Goal: Task Accomplishment & Management: Use online tool/utility

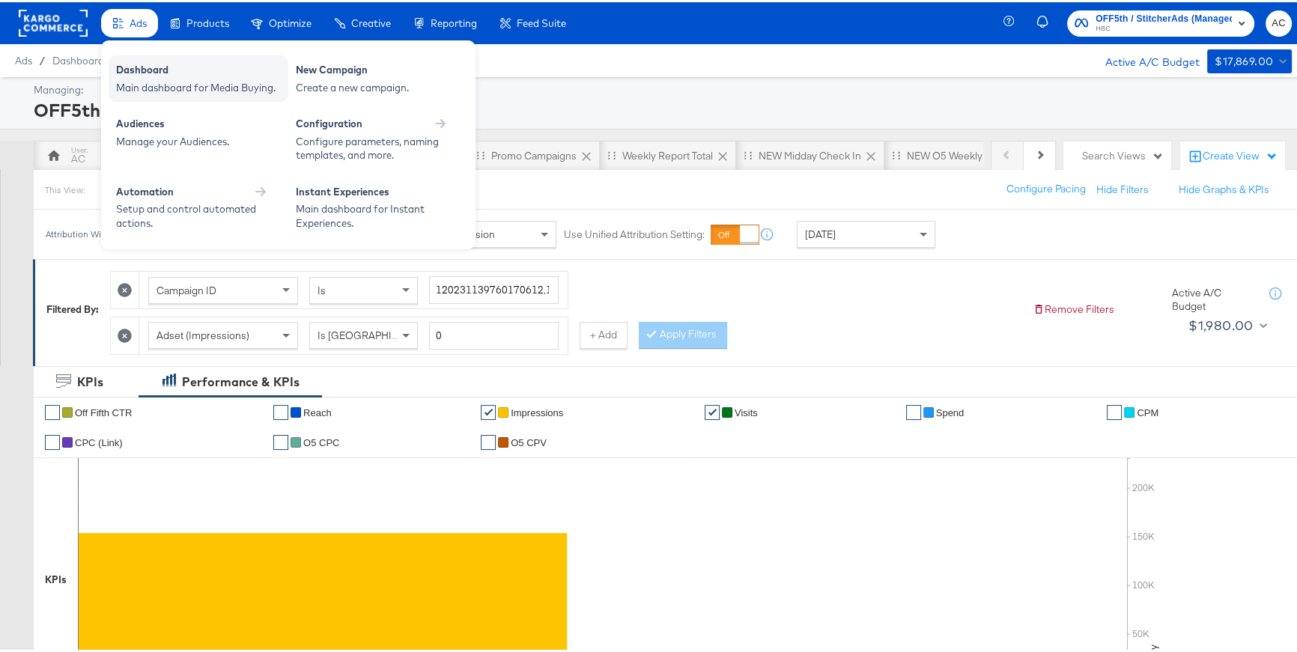
click at [145, 83] on div "Main dashboard for Media Buying." at bounding box center [198, 86] width 165 height 14
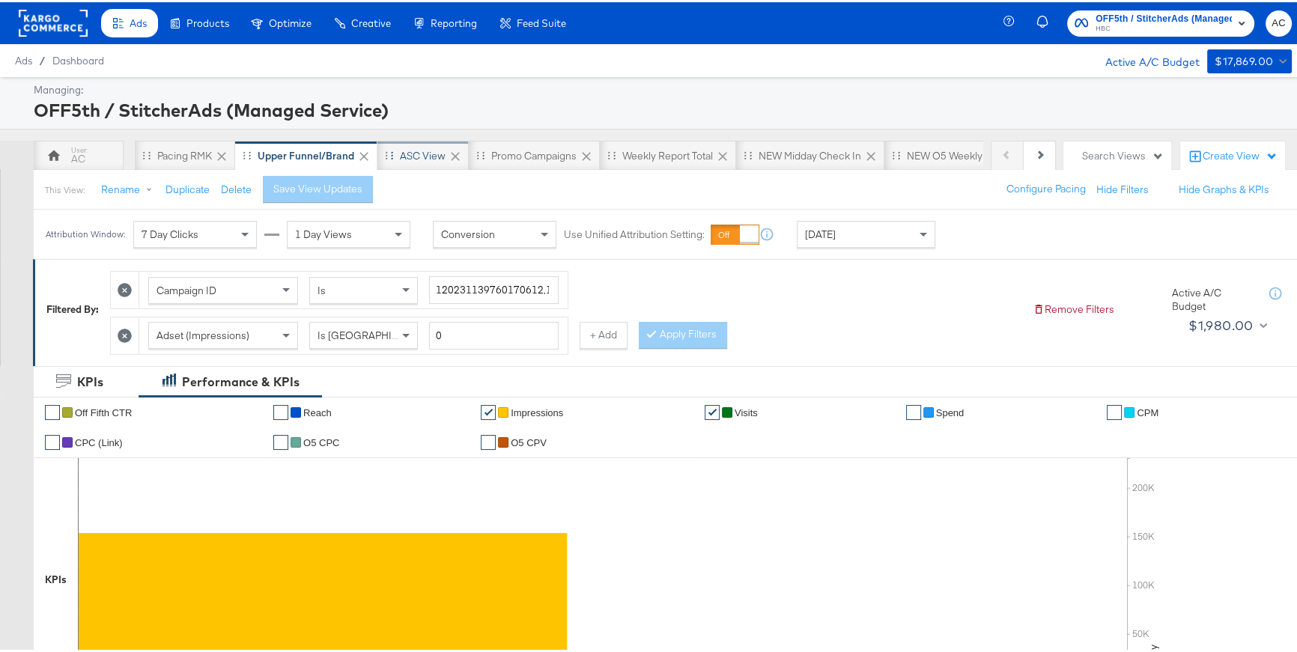
click at [428, 161] on div "ASC View" at bounding box center [422, 154] width 91 height 30
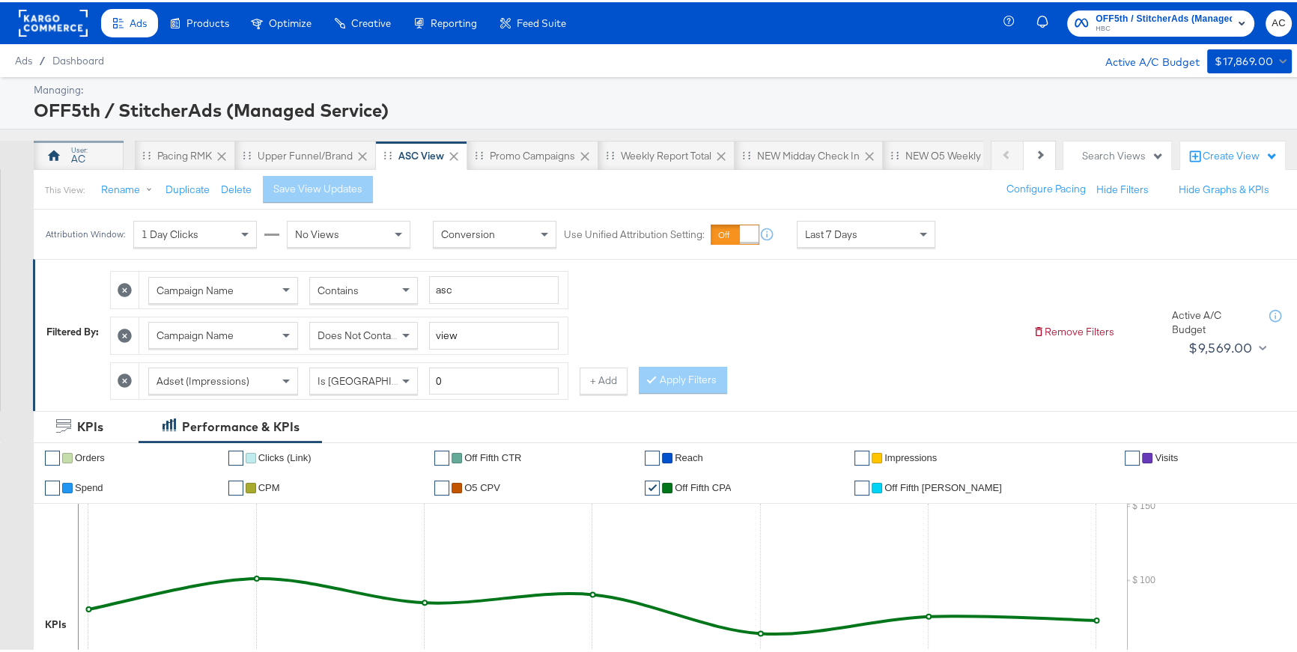
click at [88, 155] on div "AC" at bounding box center [79, 154] width 90 height 30
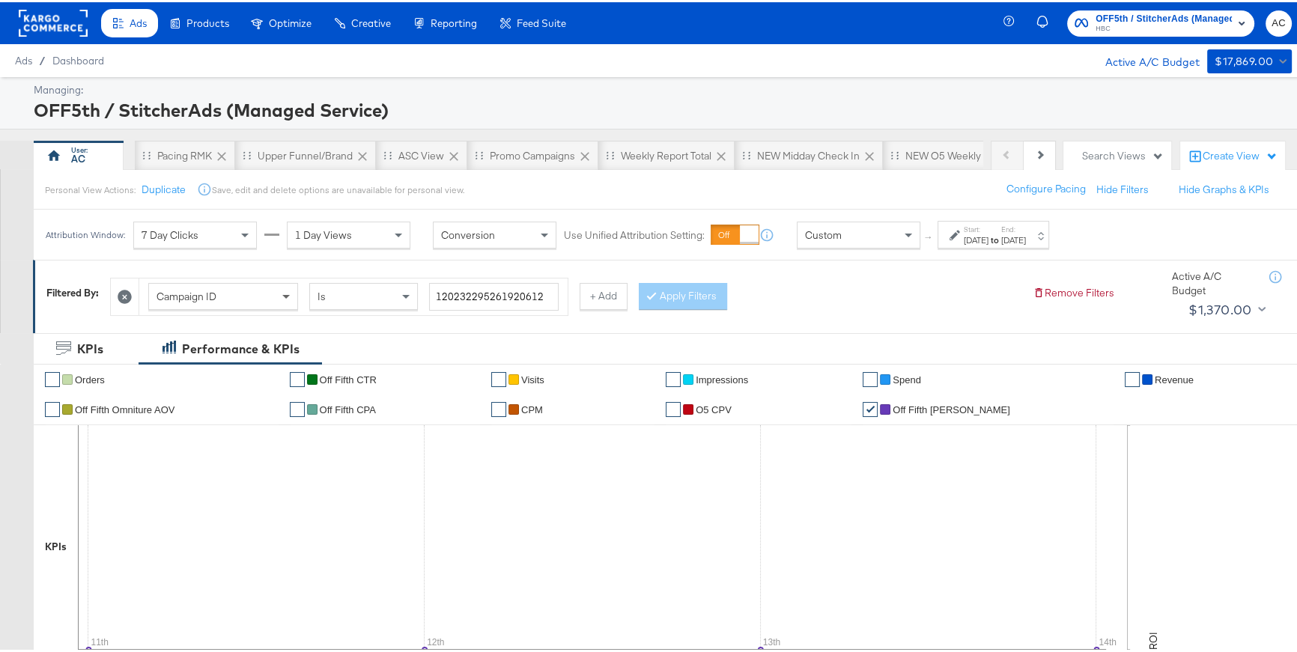
click at [291, 297] on span at bounding box center [287, 293] width 19 height 25
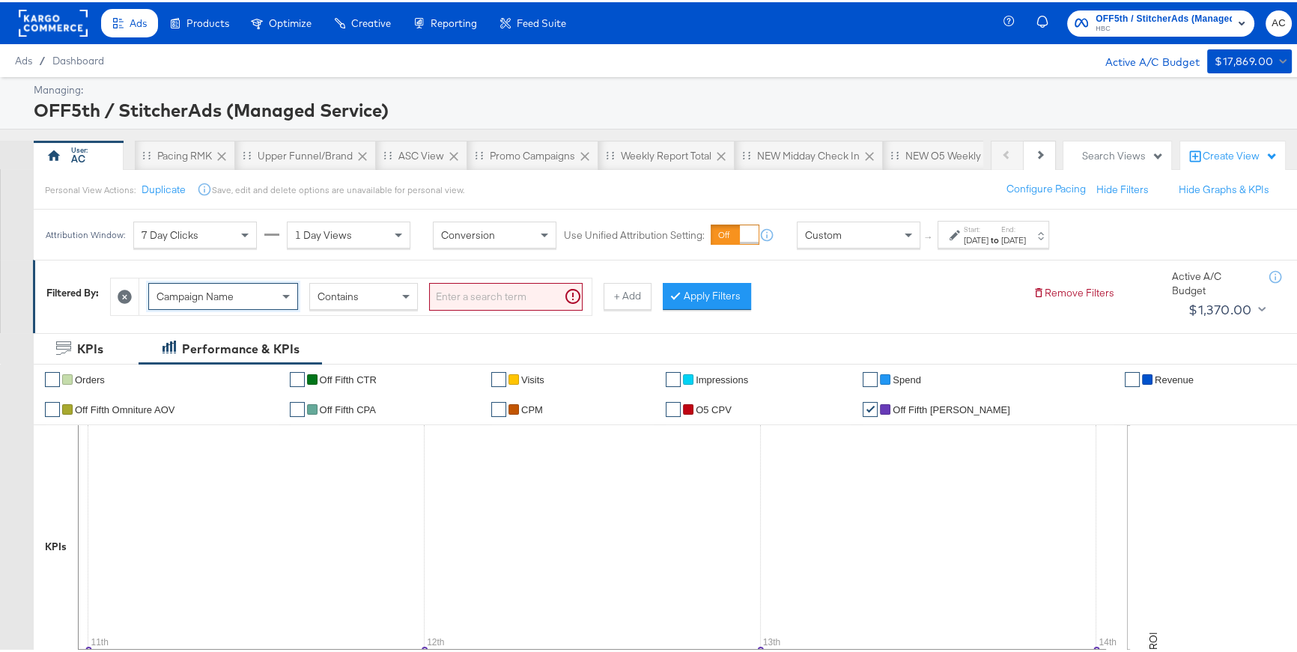
click at [469, 296] on input "search" at bounding box center [505, 295] width 153 height 28
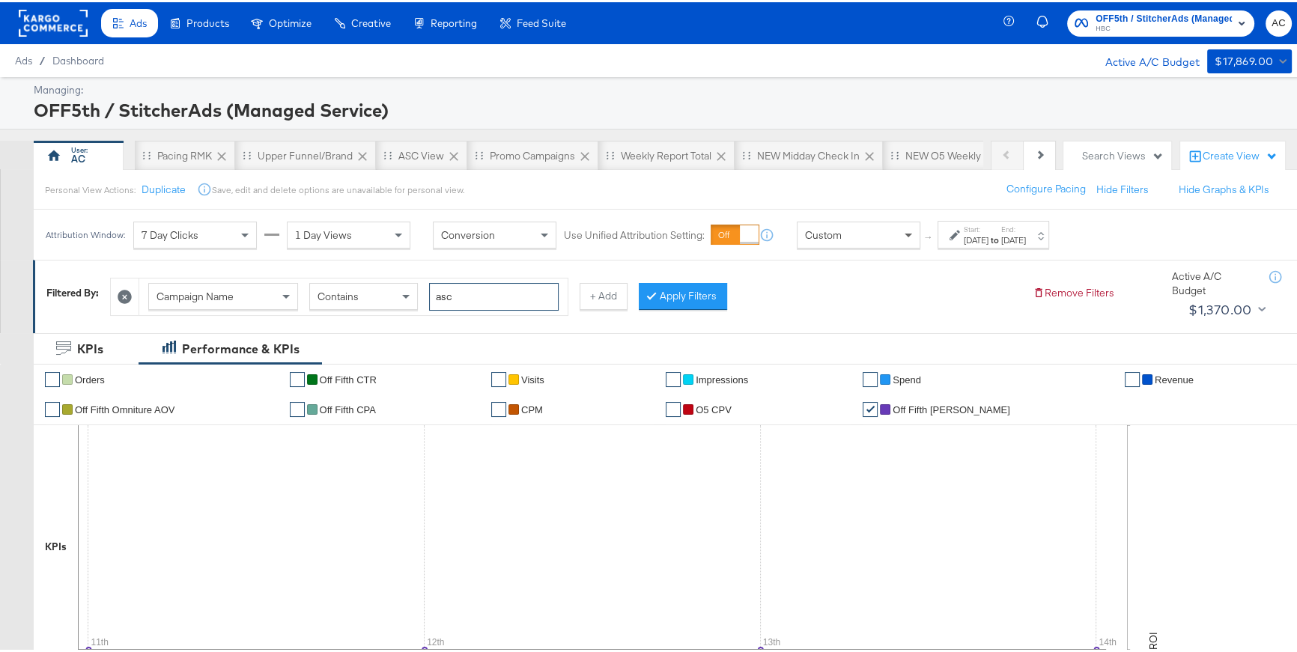
type input "asc"
click at [901, 236] on span at bounding box center [910, 232] width 19 height 25
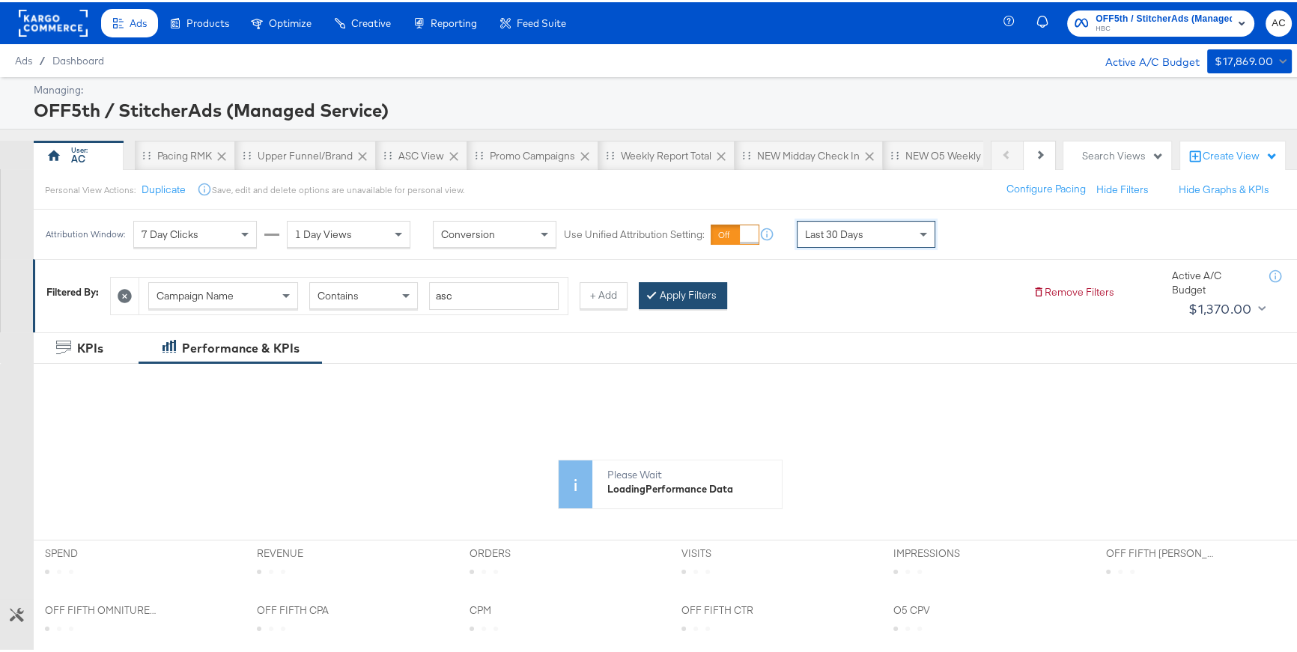
click at [702, 302] on button "Apply Filters" at bounding box center [683, 293] width 88 height 27
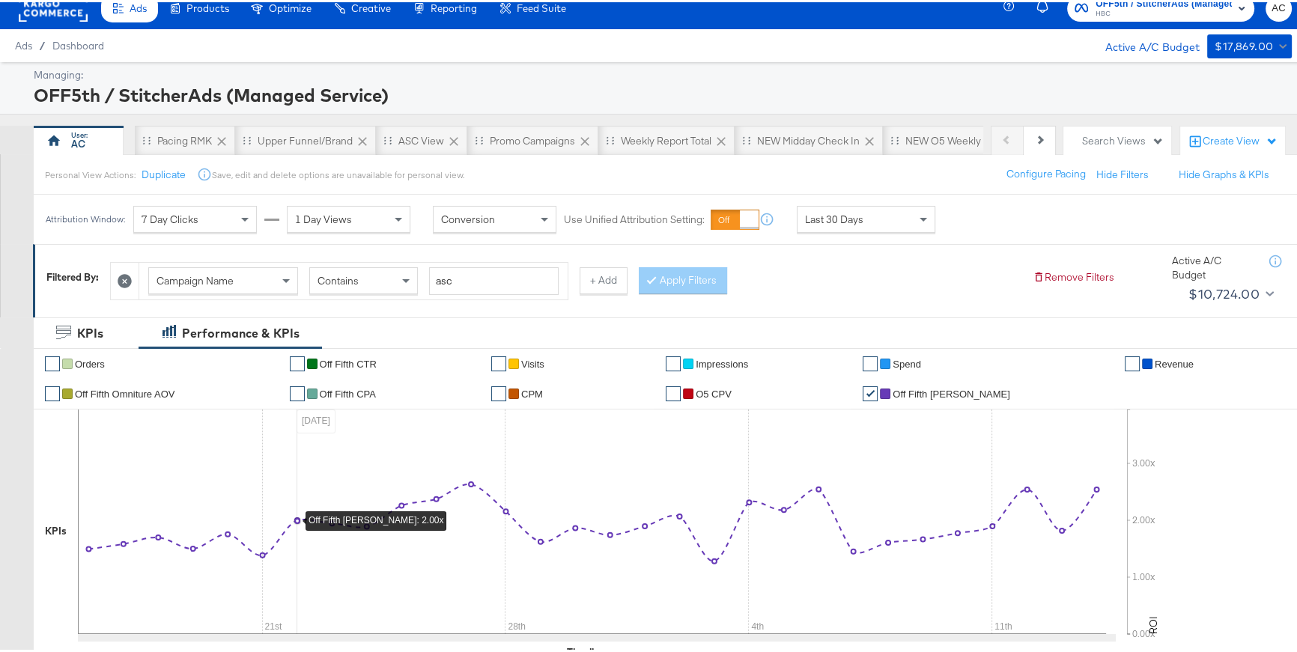
scroll to position [0, 0]
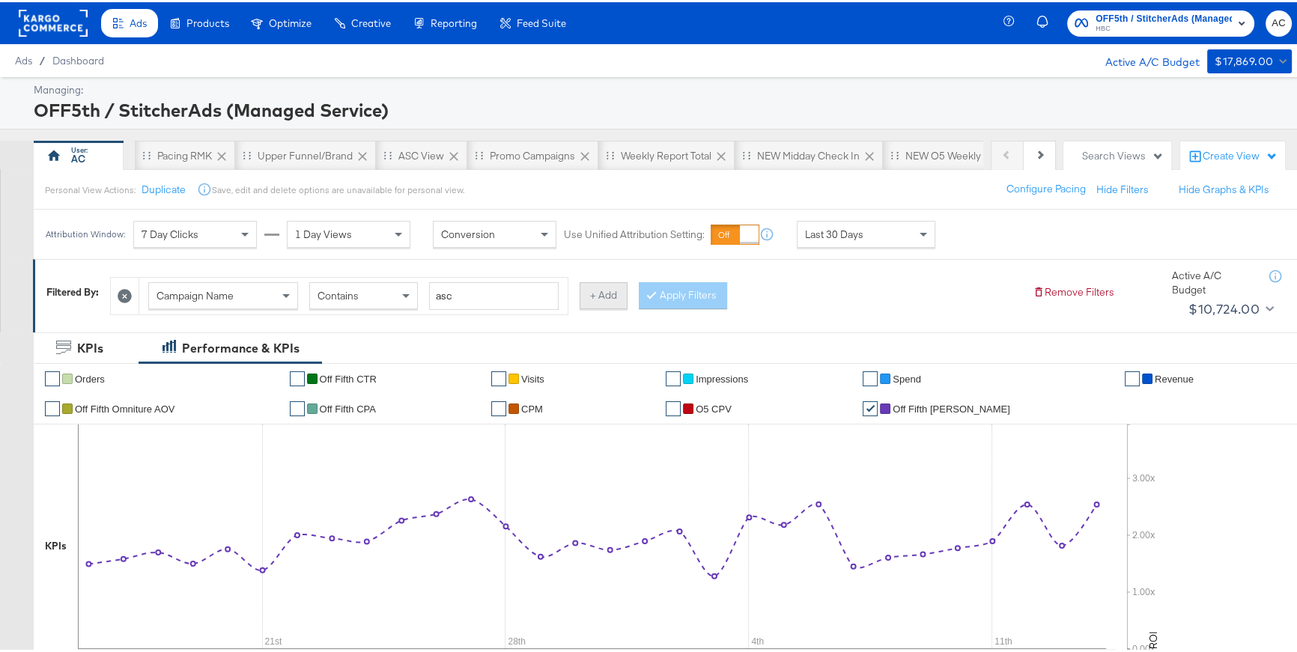
click at [618, 292] on button "+ Add" at bounding box center [603, 293] width 48 height 27
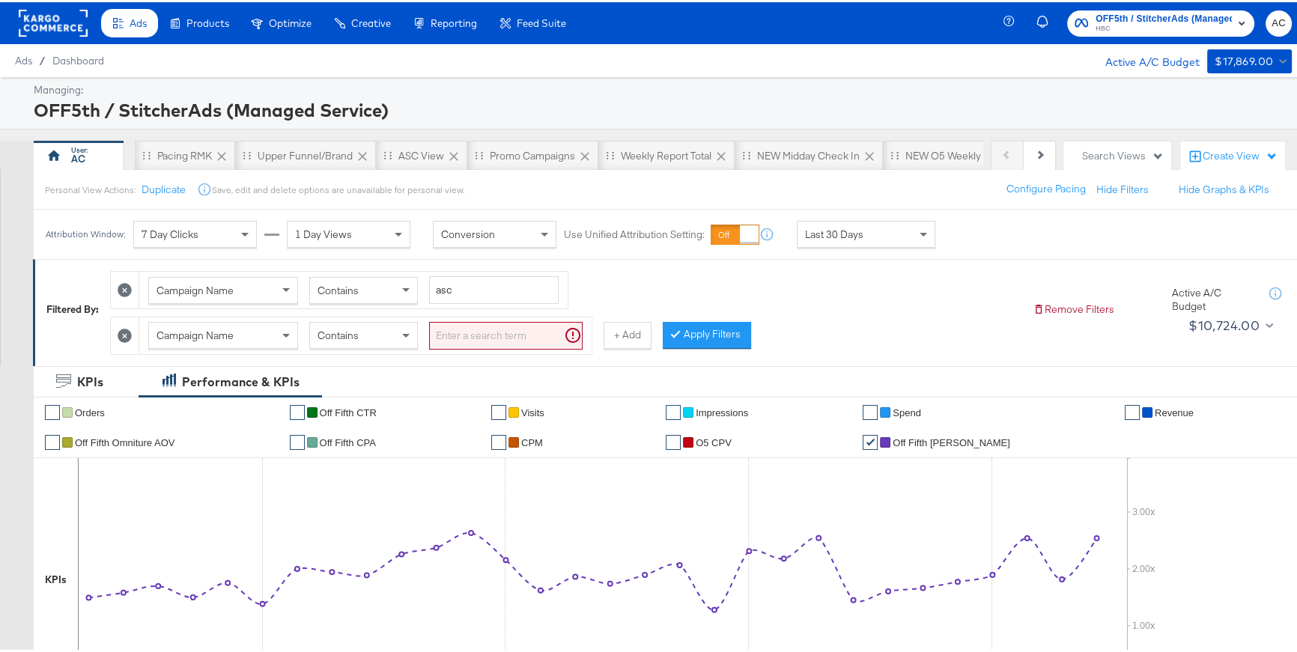
click at [276, 334] on div "Campaign Name" at bounding box center [223, 332] width 148 height 25
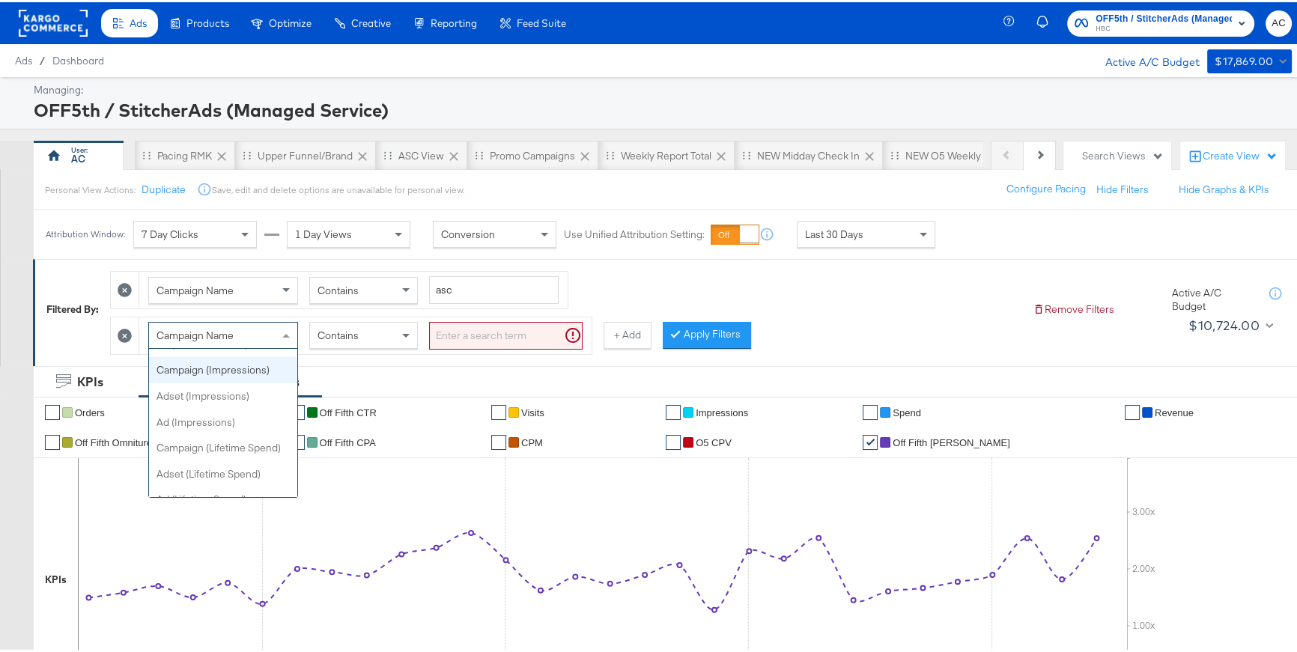
scroll to position [701, 0]
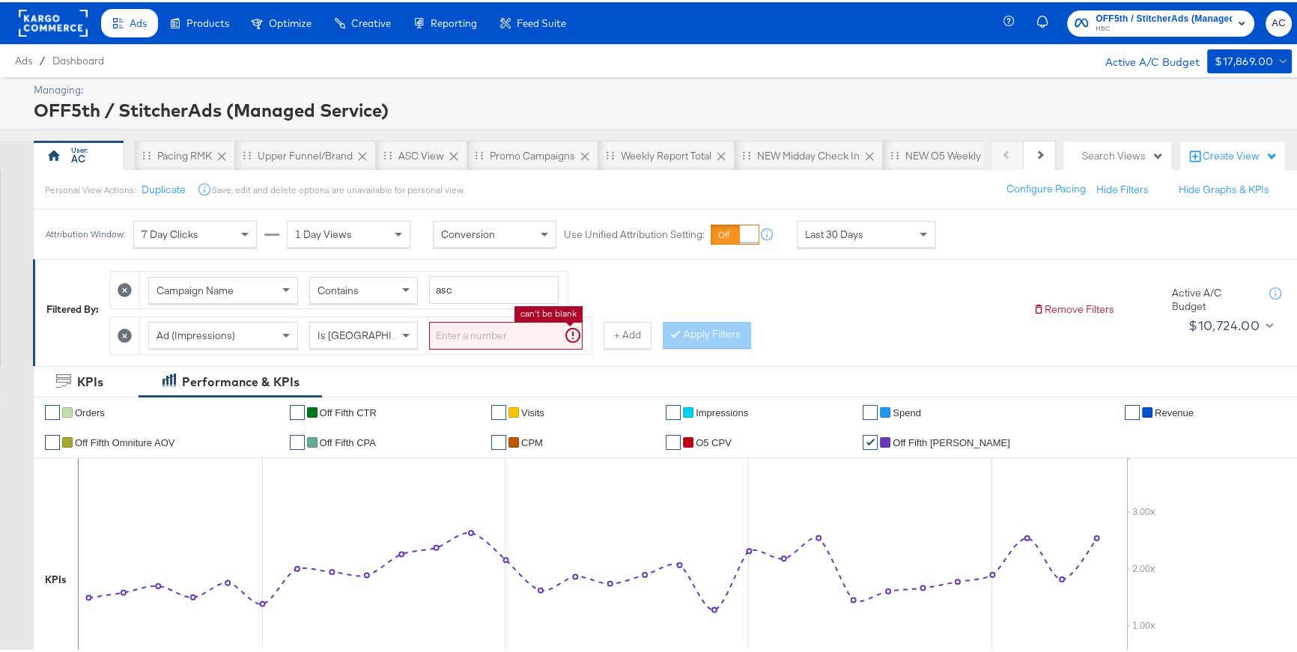
click at [460, 333] on input "search" at bounding box center [505, 334] width 153 height 28
type input "1"
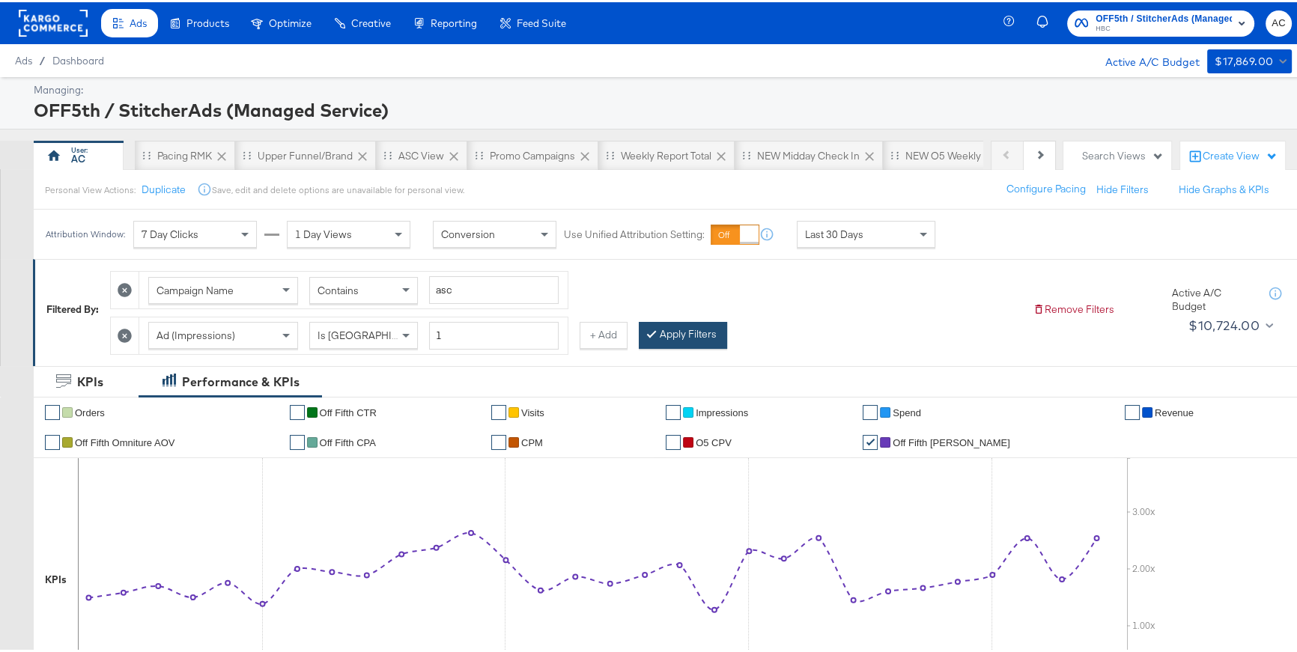
click at [678, 340] on button "Apply Filters" at bounding box center [683, 333] width 88 height 27
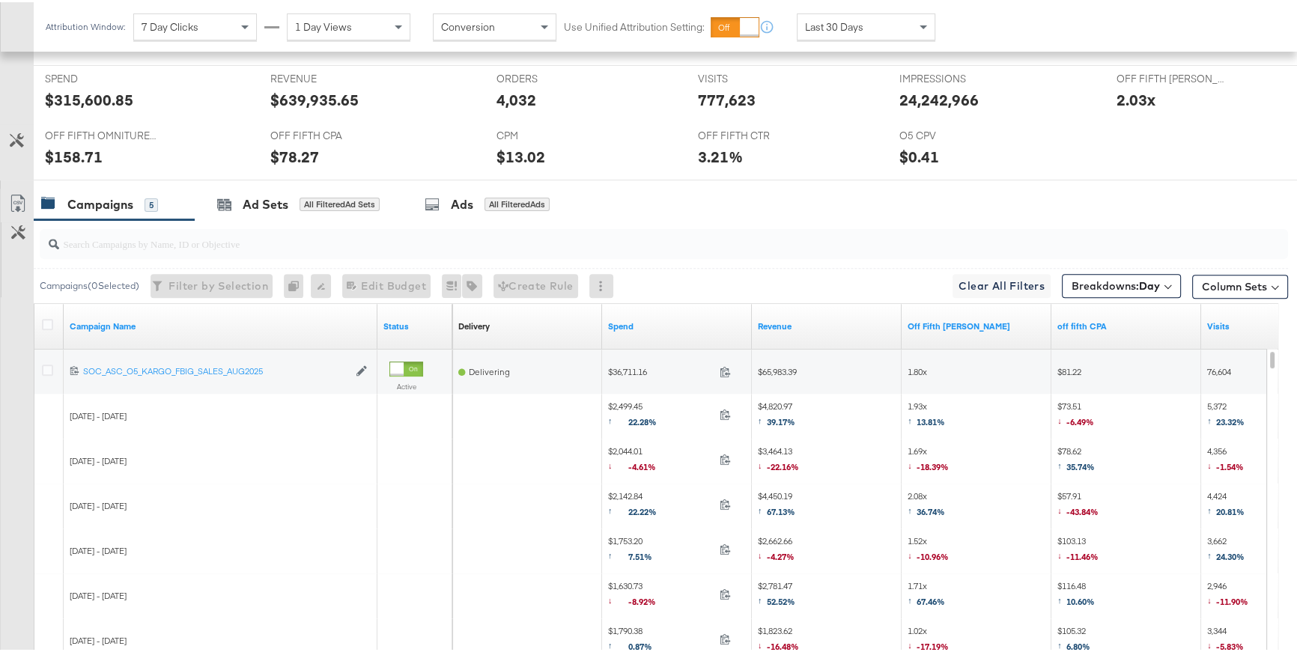
scroll to position [655, 0]
click at [45, 321] on icon at bounding box center [47, 321] width 11 height 11
click at [0, 0] on input "checkbox" at bounding box center [0, 0] width 0 height 0
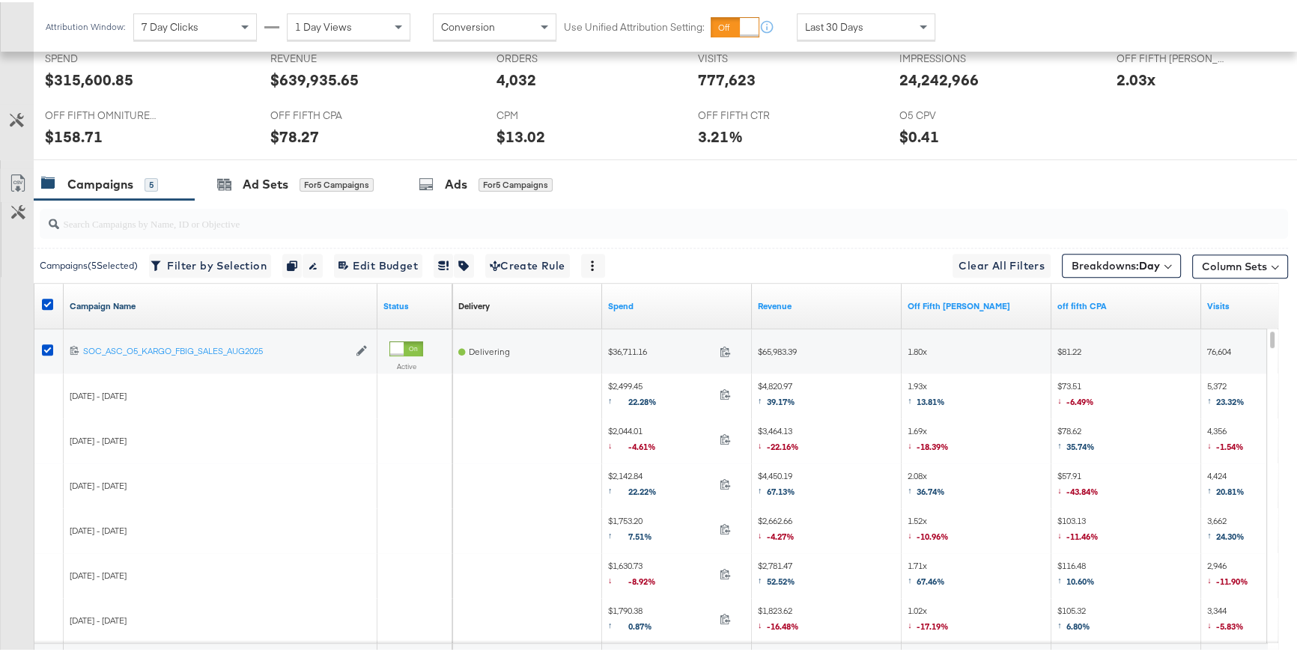
scroll to position [674, 0]
click at [46, 347] on icon at bounding box center [47, 348] width 11 height 11
click at [0, 0] on input "checkbox" at bounding box center [0, 0] width 0 height 0
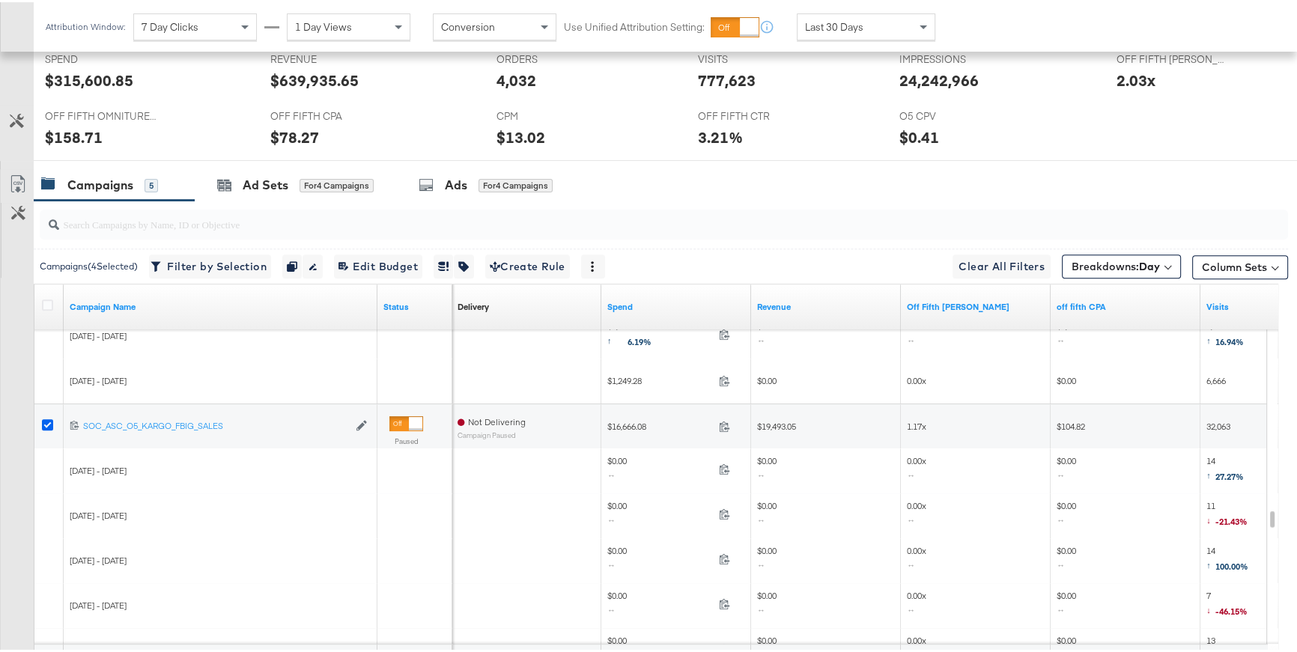
click at [47, 421] on icon at bounding box center [47, 422] width 11 height 11
click at [0, 0] on input "checkbox" at bounding box center [0, 0] width 0 height 0
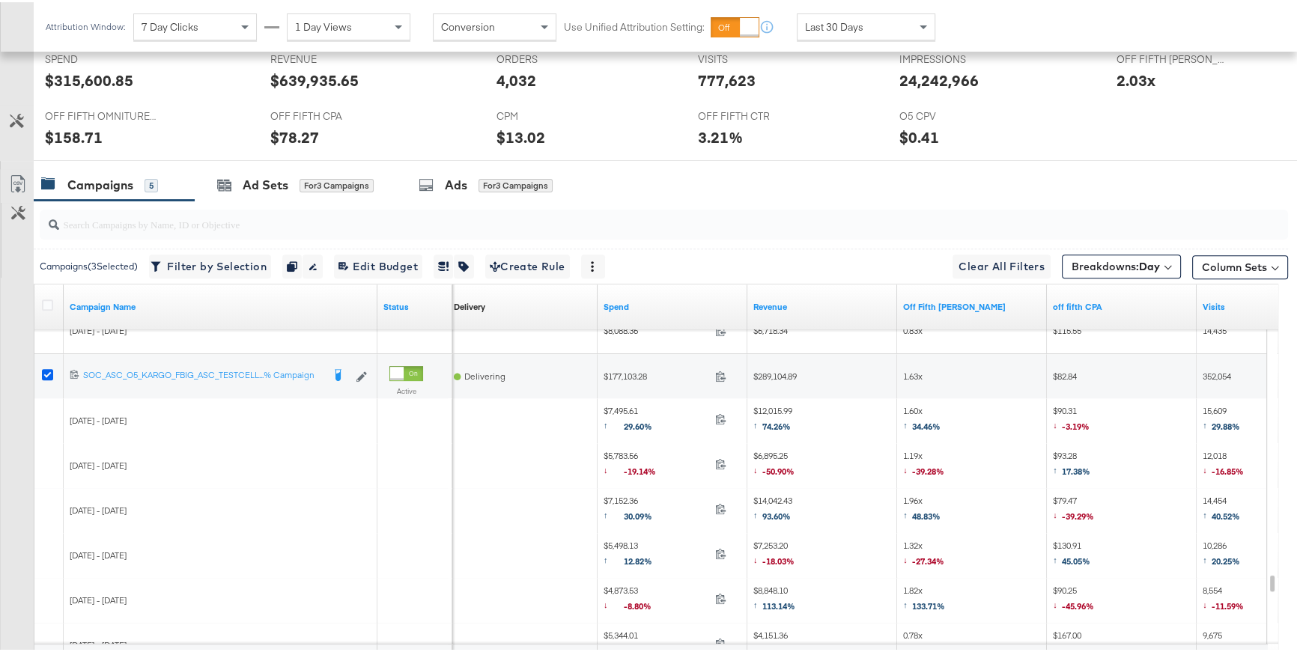
click at [48, 370] on icon at bounding box center [47, 372] width 11 height 11
click at [0, 0] on input "checkbox" at bounding box center [0, 0] width 0 height 0
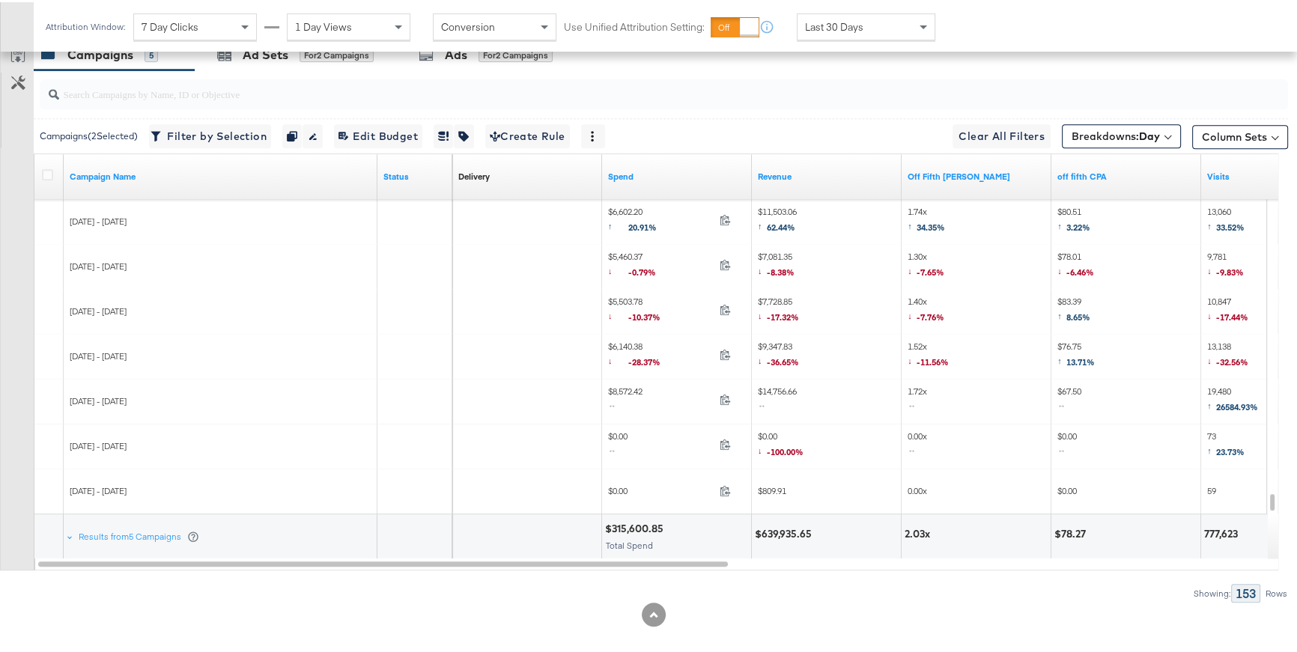
scroll to position [816, 0]
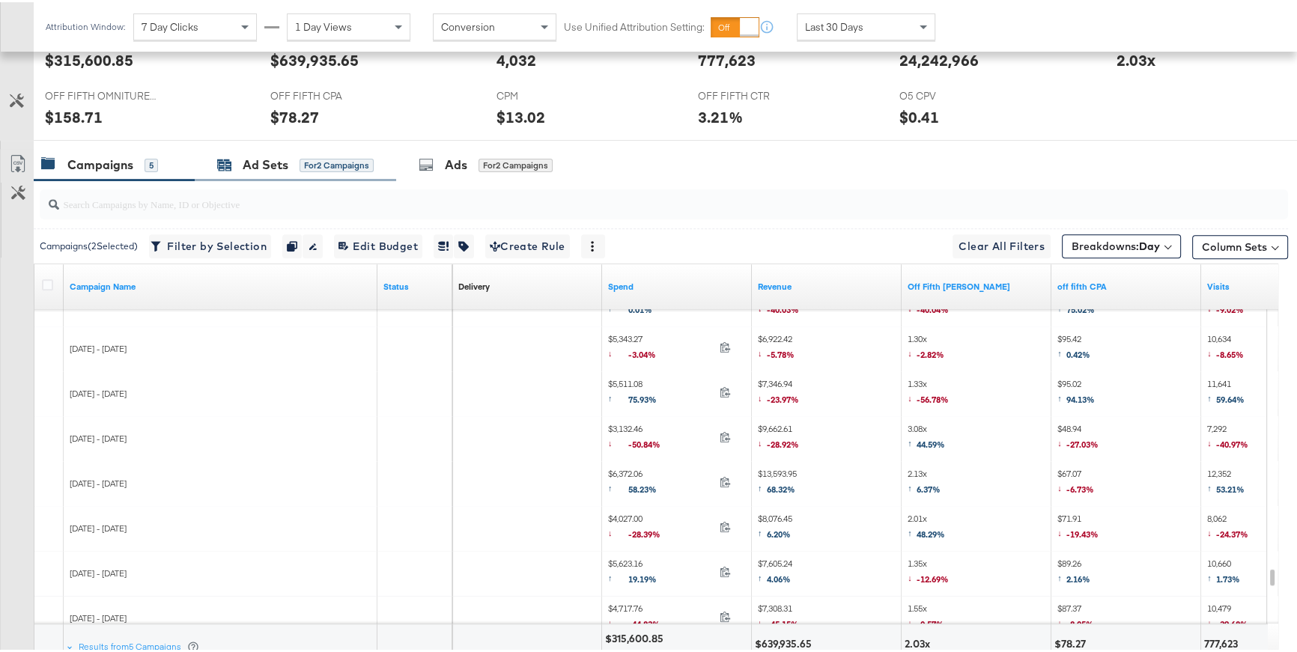
click at [350, 157] on div "for 2 Campaigns" at bounding box center [336, 162] width 74 height 13
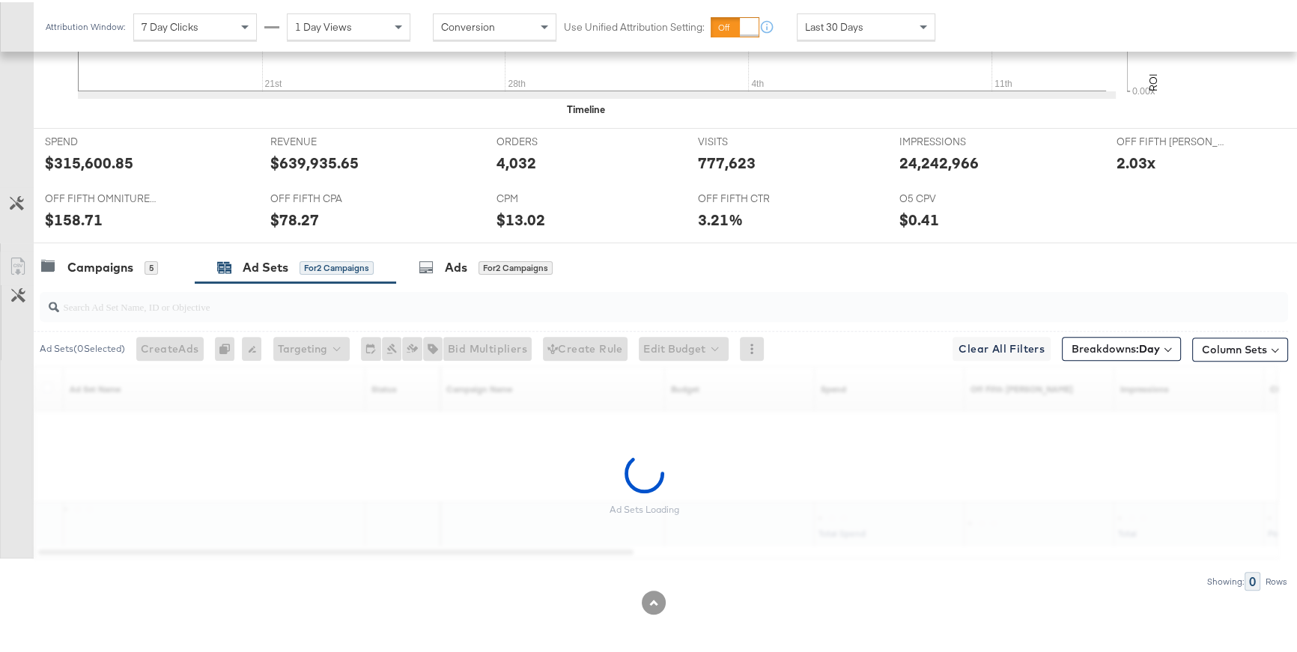
scroll to position [694, 0]
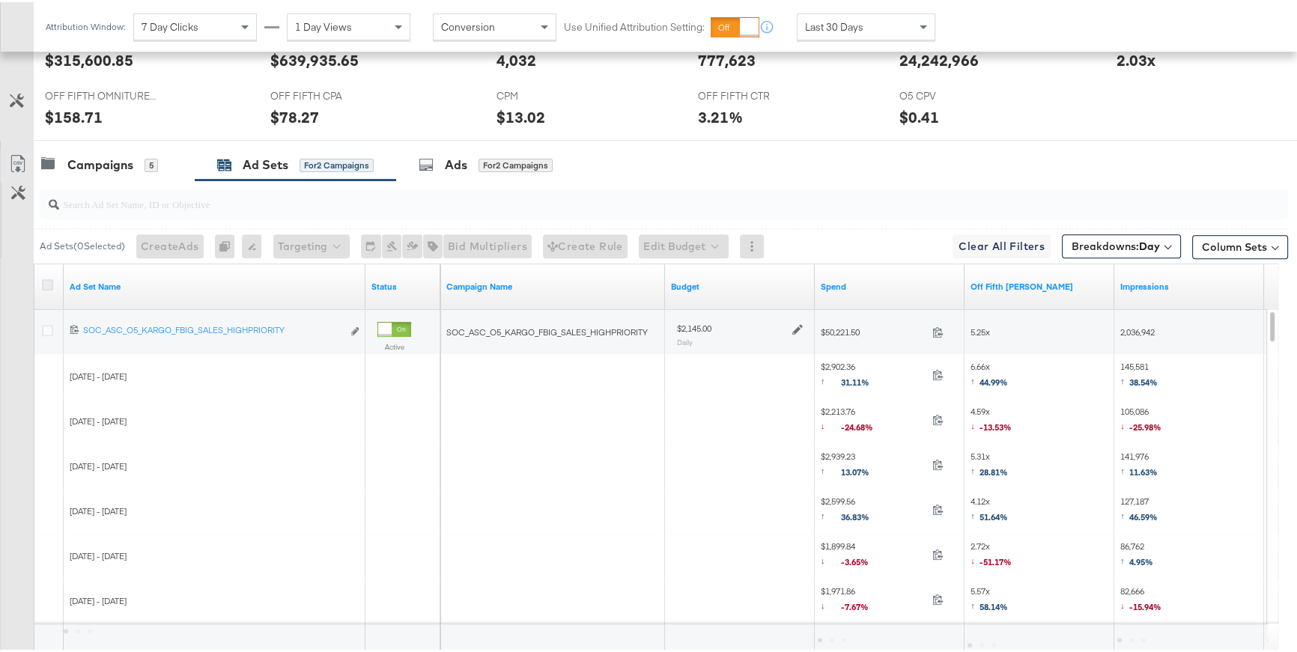
click at [49, 282] on icon at bounding box center [47, 282] width 11 height 11
click at [0, 0] on input "checkbox" at bounding box center [0, 0] width 0 height 0
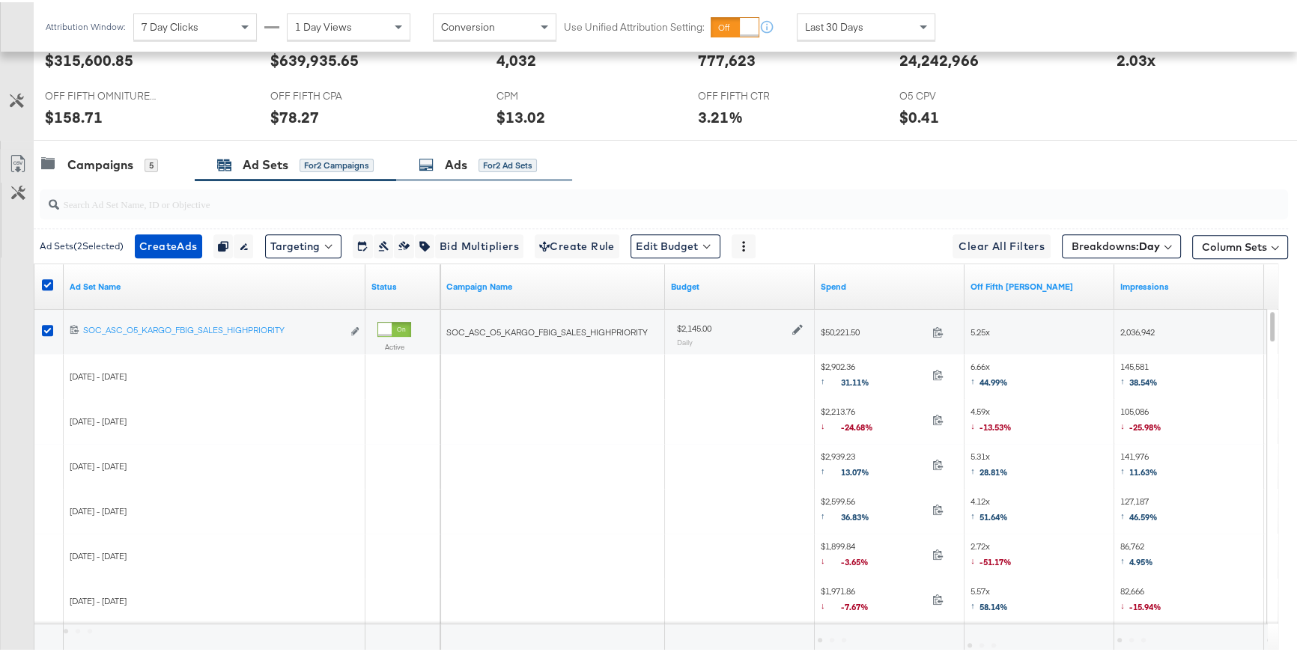
click at [458, 177] on div "Ads for 2 Ad Sets" at bounding box center [484, 163] width 176 height 32
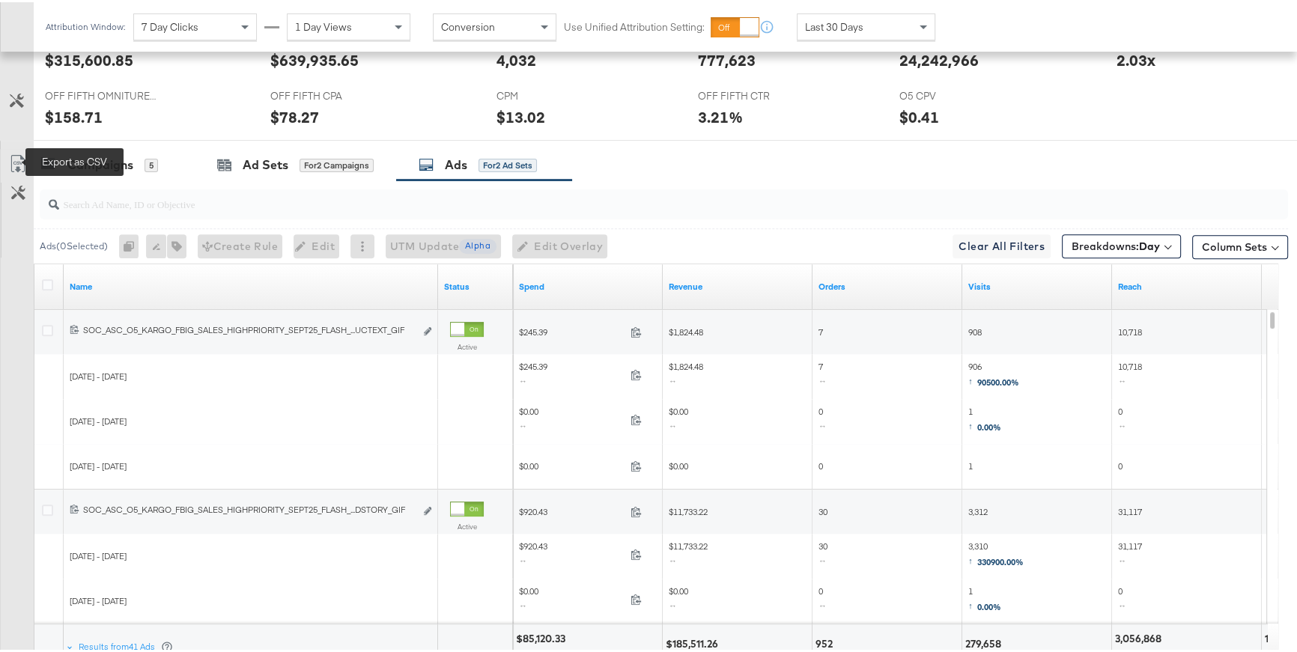
click at [23, 160] on icon at bounding box center [18, 162] width 18 height 18
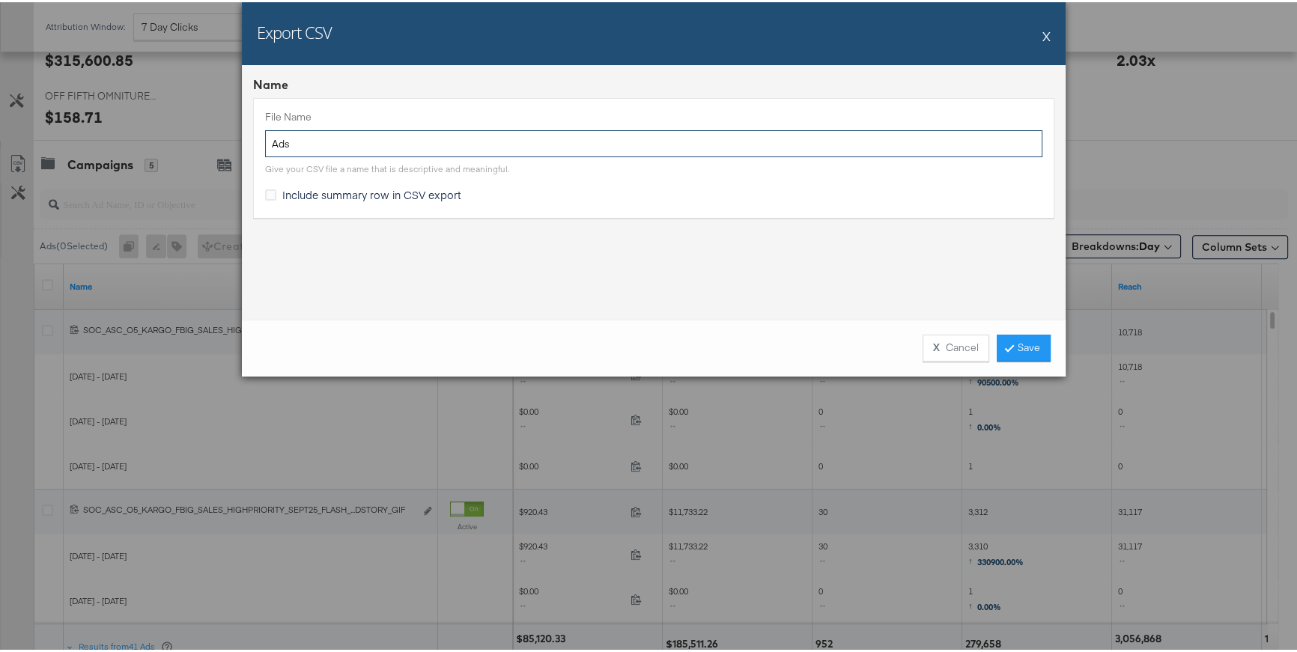
click at [267, 145] on input "Ads" at bounding box center [653, 142] width 777 height 28
click at [318, 141] on input "O5 Ads" at bounding box center [653, 142] width 777 height 28
type input "O5 Ads by creative"
click at [1011, 344] on link "Save" at bounding box center [1023, 345] width 54 height 27
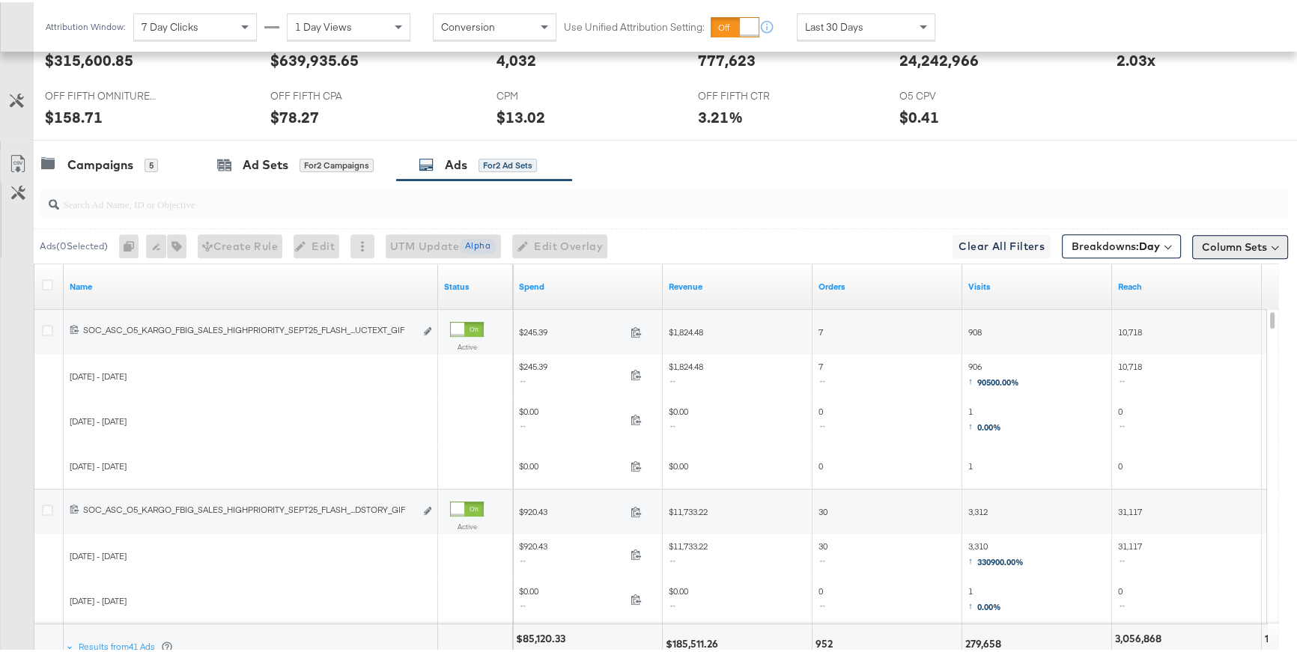
click at [1249, 243] on button "Column Sets" at bounding box center [1240, 245] width 96 height 24
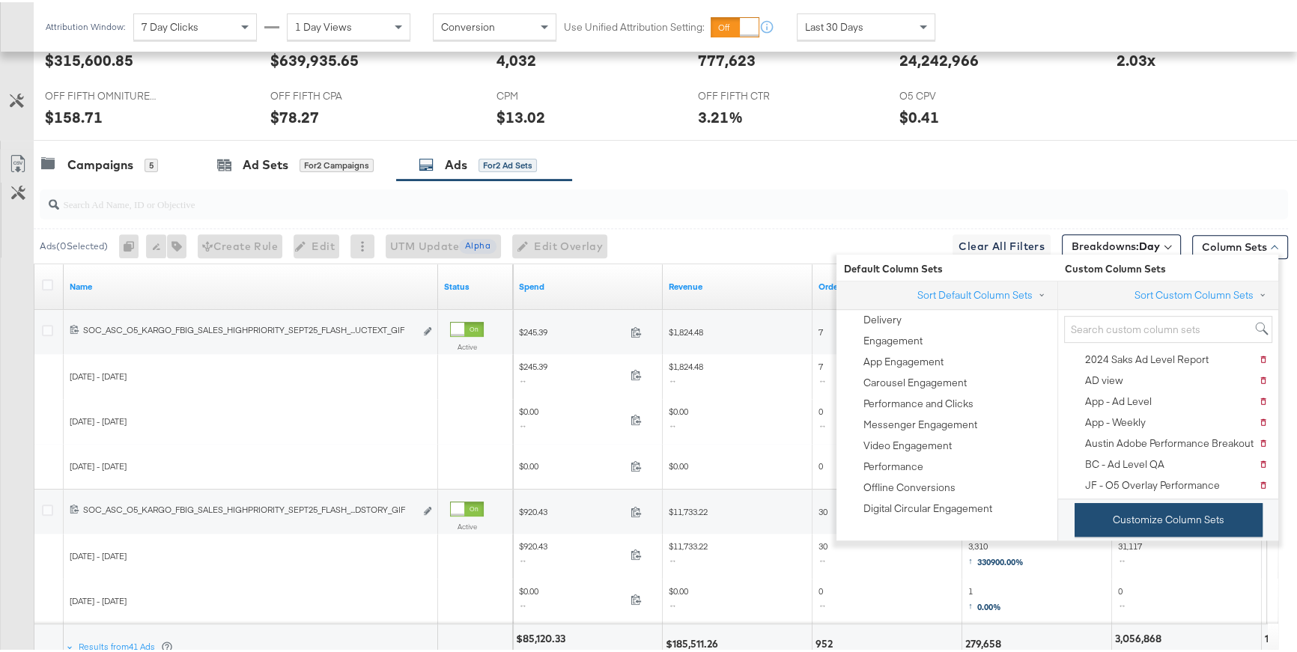
click at [1142, 521] on button "Customize Column Sets" at bounding box center [1168, 518] width 188 height 34
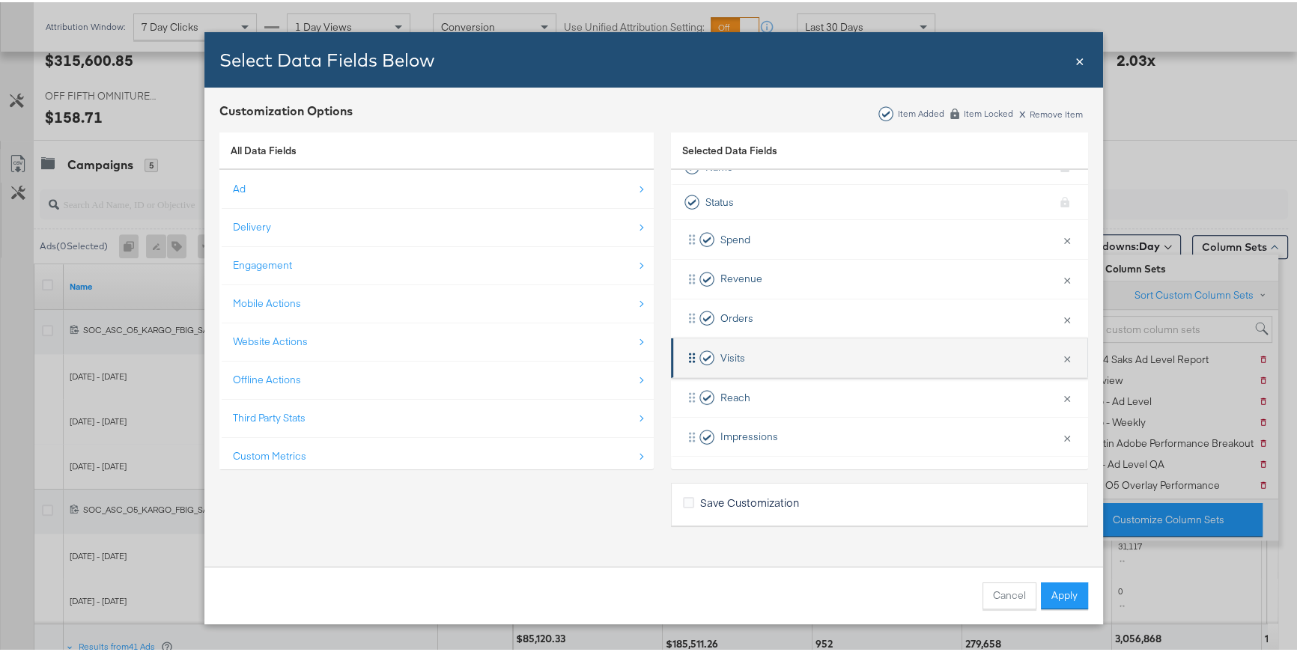
scroll to position [22, 0]
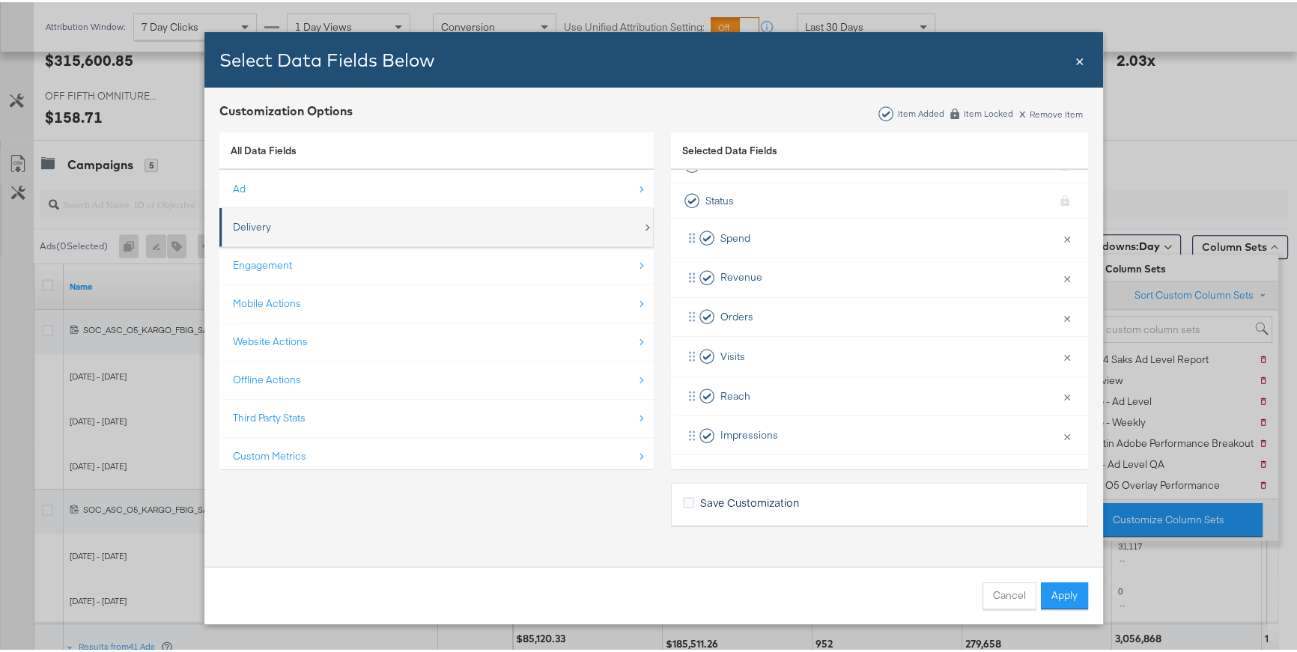
click at [261, 233] on div "Delivery" at bounding box center [438, 225] width 410 height 31
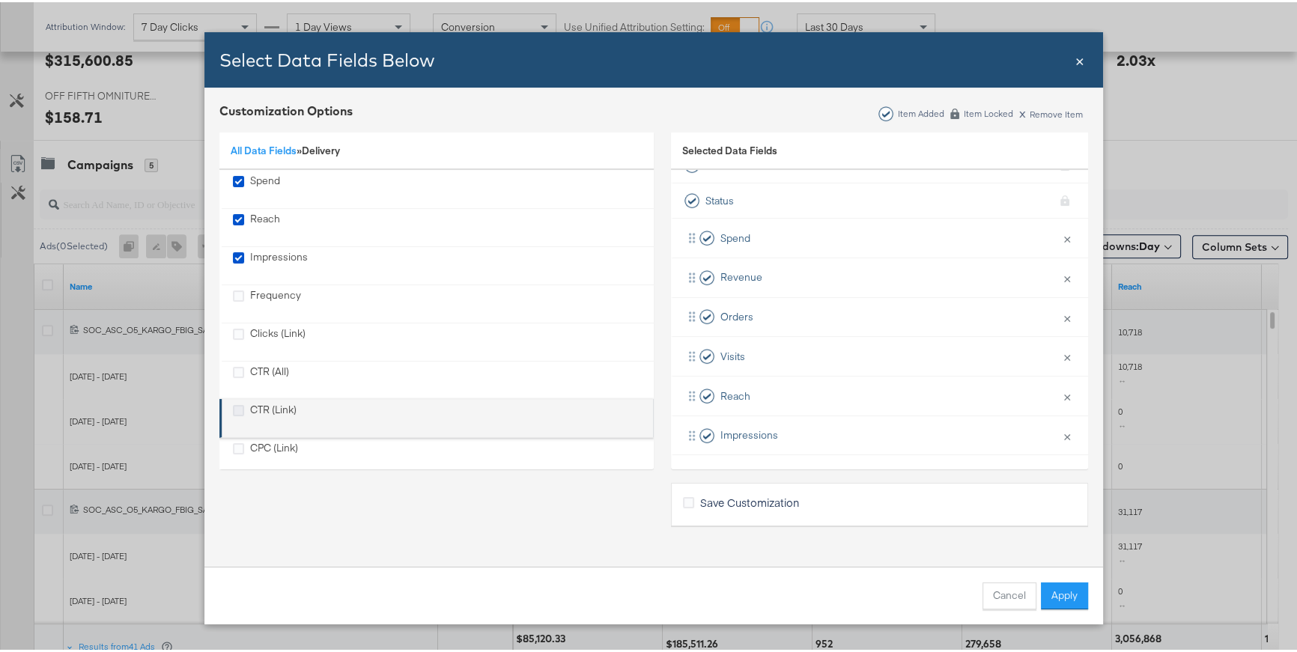
click at [236, 405] on icon "CTR (Link)" at bounding box center [238, 408] width 11 height 11
click at [0, 0] on input "CTR (Link)" at bounding box center [0, 0] width 0 height 0
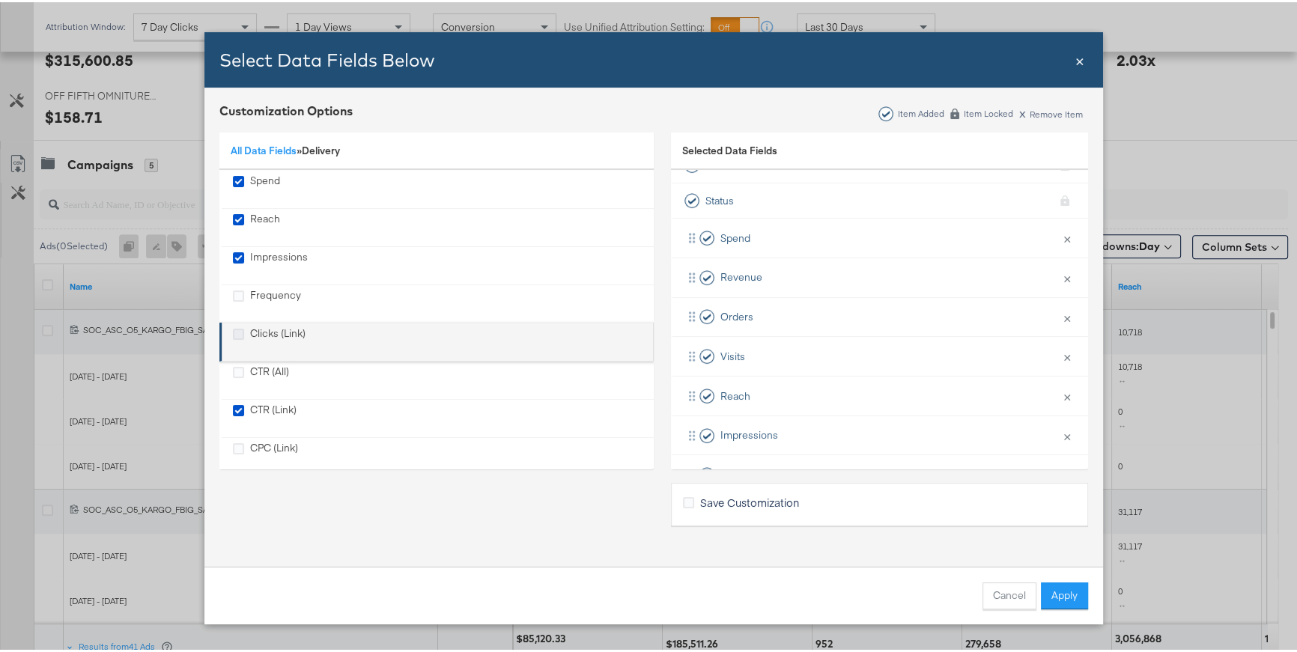
click at [235, 334] on icon "Clicks (Link)" at bounding box center [238, 331] width 11 height 11
click at [0, 0] on input "Clicks (Link)" at bounding box center [0, 0] width 0 height 0
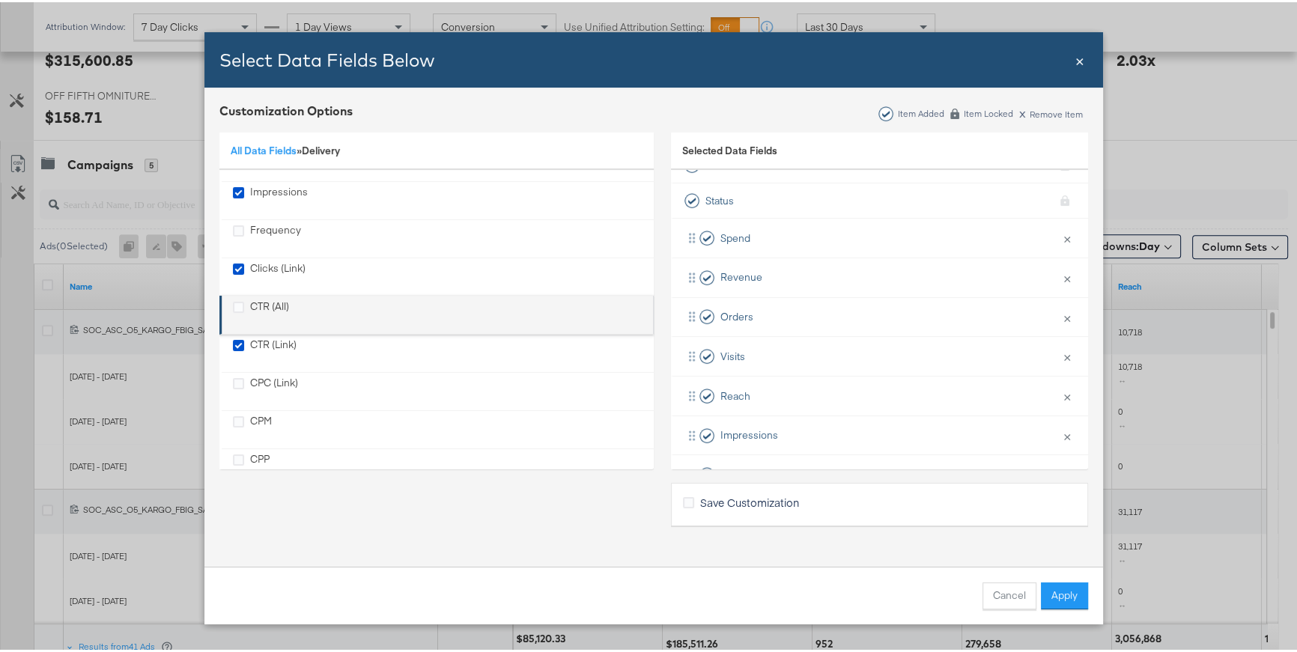
scroll to position [135, 0]
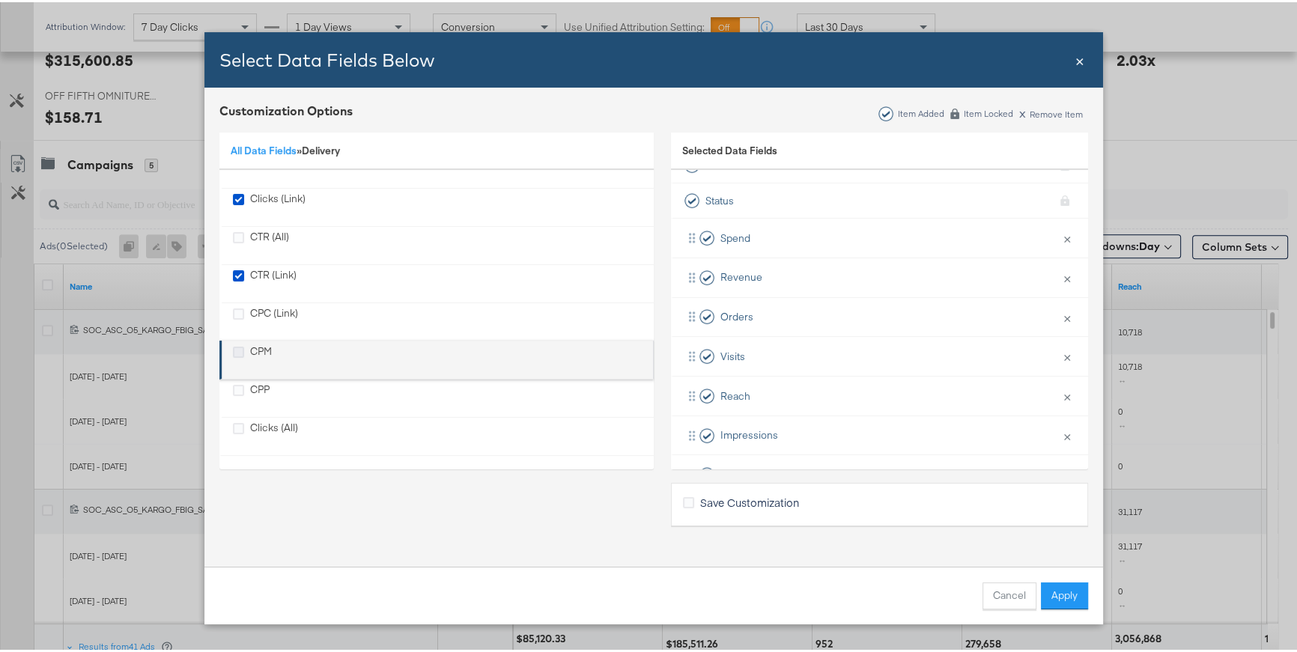
click at [236, 350] on icon "CPM" at bounding box center [238, 349] width 11 height 11
click at [0, 0] on input "CPM" at bounding box center [0, 0] width 0 height 0
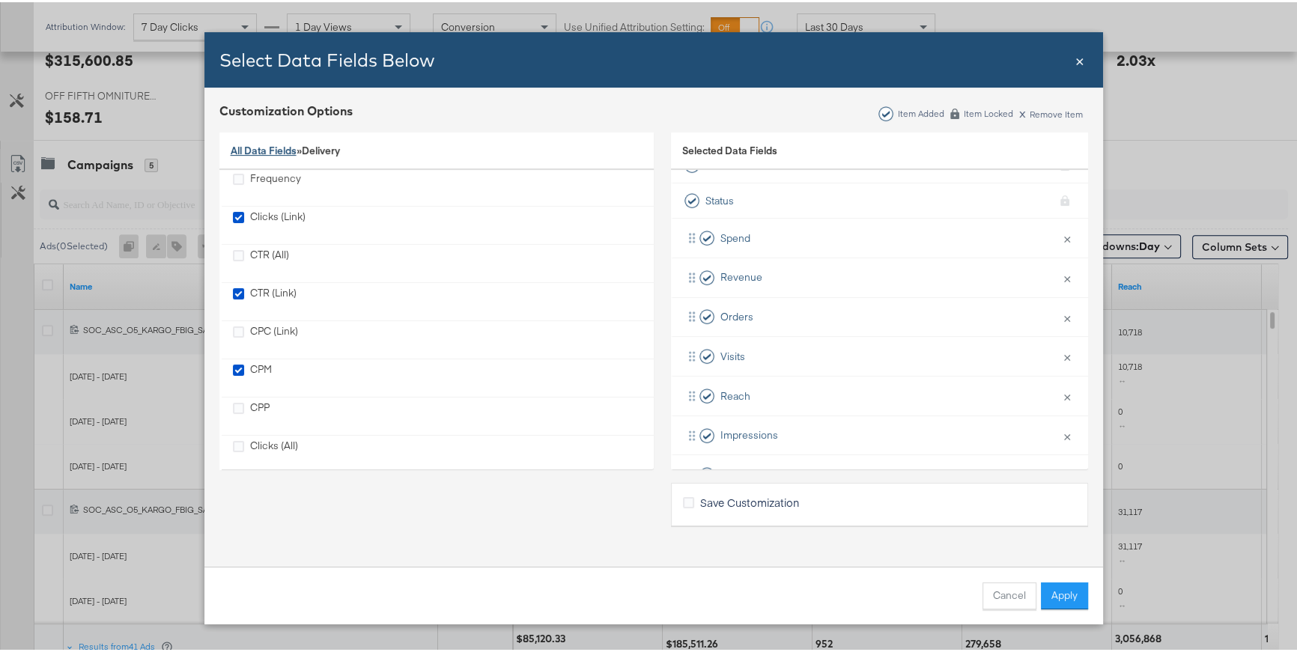
click at [280, 147] on link "All Data Fields" at bounding box center [264, 147] width 66 height 13
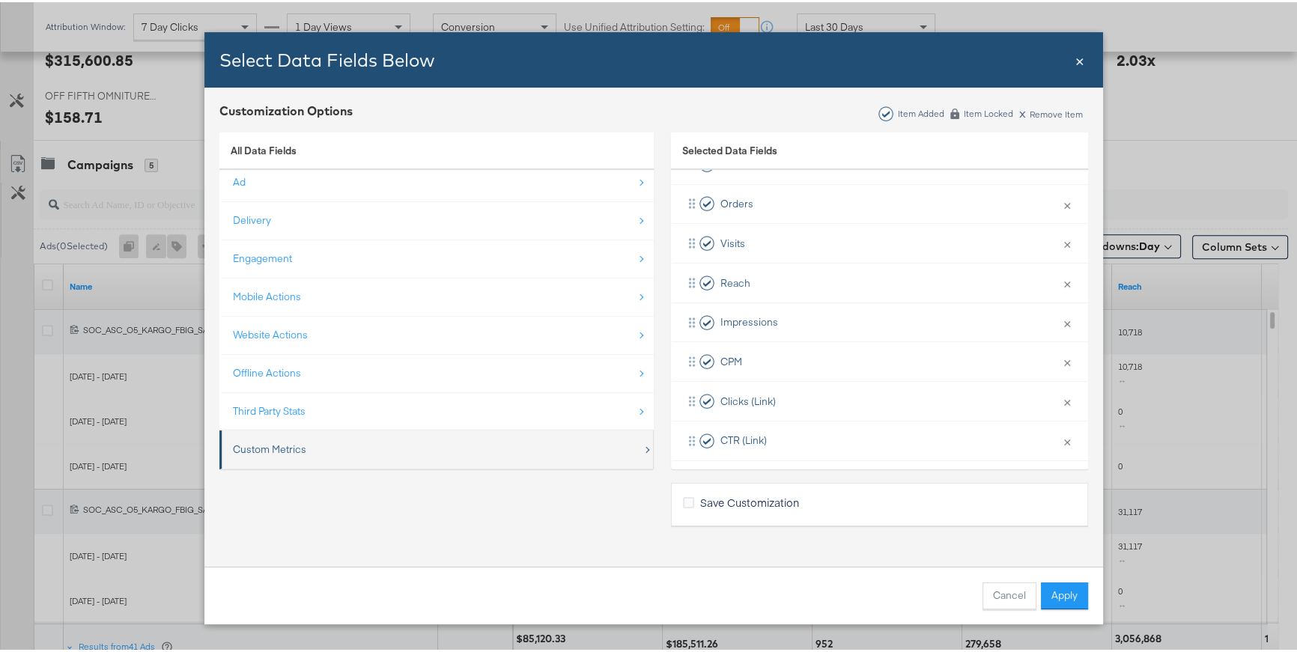
click at [276, 447] on div "Custom Metrics" at bounding box center [269, 447] width 73 height 14
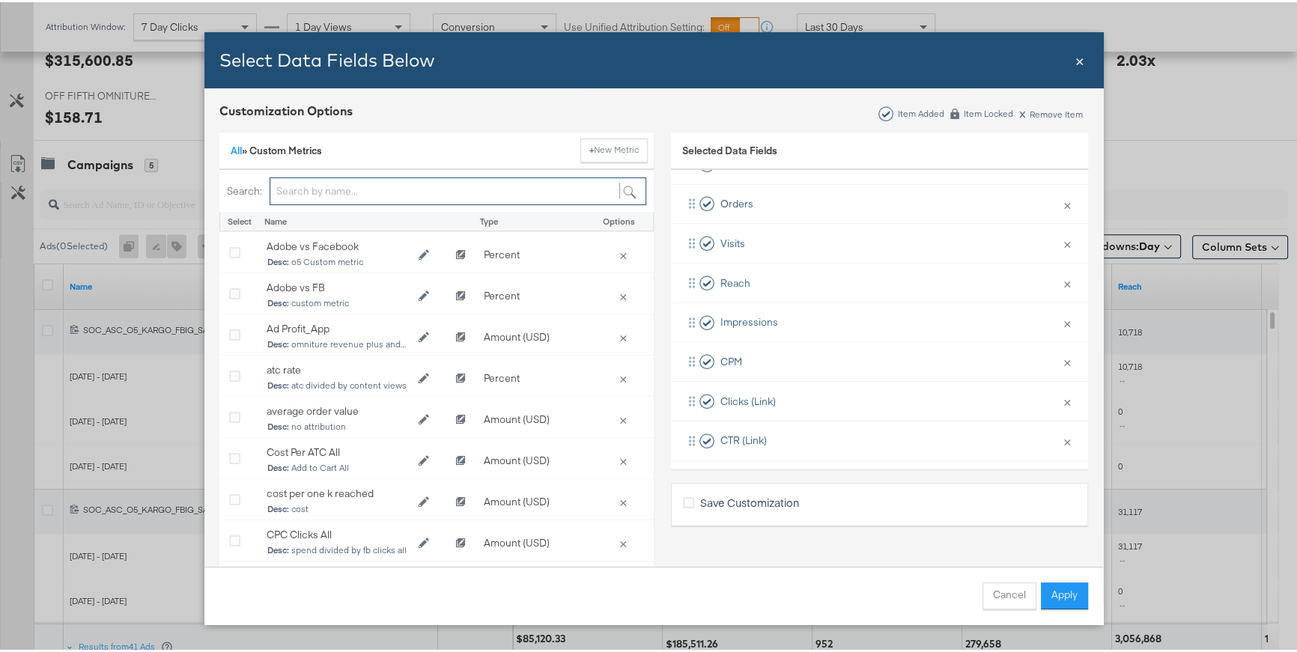
click at [332, 187] on input "Bulk Add Locations Modal" at bounding box center [458, 189] width 377 height 28
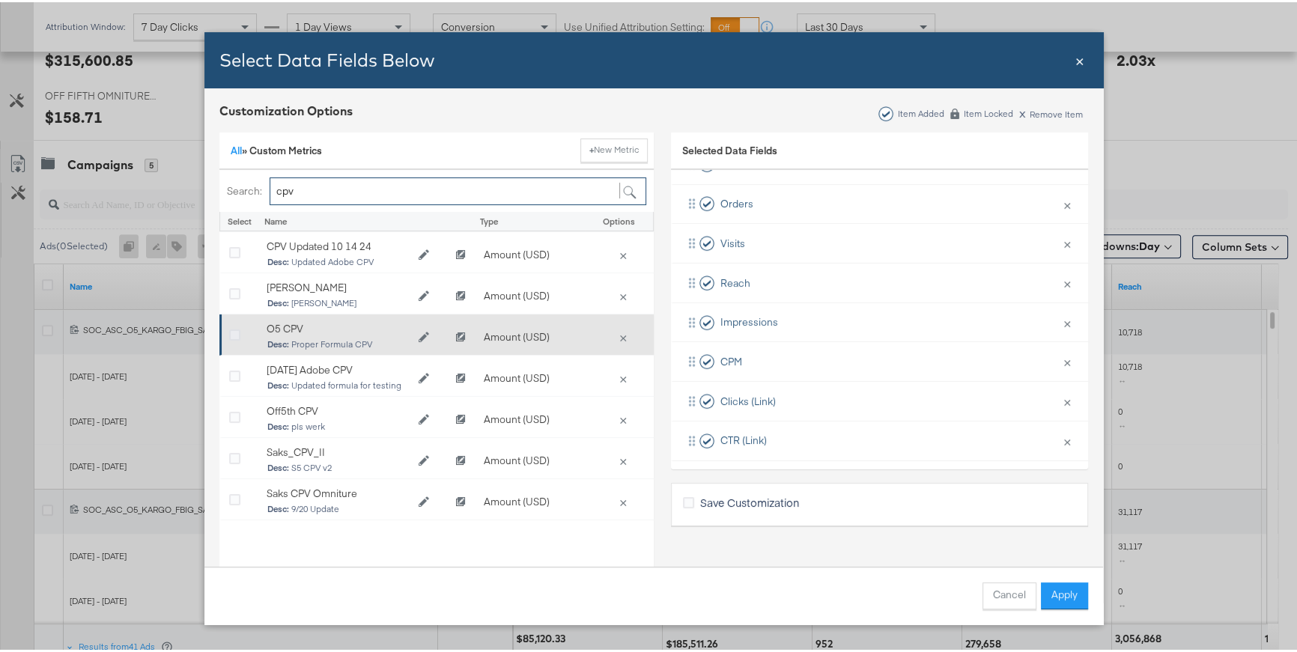
type input "cpv"
click at [229, 330] on icon "Bulk Add Locations Modal" at bounding box center [234, 333] width 11 height 11
click at [0, 0] on input "Bulk Add Locations Modal" at bounding box center [0, 0] width 0 height 0
click at [422, 334] on icon "Edit O5 CPV" at bounding box center [423, 334] width 10 height 10
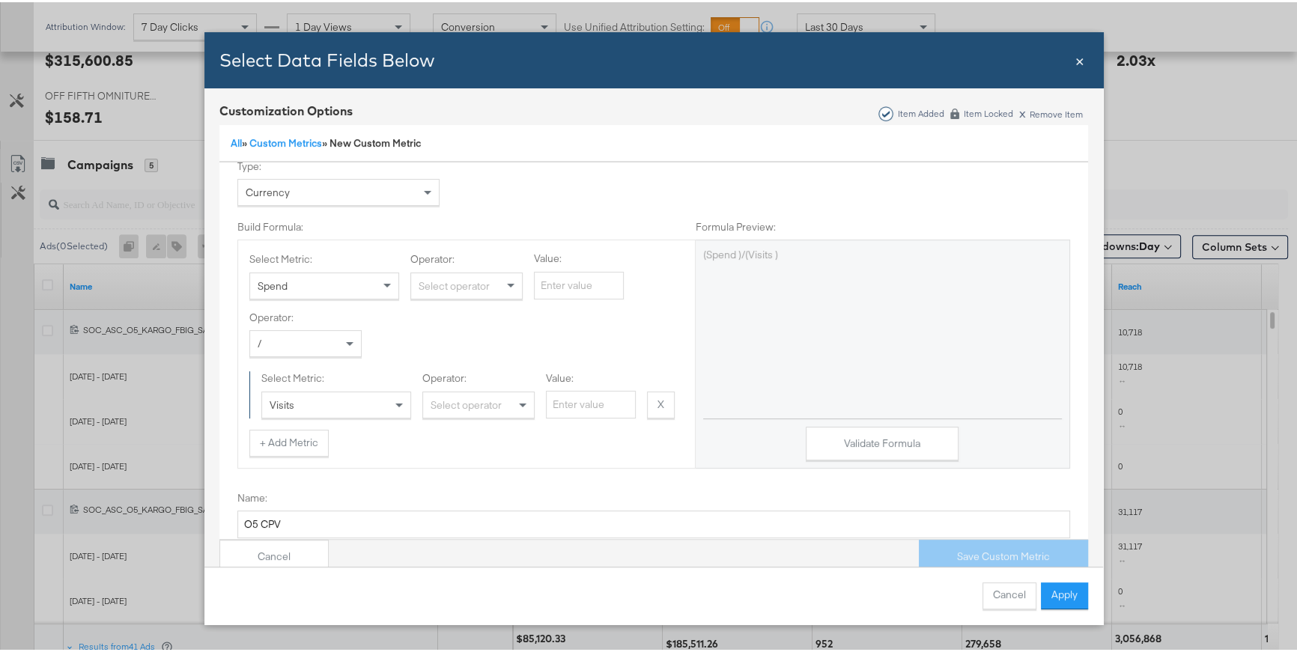
scroll to position [209, 0]
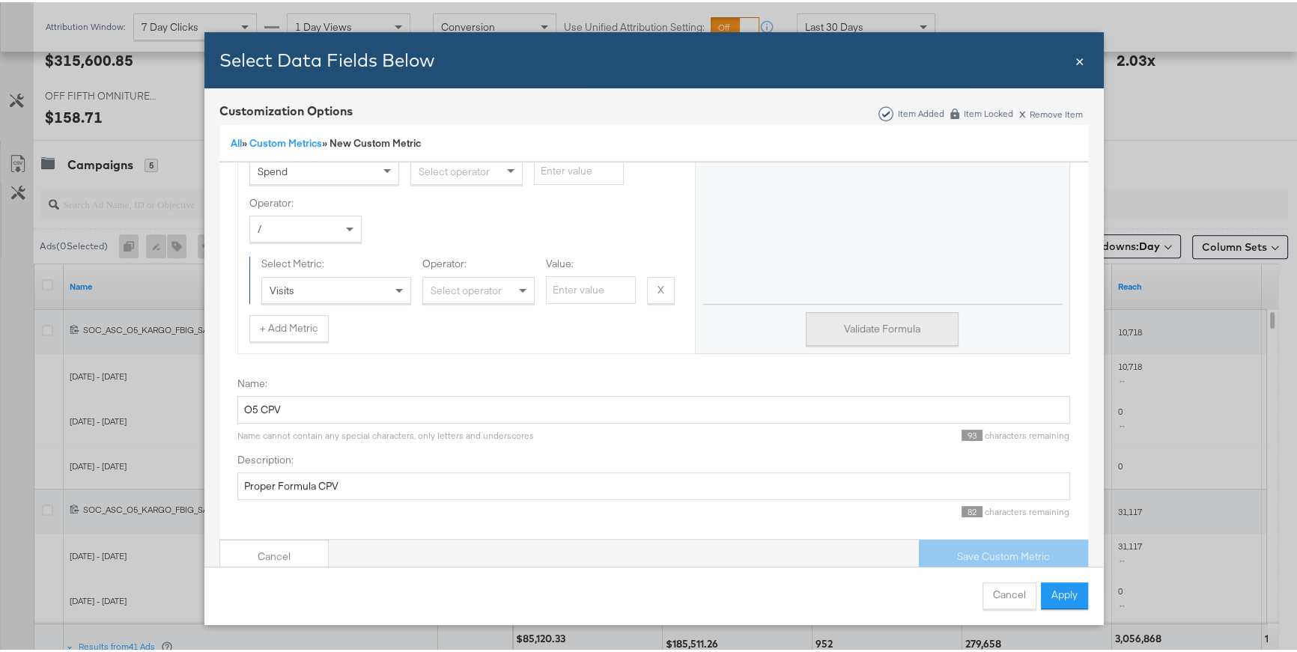
click at [881, 321] on button "Validate Formula" at bounding box center [882, 327] width 153 height 34
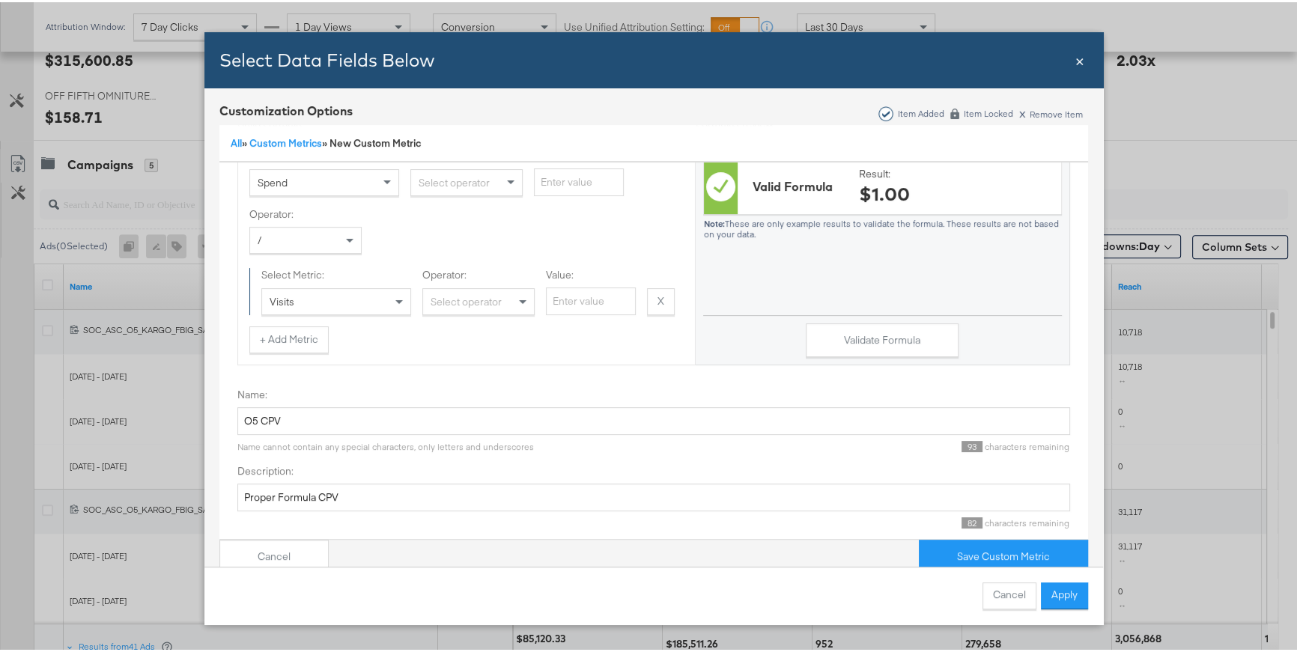
scroll to position [191, 0]
click at [284, 545] on button "Cancel" at bounding box center [273, 555] width 109 height 34
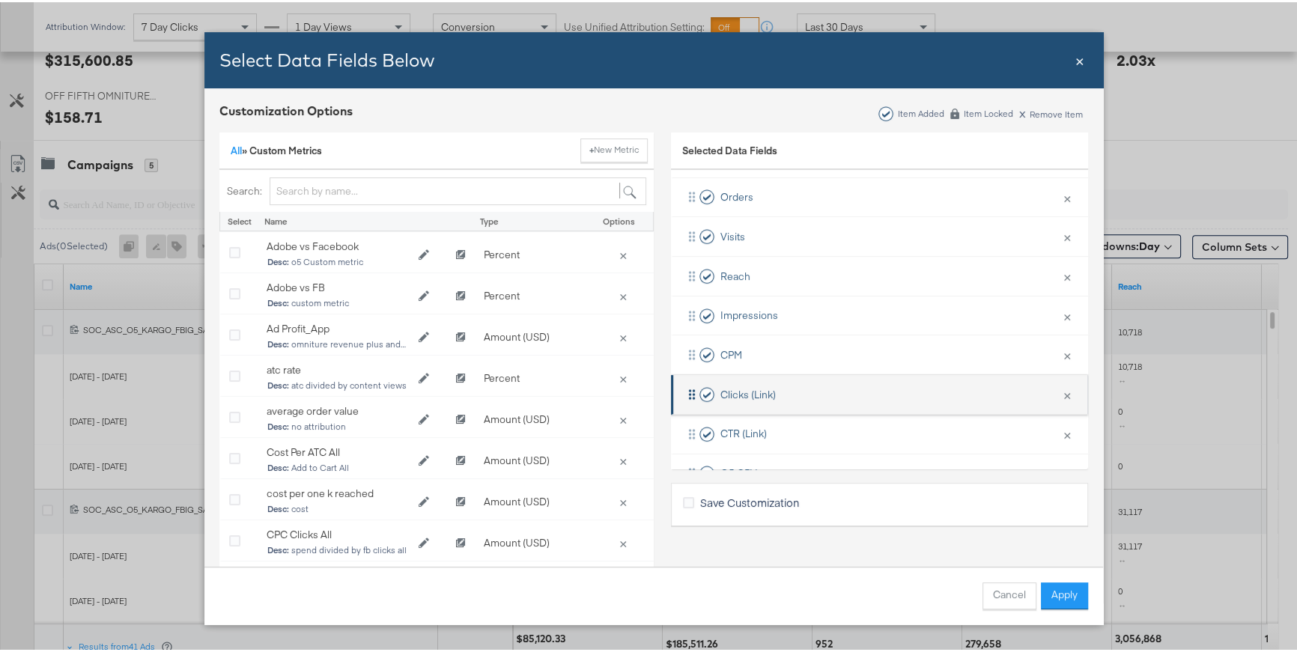
scroll to position [180, 0]
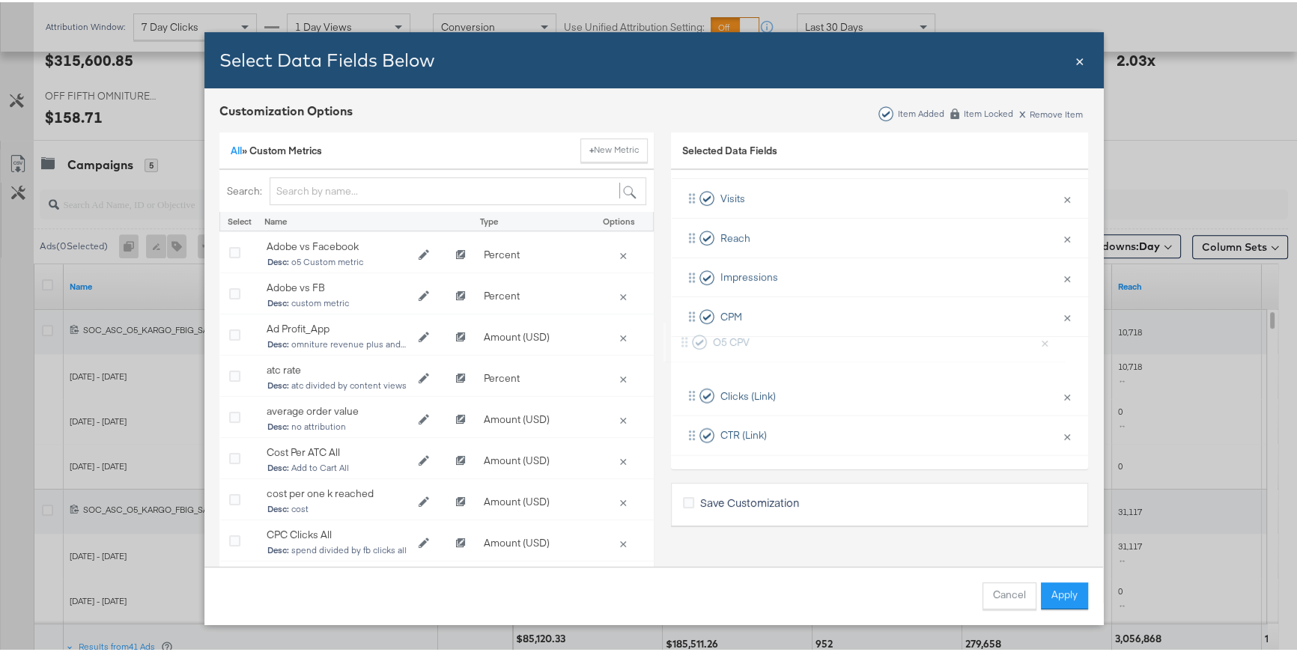
drag, startPoint x: 686, startPoint y: 433, endPoint x: 689, endPoint y: 338, distance: 95.9
click at [689, 338] on div "Spend × Remove from KPIs Revenue × Remove from KPIs Orders × Remove from KPIs V…" at bounding box center [879, 255] width 417 height 395
click at [355, 191] on input "Bulk Add Locations Modal" at bounding box center [458, 189] width 377 height 28
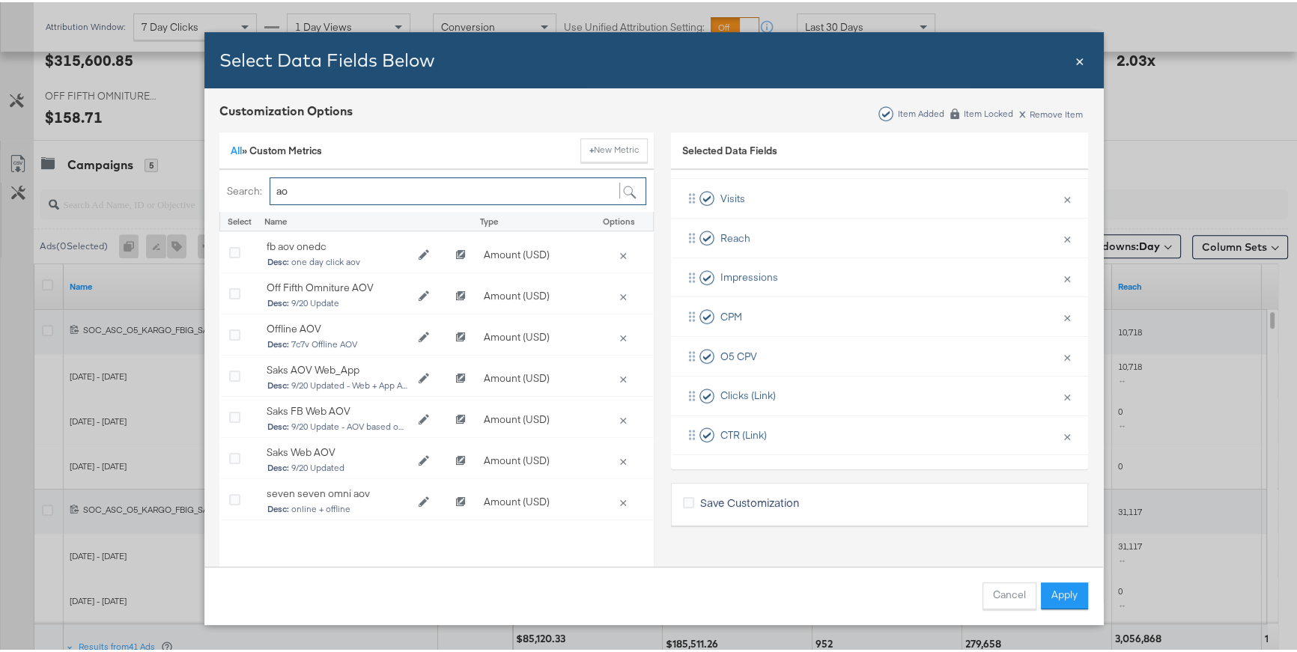
type input "a"
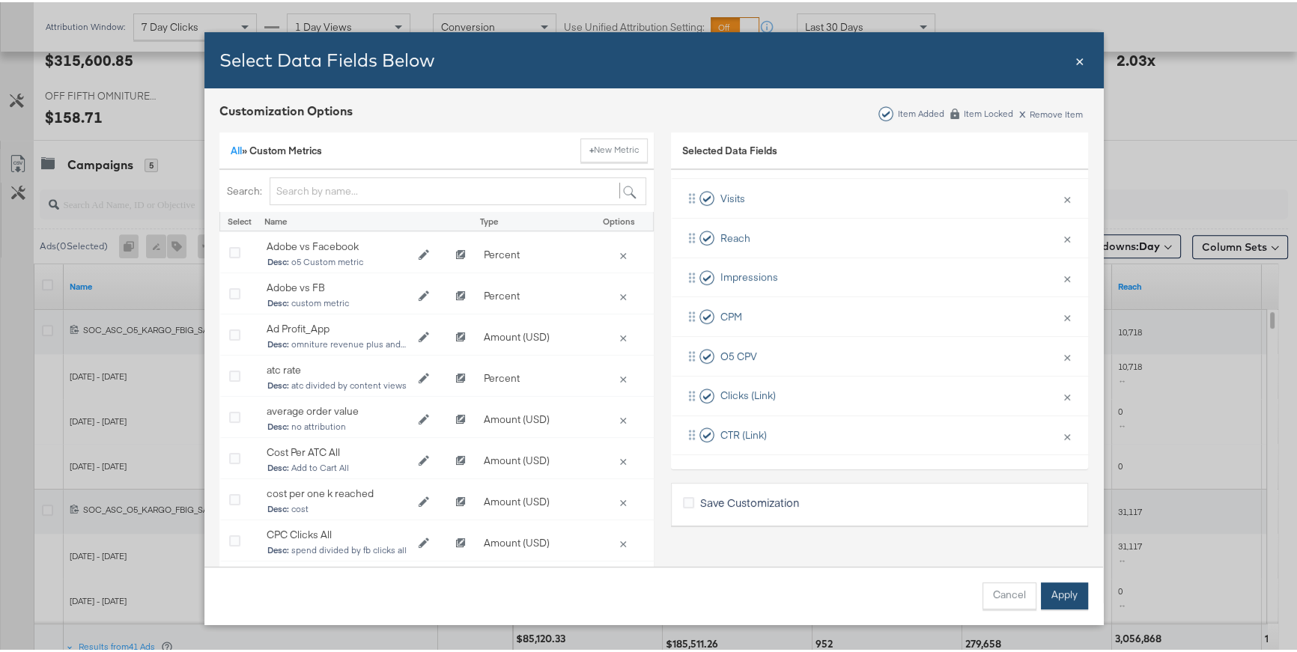
click at [1051, 593] on button "Apply" at bounding box center [1064, 593] width 47 height 27
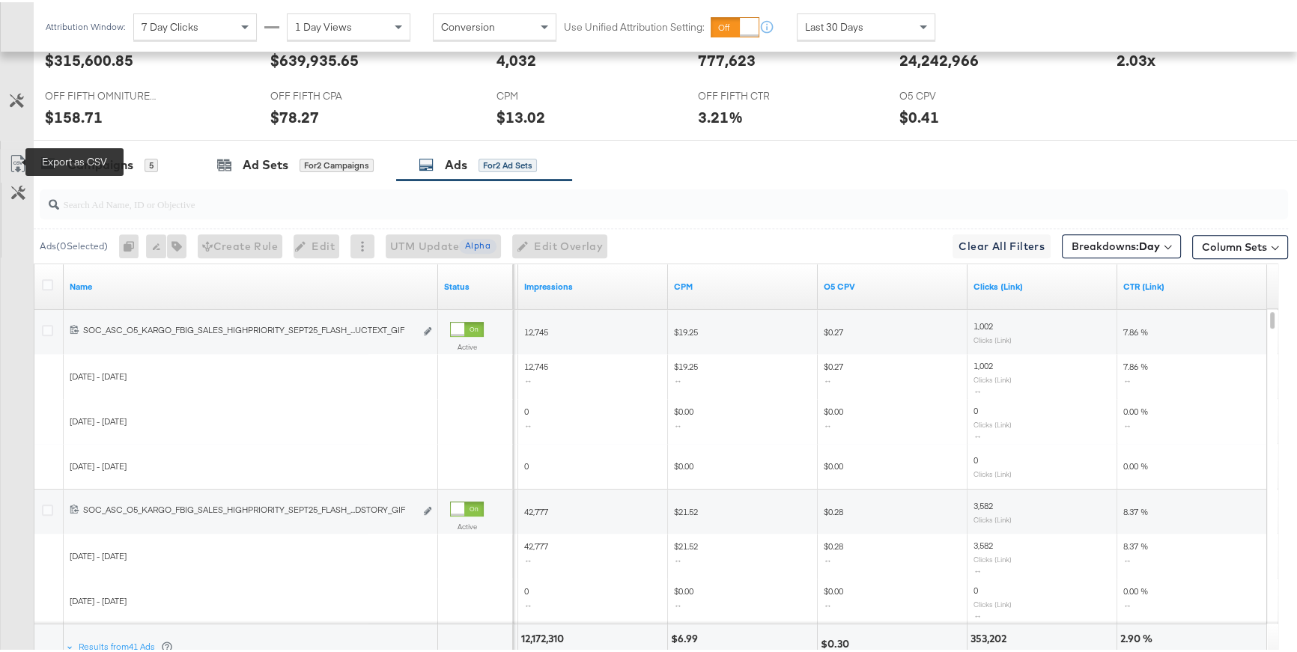
click at [16, 160] on icon at bounding box center [18, 162] width 18 height 18
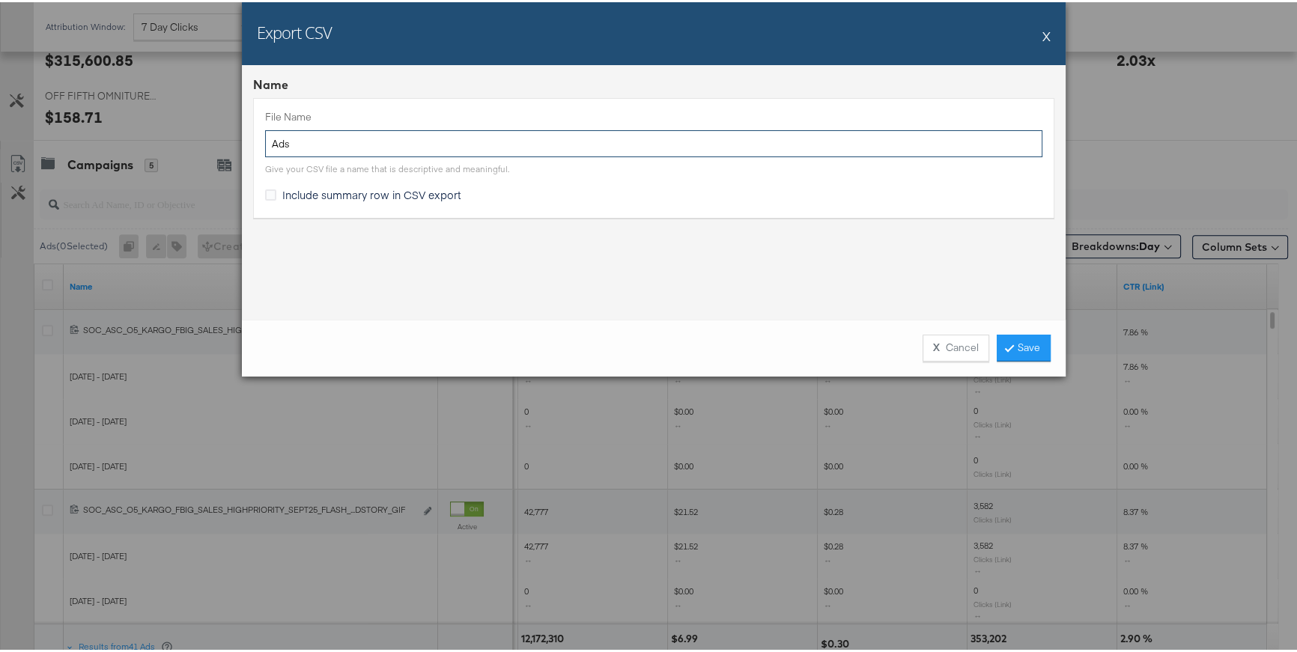
click at [266, 141] on input "Ads" at bounding box center [653, 142] width 777 height 28
type input "O5 Ads by creative L30"
click at [1023, 344] on link "Save" at bounding box center [1023, 345] width 54 height 27
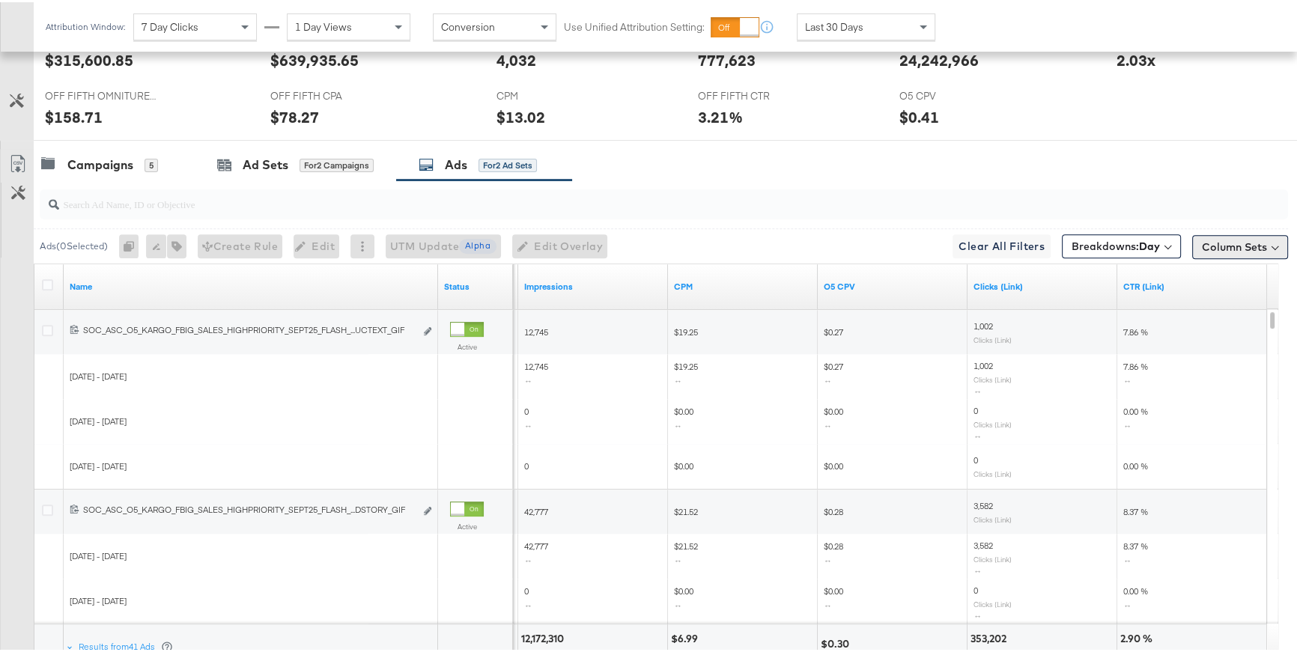
click at [1252, 240] on button "Column Sets" at bounding box center [1240, 245] width 96 height 24
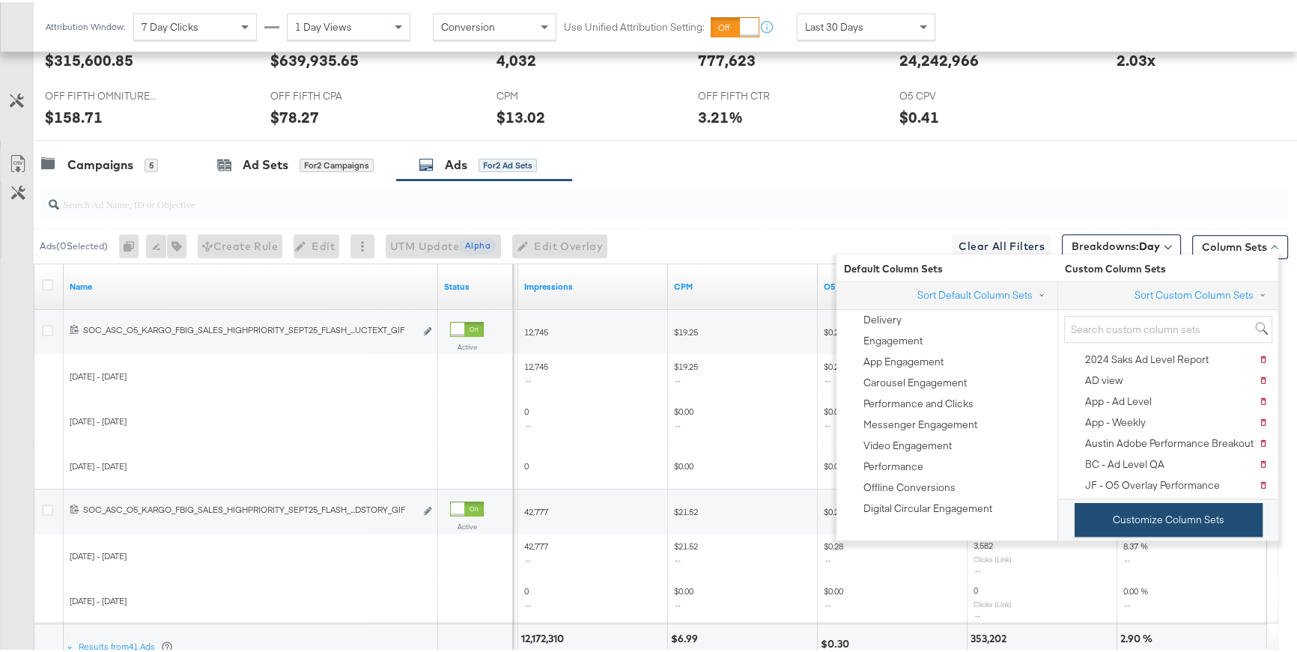
click at [1199, 508] on button "Customize Column Sets" at bounding box center [1168, 518] width 188 height 34
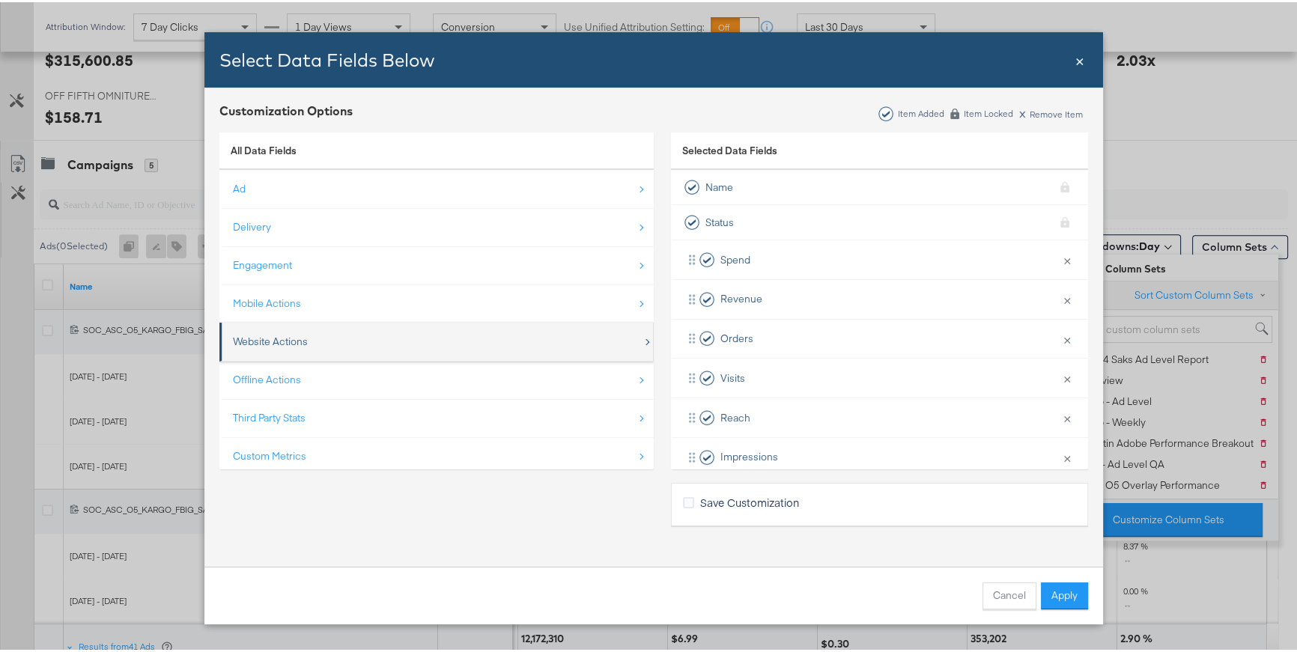
scroll to position [21, 0]
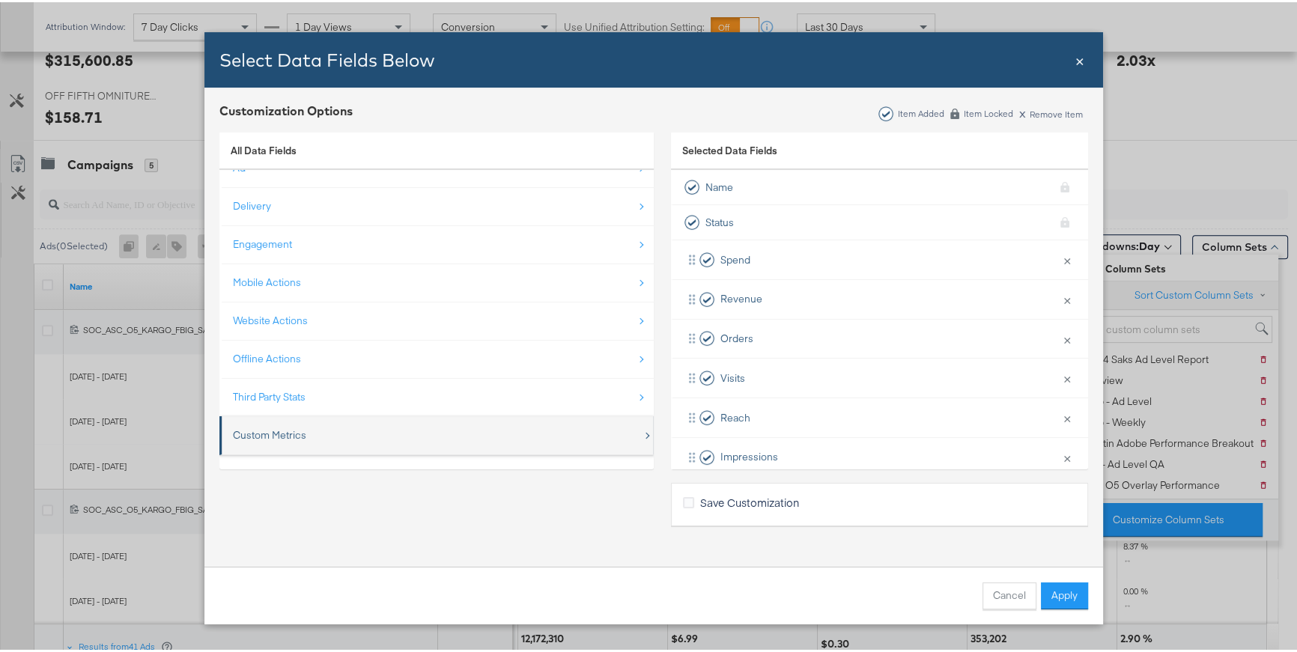
click at [412, 433] on div "Custom Metrics" at bounding box center [438, 433] width 410 height 31
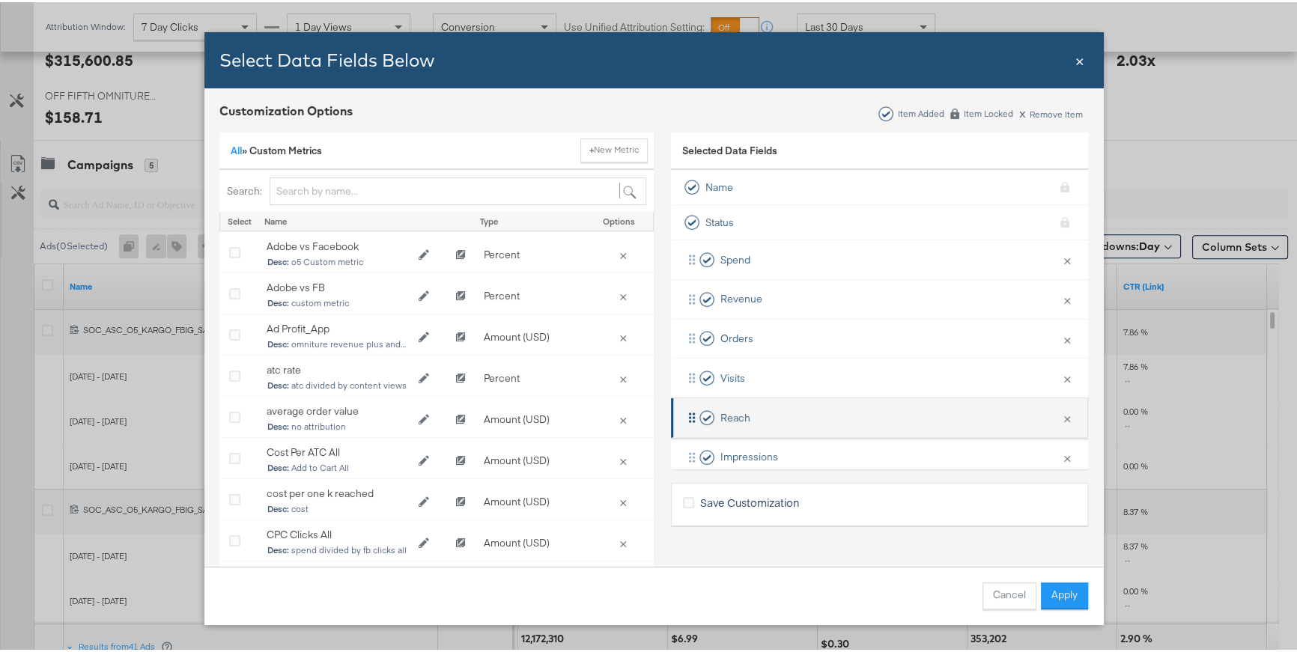
scroll to position [180, 0]
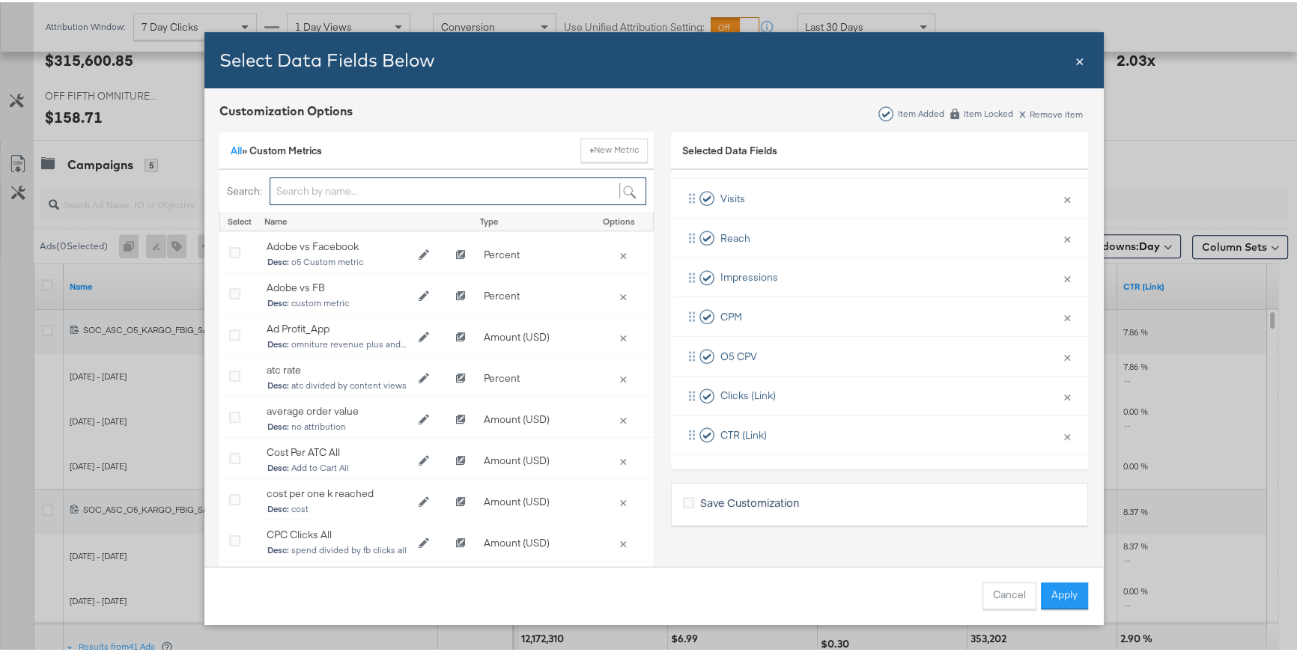
click at [338, 189] on input "Bulk Add Locations Modal" at bounding box center [458, 189] width 377 height 28
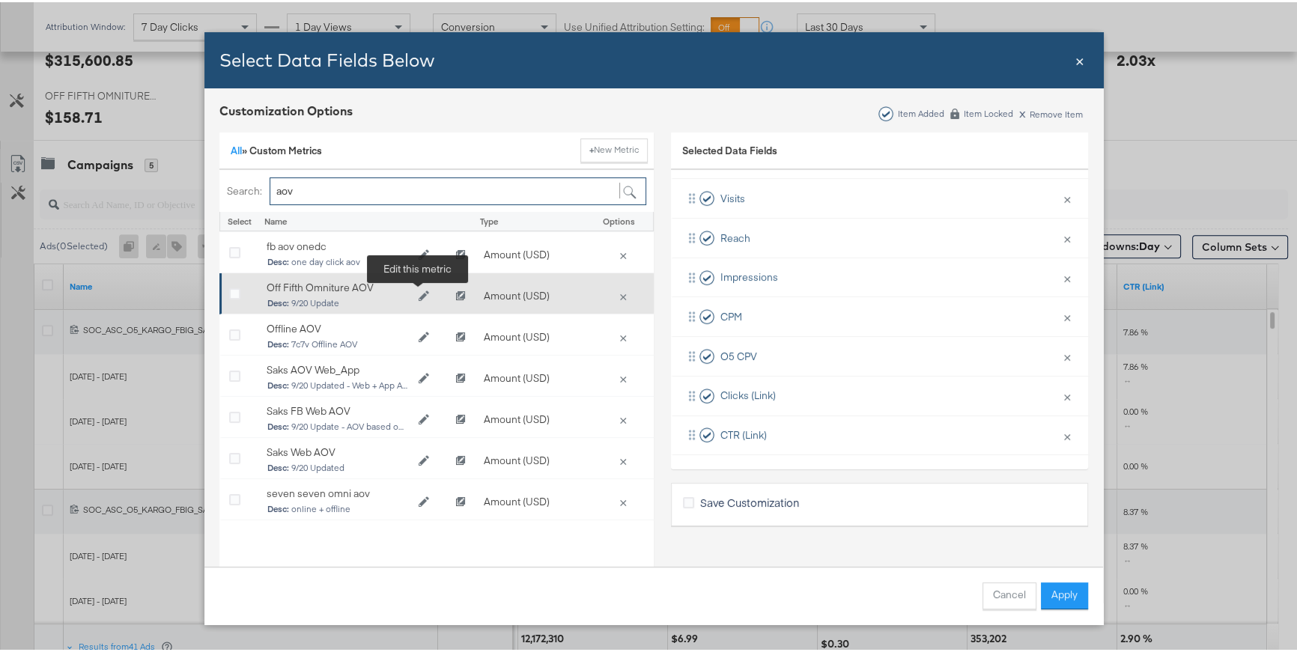
type input "aov"
click at [418, 295] on icon "Edit Off Fifth Omniture AOV" at bounding box center [423, 294] width 10 height 10
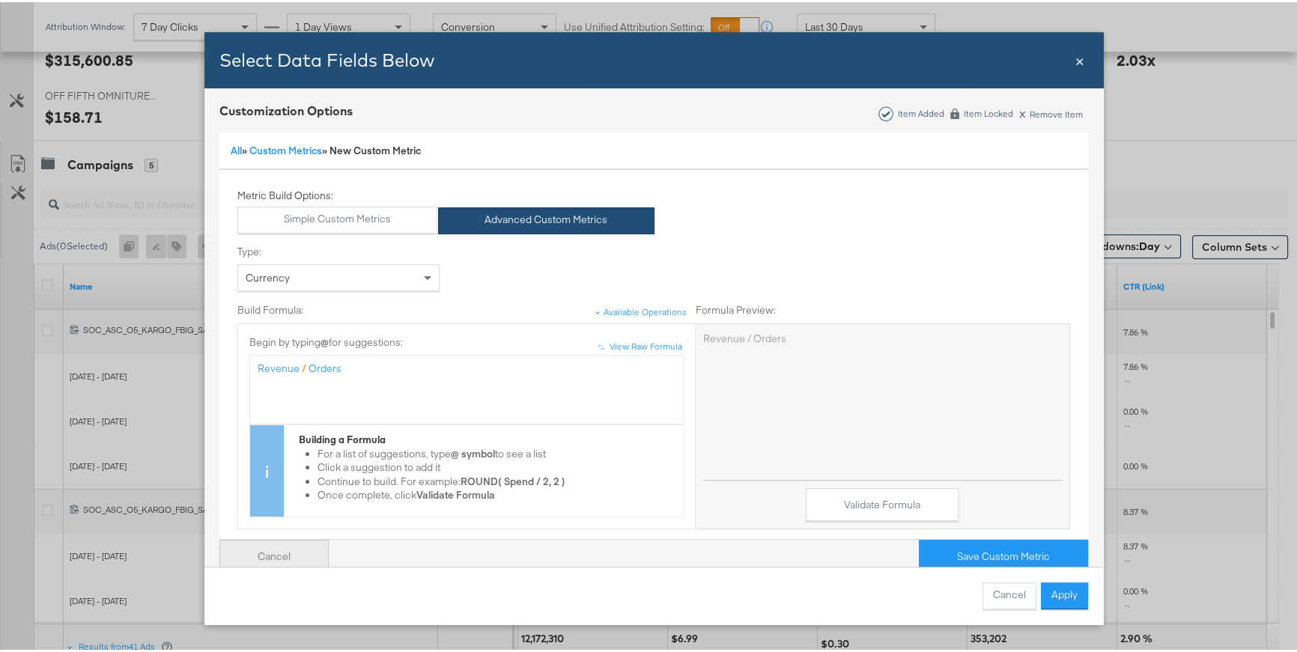
click at [279, 545] on button "Cancel" at bounding box center [273, 555] width 109 height 34
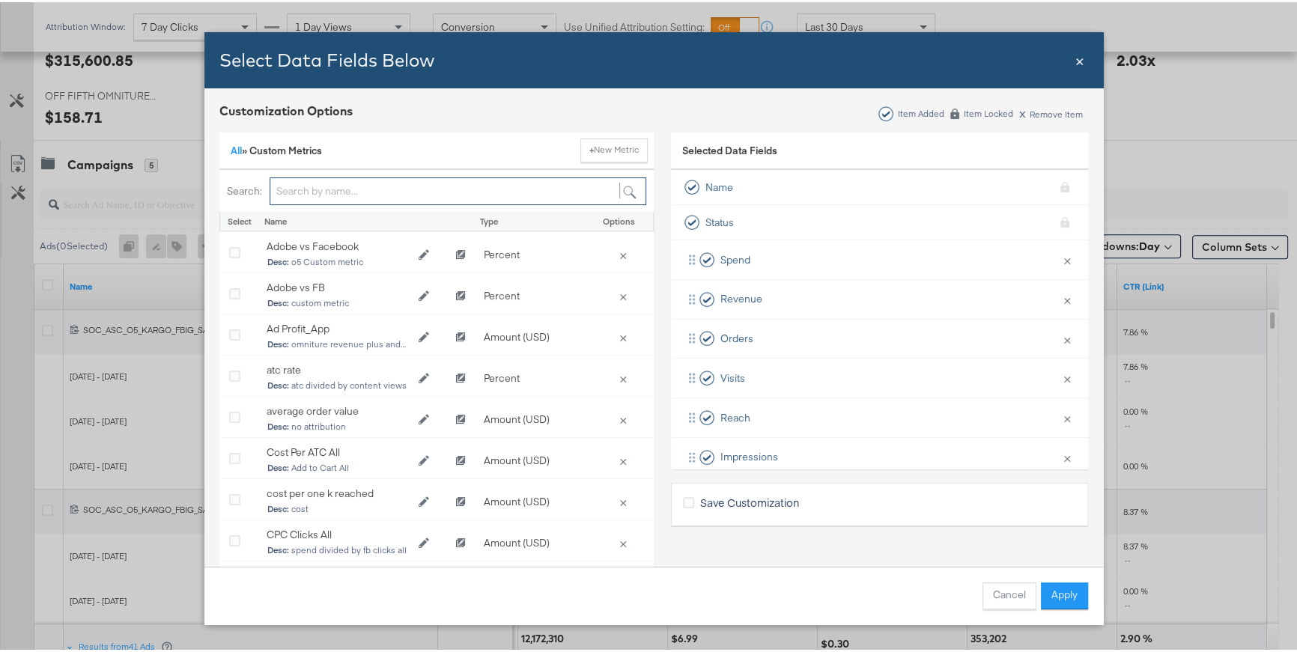
click at [374, 186] on input "Bulk Add Locations Modal" at bounding box center [458, 189] width 377 height 28
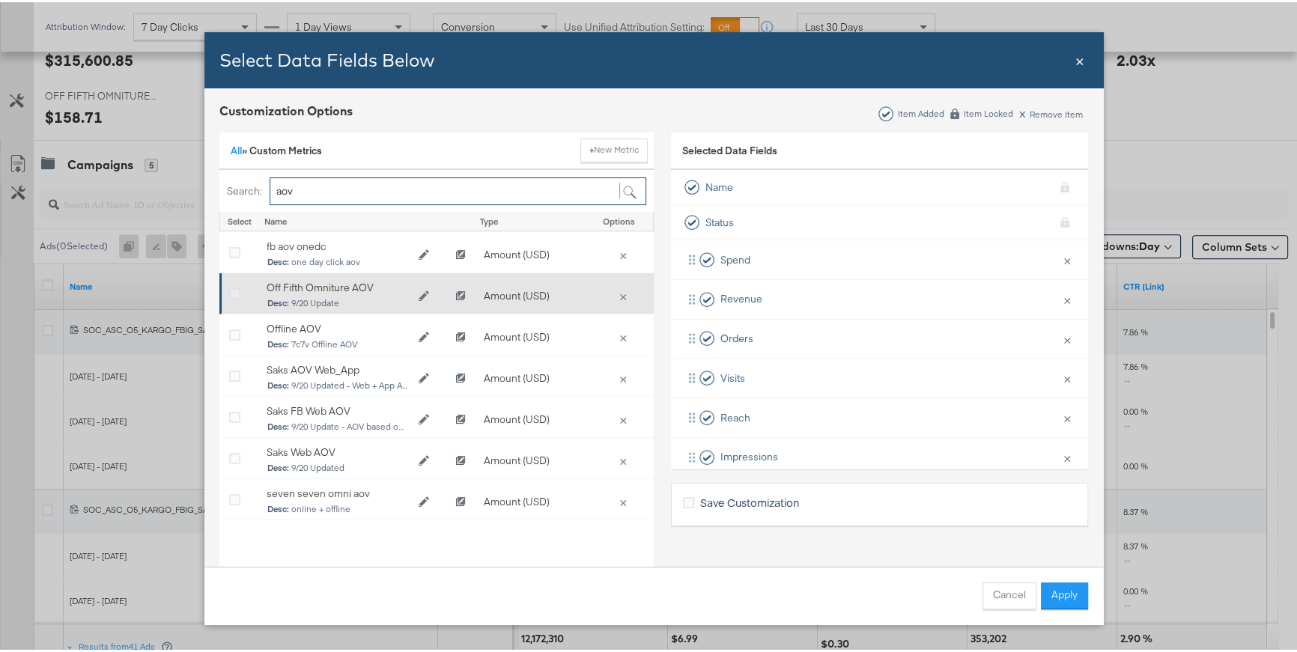
type input "aov"
click at [229, 292] on icon "Bulk Add Locations Modal" at bounding box center [234, 292] width 11 height 11
click at [0, 0] on input "Bulk Add Locations Modal" at bounding box center [0, 0] width 0 height 0
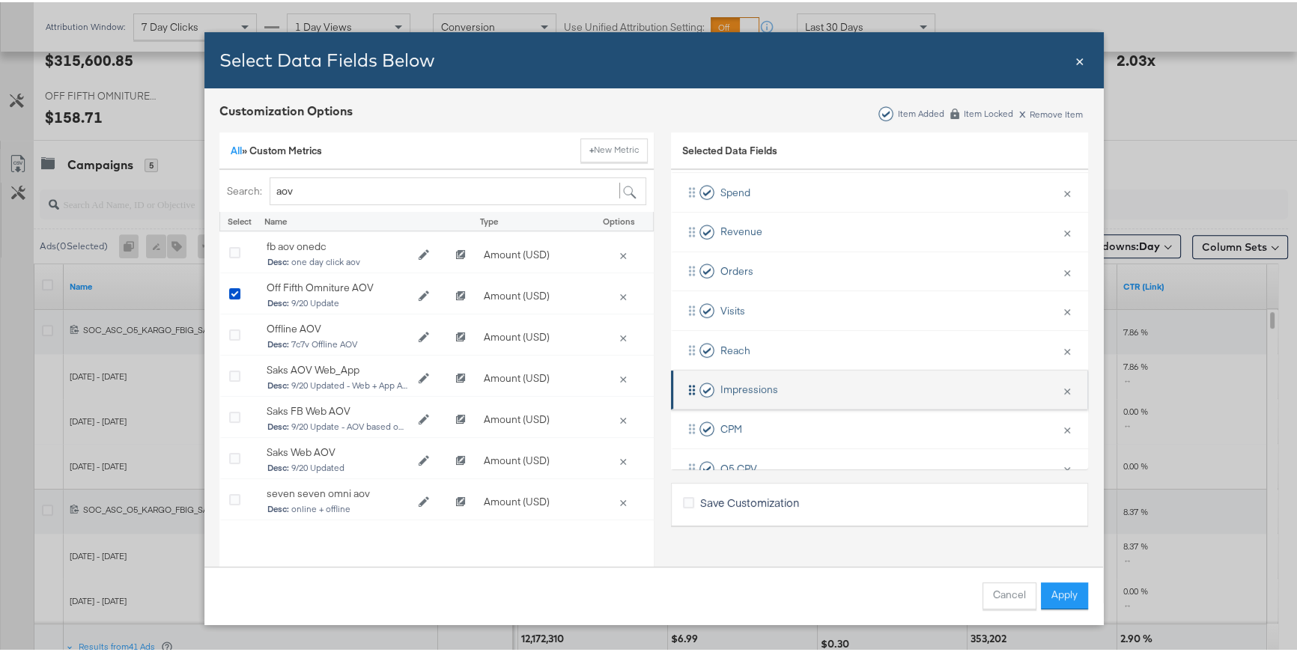
scroll to position [219, 0]
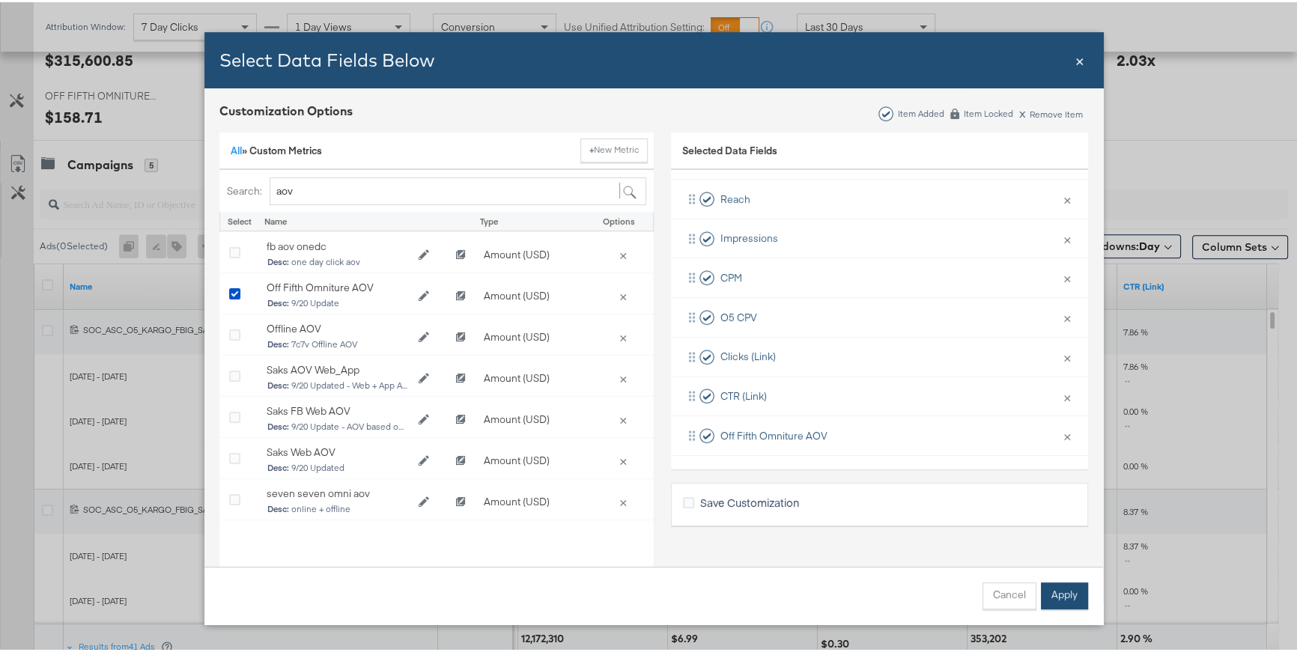
click at [1053, 601] on button "Apply" at bounding box center [1064, 593] width 47 height 27
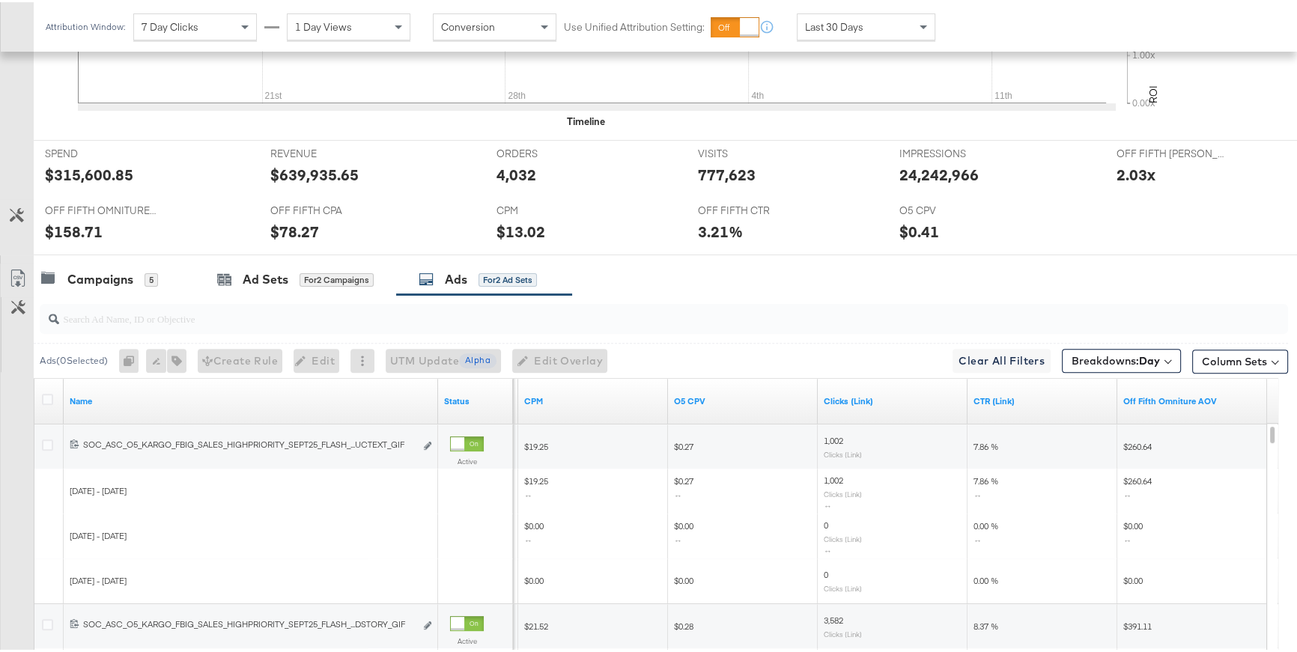
scroll to position [574, 0]
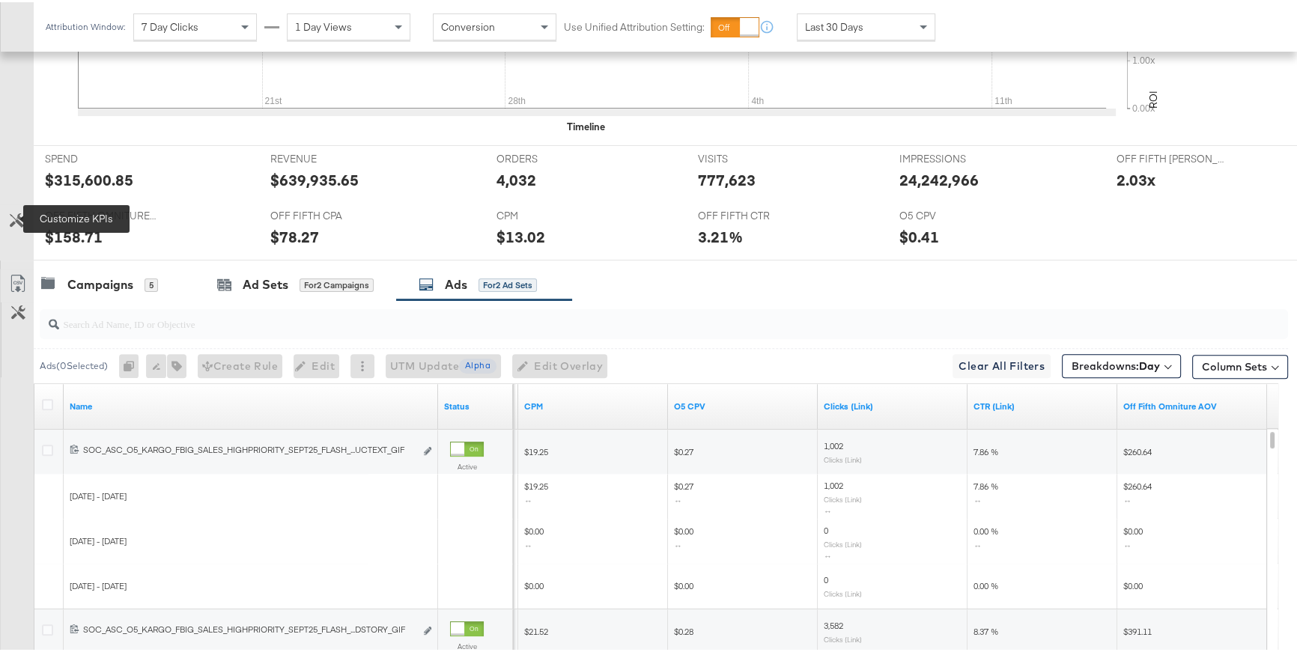
click at [15, 216] on icon at bounding box center [17, 218] width 14 height 14
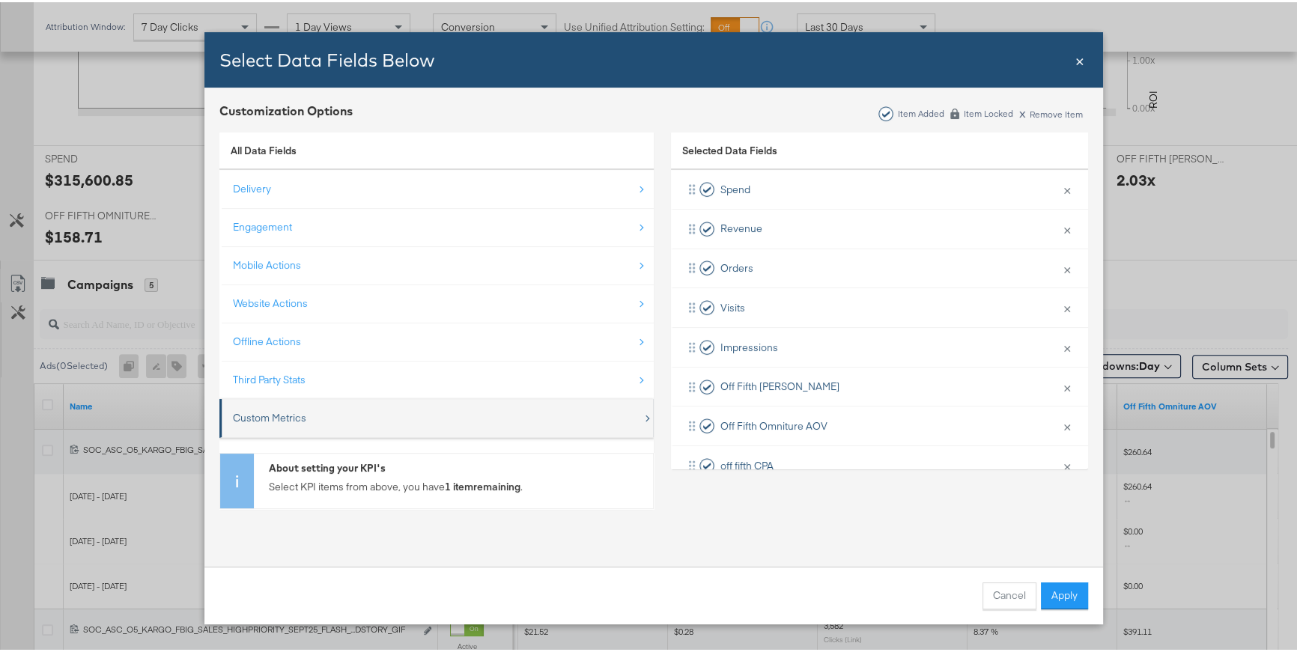
click at [300, 429] on div "Custom Metrics" at bounding box center [438, 416] width 410 height 31
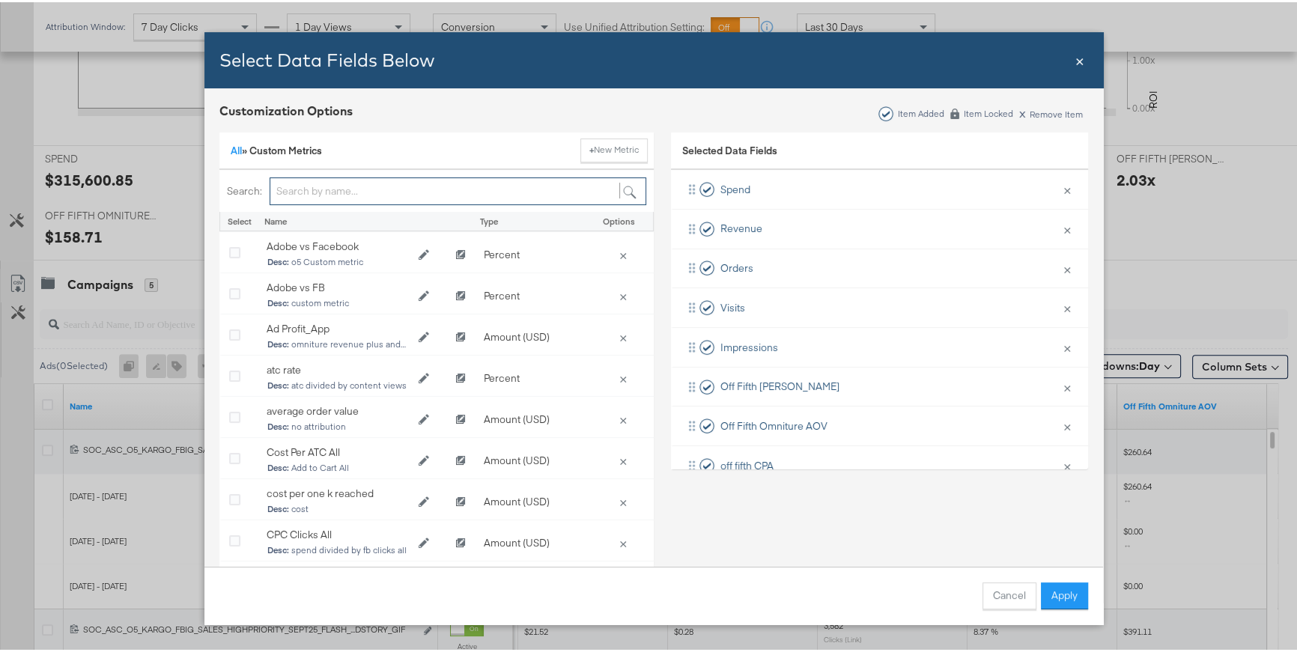
click at [335, 193] on input "Bulk Add Locations Modal" at bounding box center [458, 189] width 377 height 28
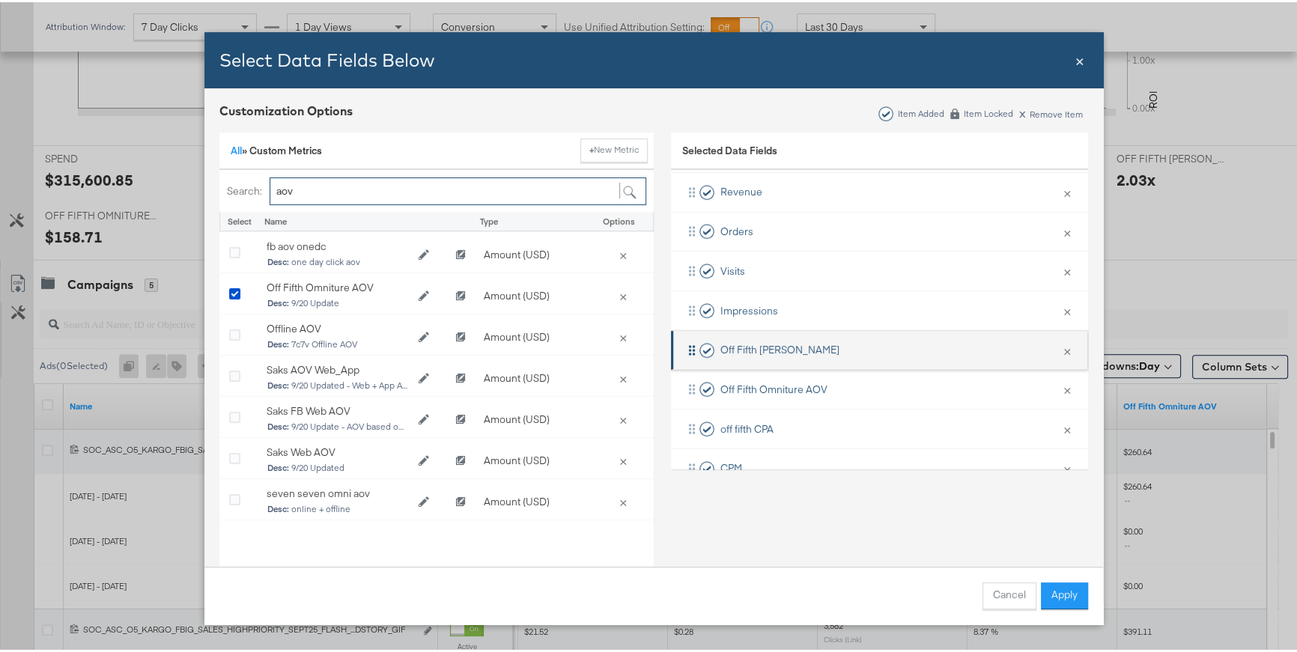
scroll to position [149, 0]
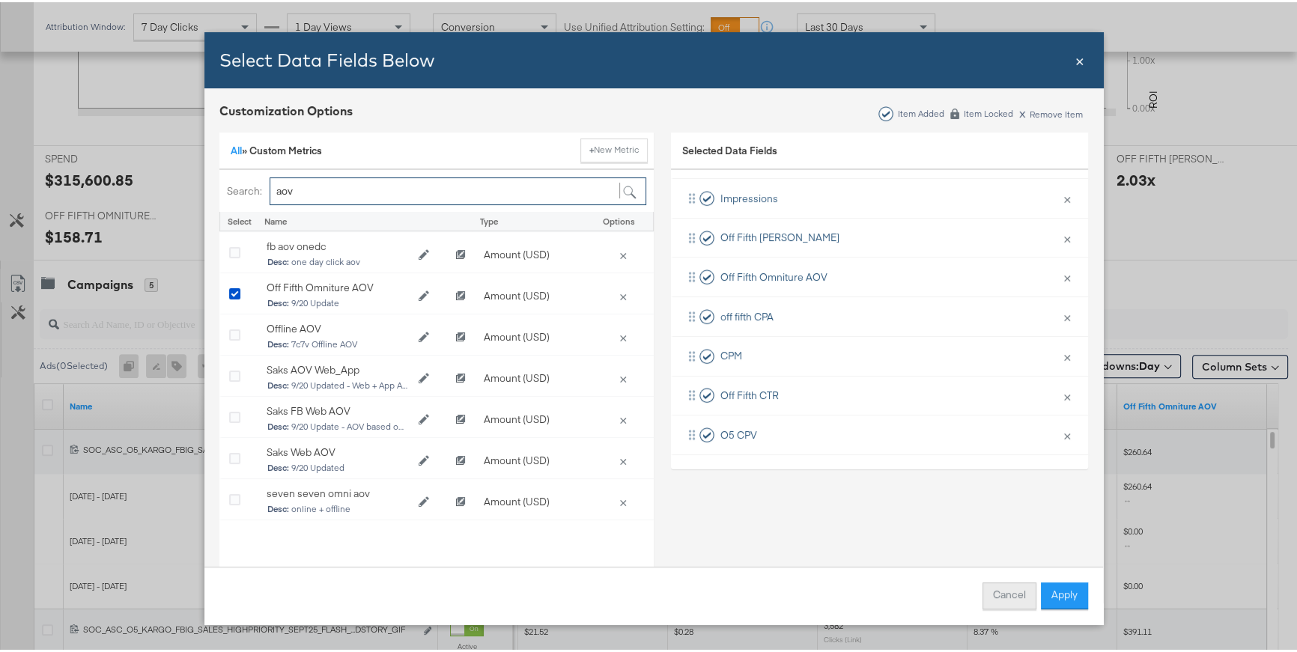
type input "aov"
click at [985, 601] on button "Cancel" at bounding box center [1009, 593] width 54 height 27
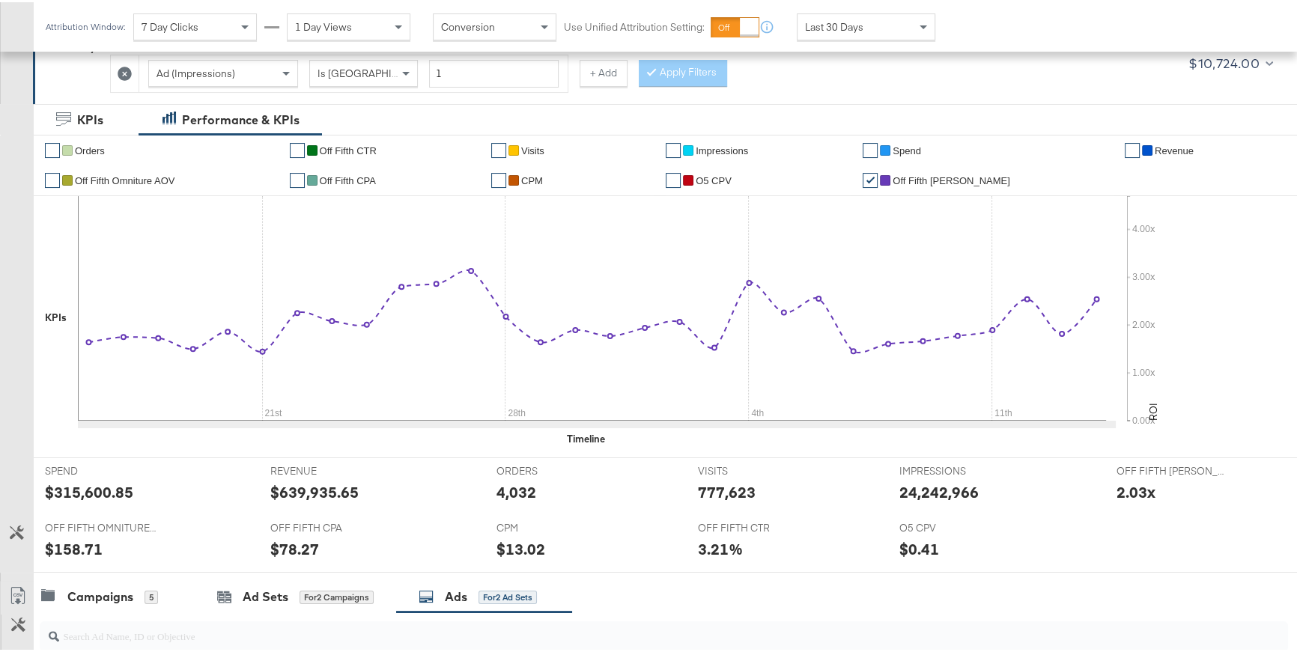
scroll to position [0, 0]
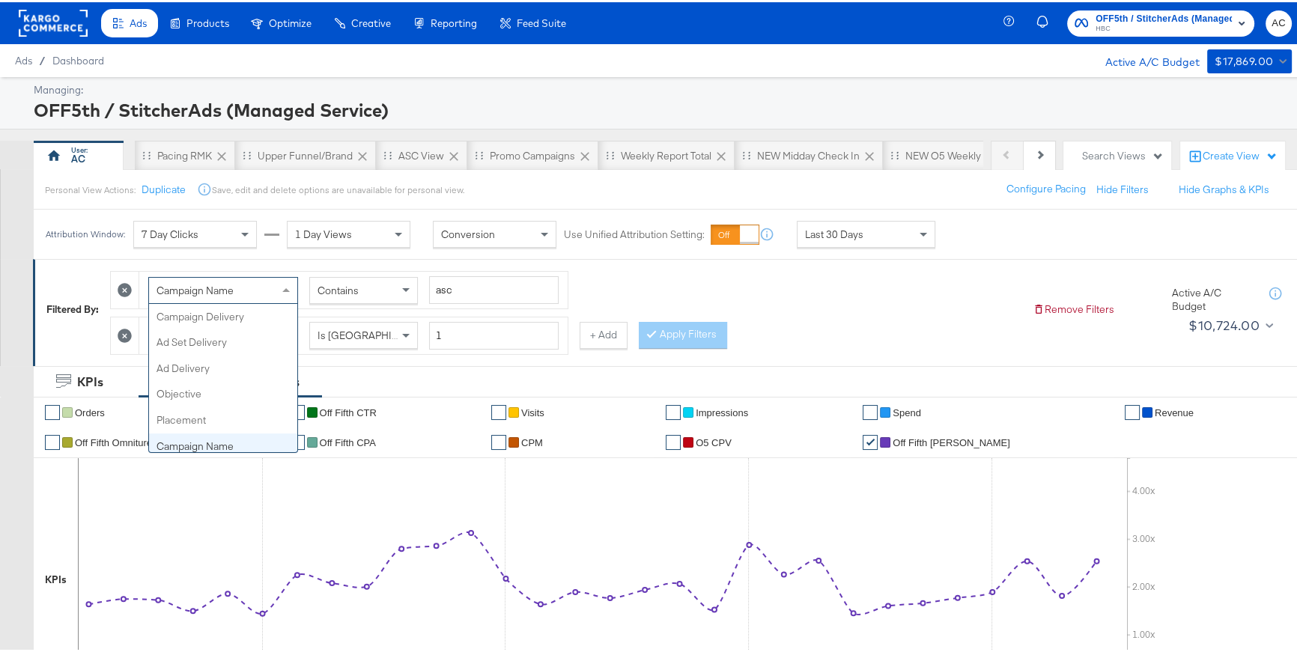
click at [287, 291] on span at bounding box center [287, 288] width 19 height 25
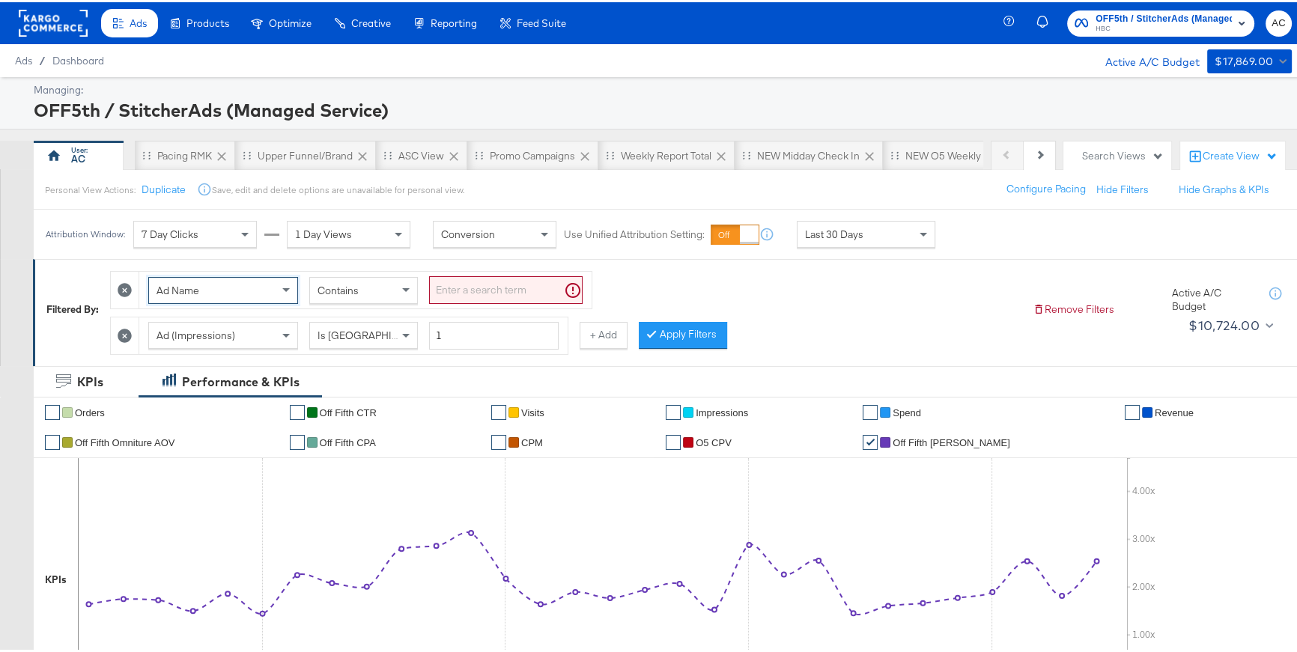
click at [467, 278] on input "search" at bounding box center [505, 288] width 153 height 28
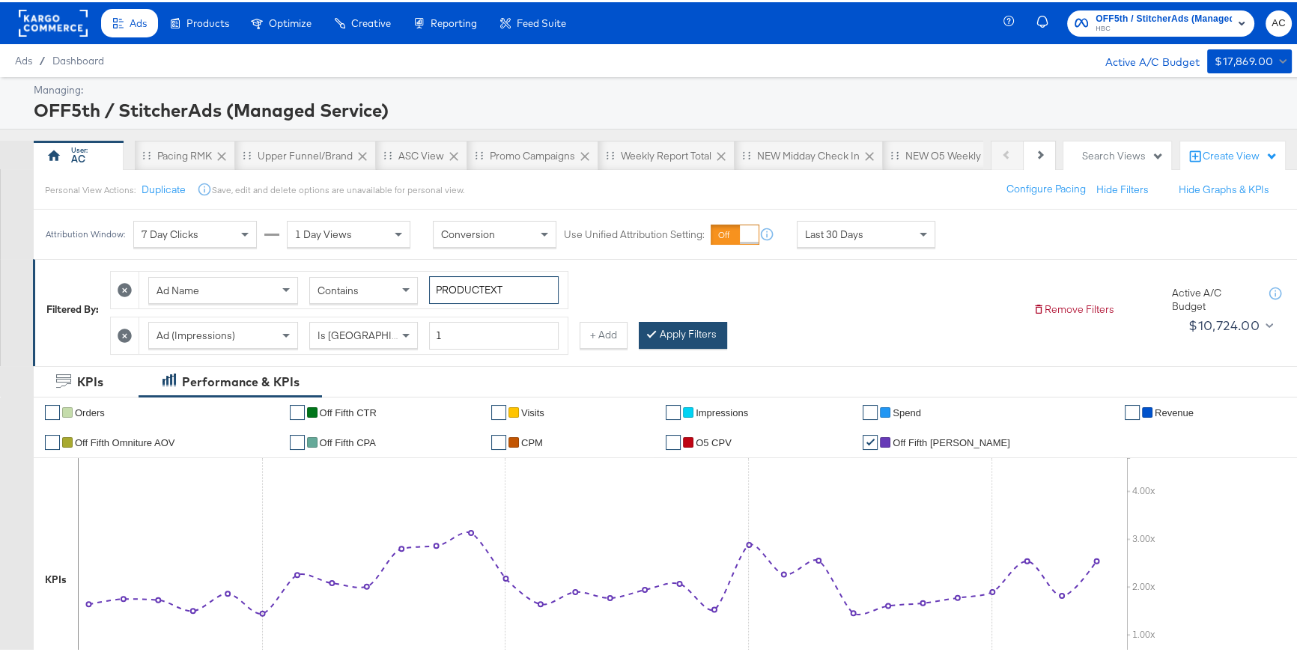
type input "PRODUCTEXT"
click at [685, 329] on button "Apply Filters" at bounding box center [683, 333] width 88 height 27
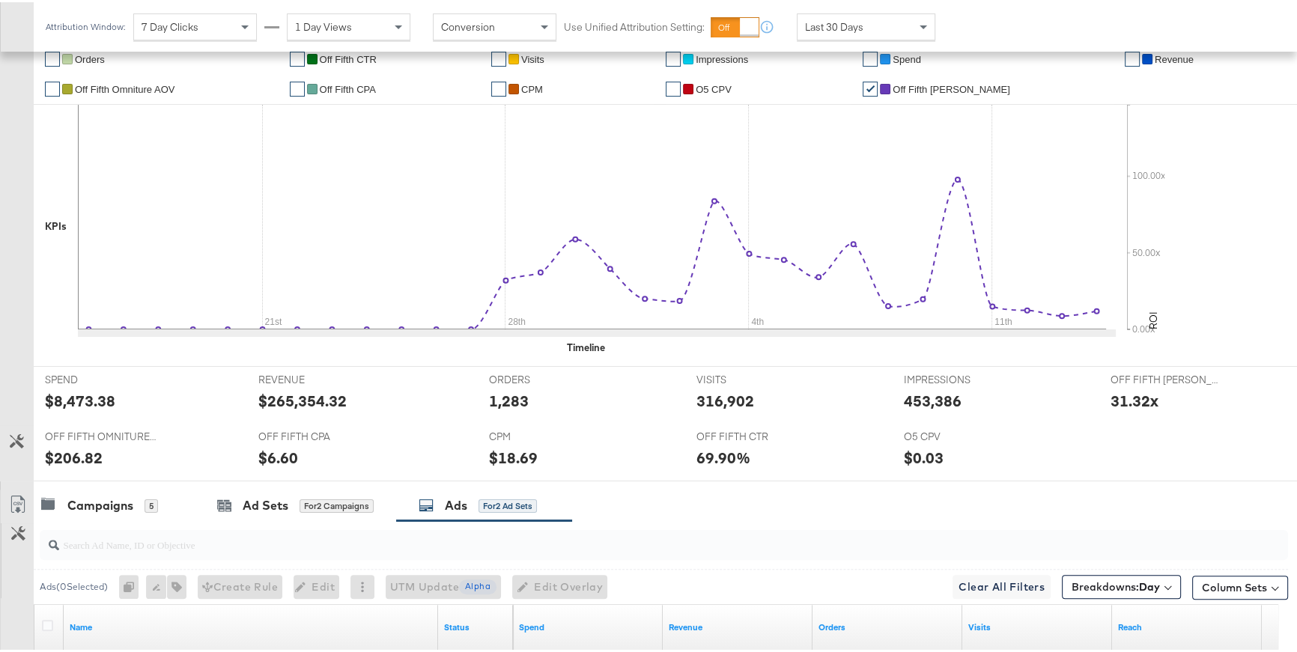
scroll to position [622, 0]
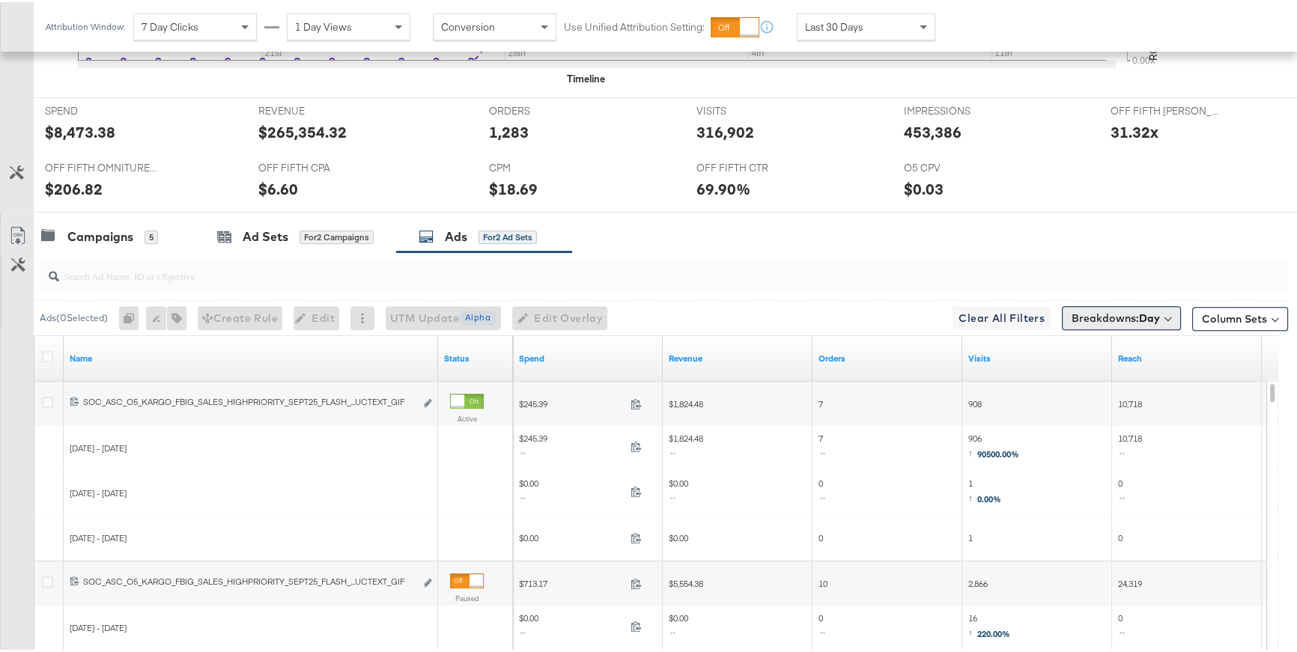
click at [1117, 320] on span "Breakdowns: Day" at bounding box center [1115, 315] width 88 height 15
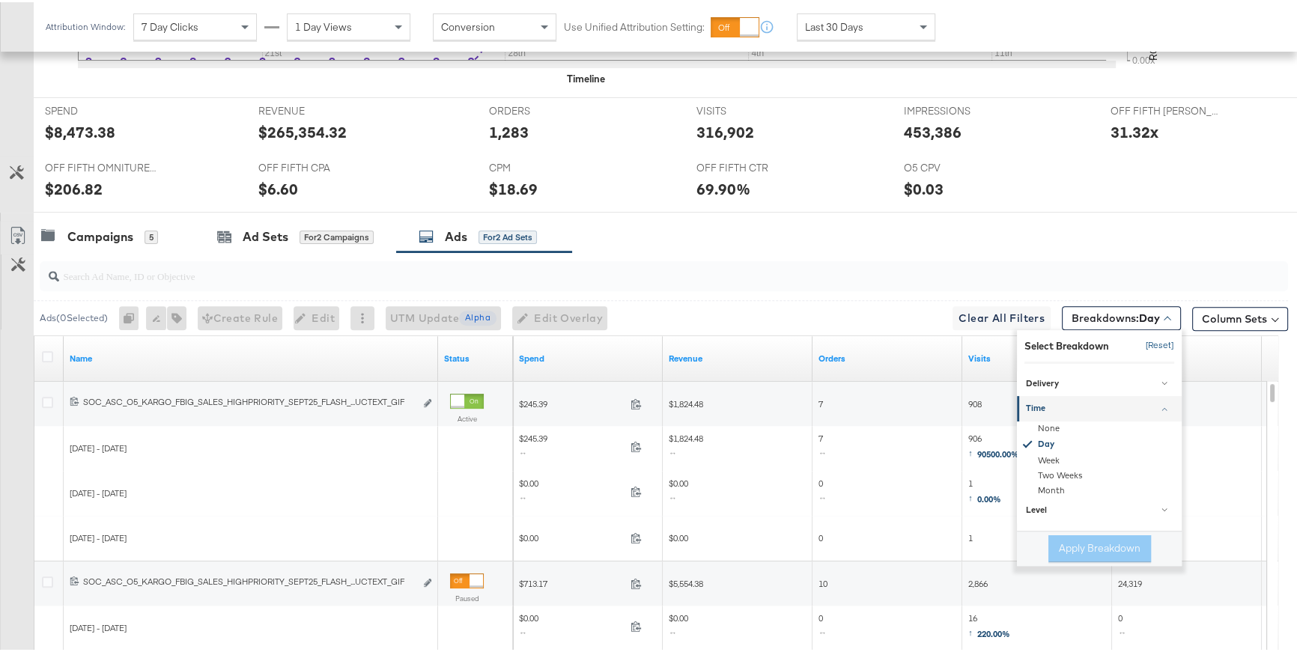
click at [1139, 344] on button "[Reset]" at bounding box center [1154, 344] width 37 height 24
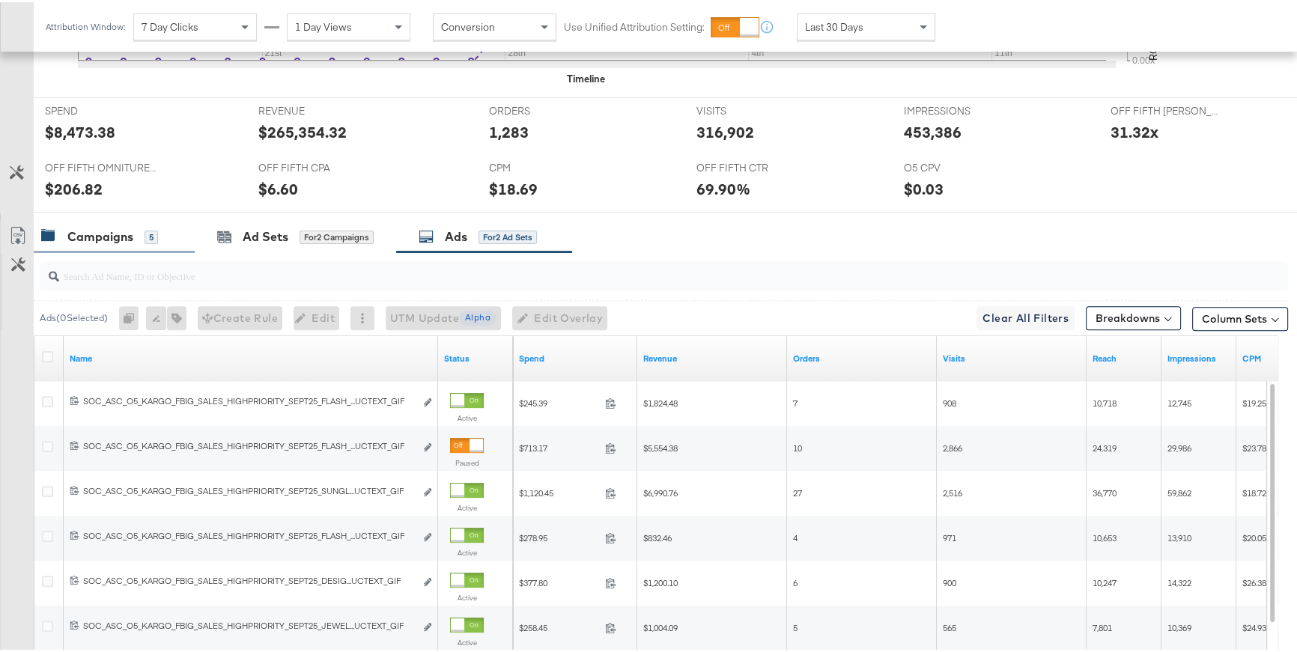
click at [67, 235] on div "Campaigns 5" at bounding box center [99, 234] width 117 height 17
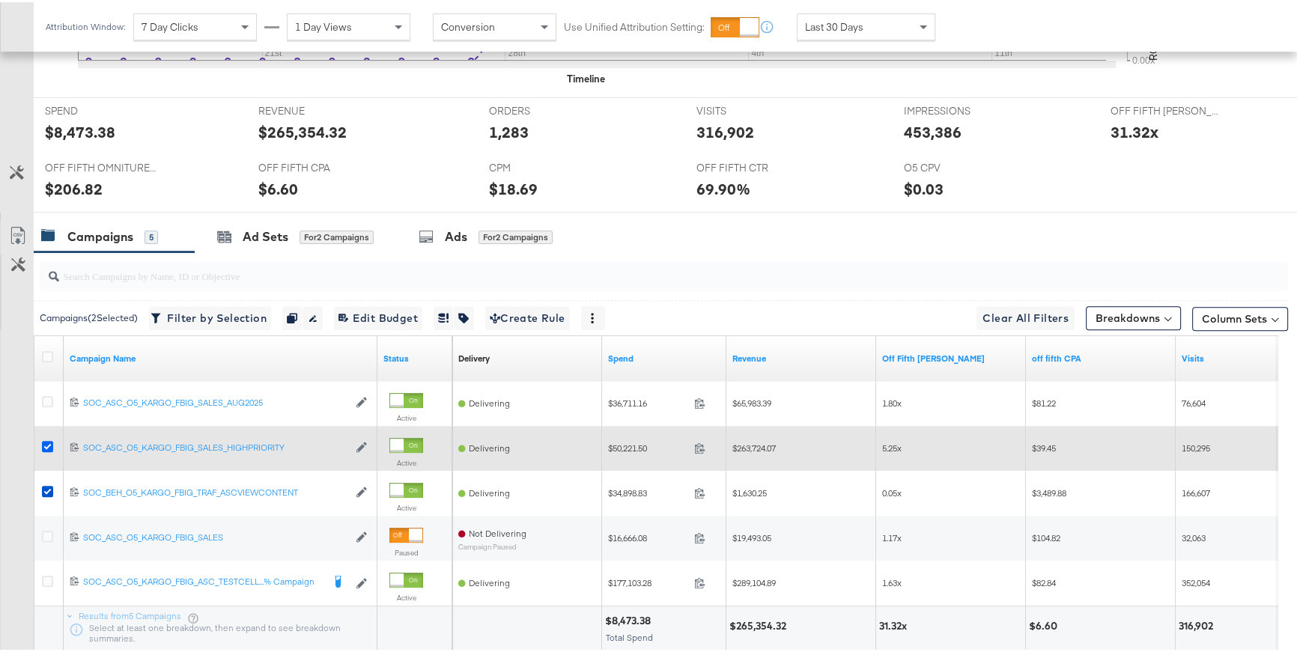
click at [49, 445] on icon at bounding box center [47, 444] width 11 height 11
click at [0, 0] on input "checkbox" at bounding box center [0, 0] width 0 height 0
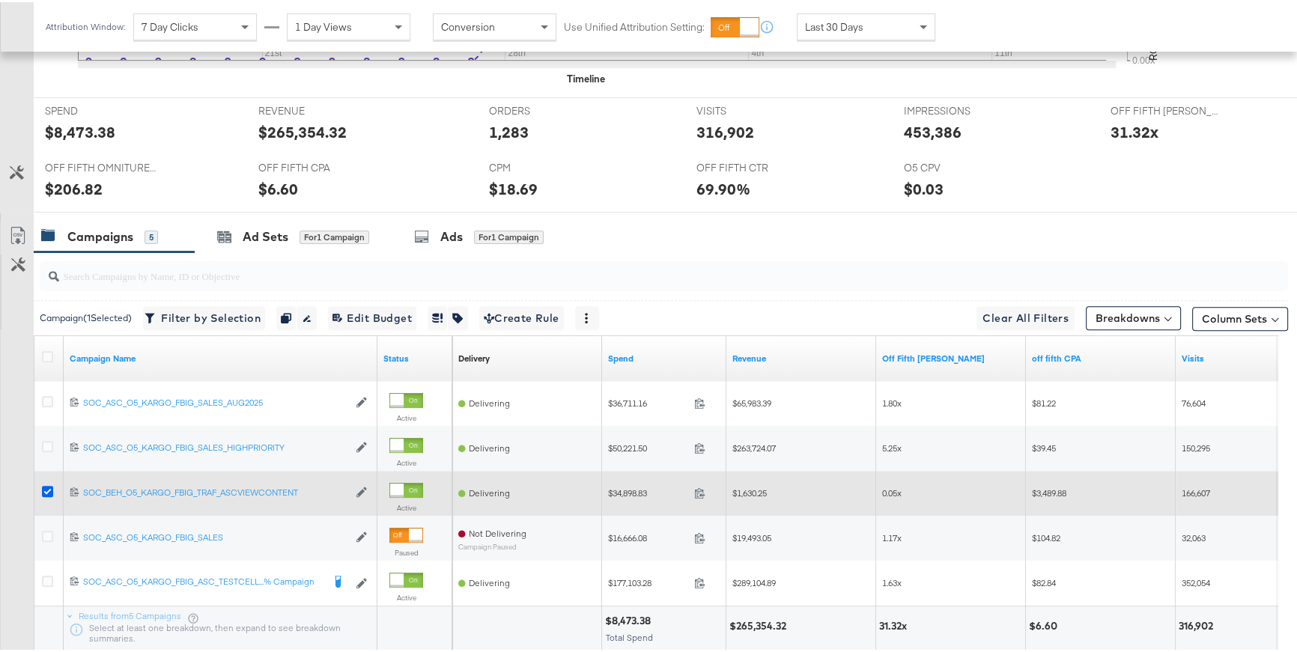
click at [52, 485] on icon at bounding box center [47, 489] width 11 height 11
click at [0, 0] on input "checkbox" at bounding box center [0, 0] width 0 height 0
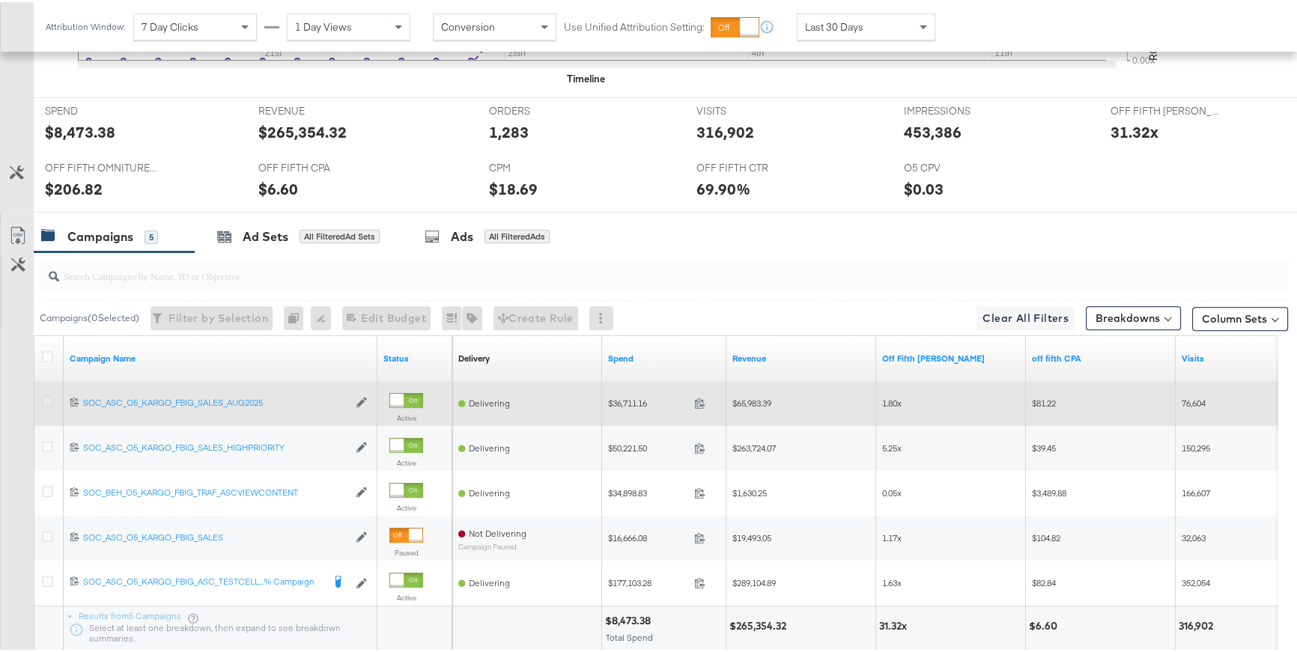
click at [49, 398] on icon at bounding box center [47, 399] width 11 height 11
click at [0, 0] on input "checkbox" at bounding box center [0, 0] width 0 height 0
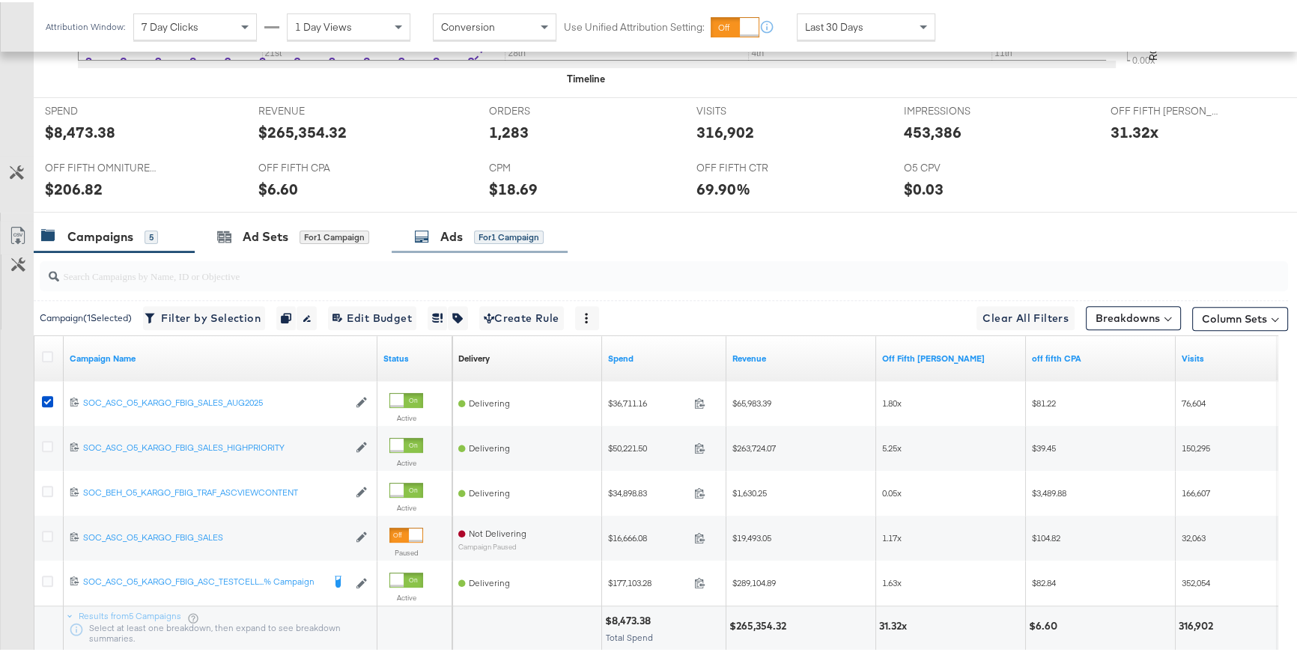
click at [445, 228] on div "Ads" at bounding box center [451, 234] width 22 height 17
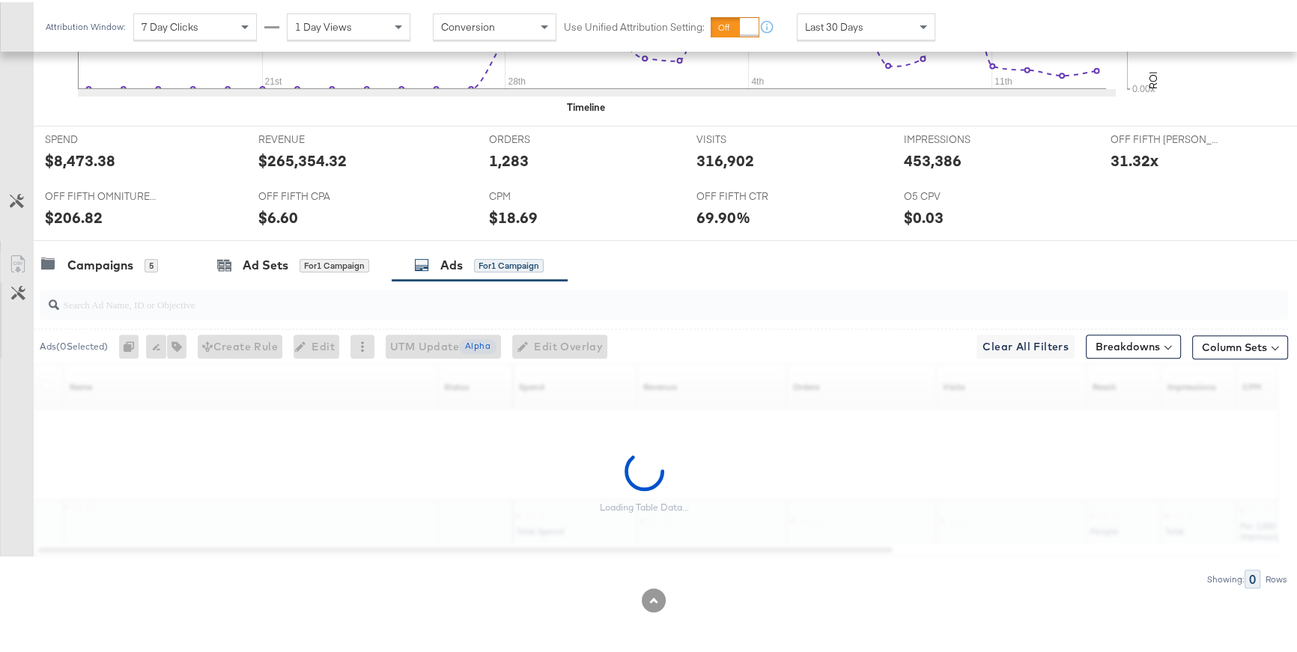
scroll to position [591, 0]
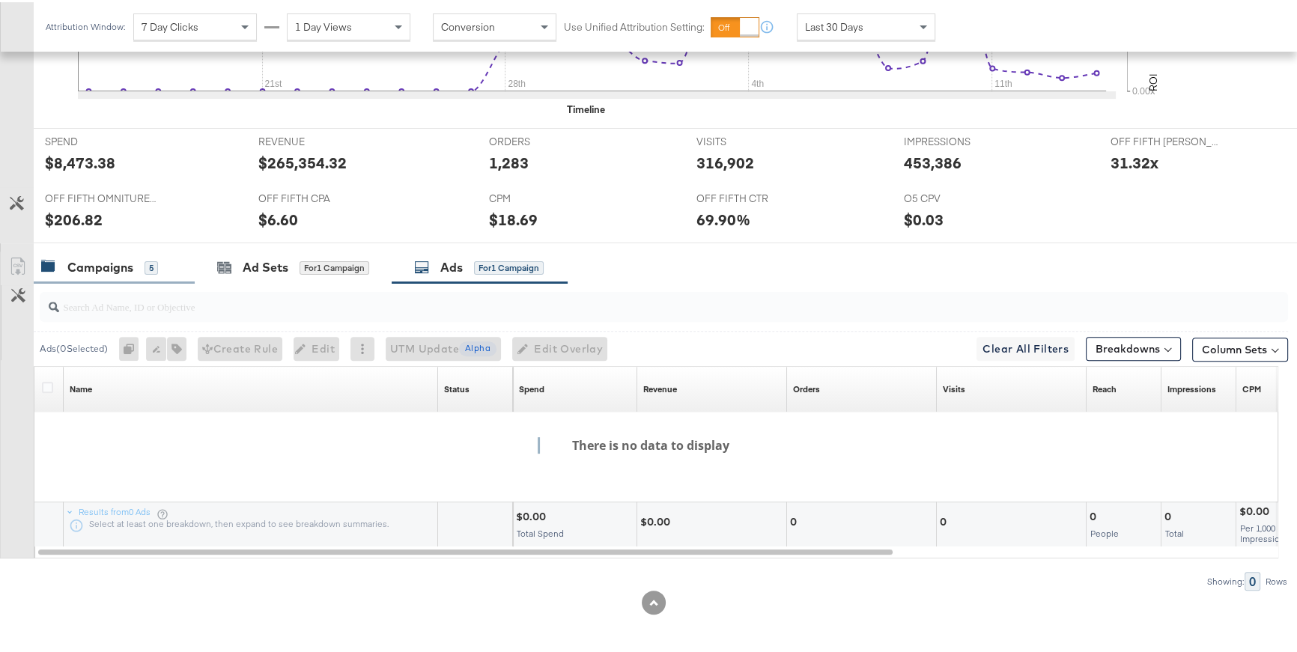
click at [114, 269] on div "Campaigns" at bounding box center [100, 265] width 66 height 17
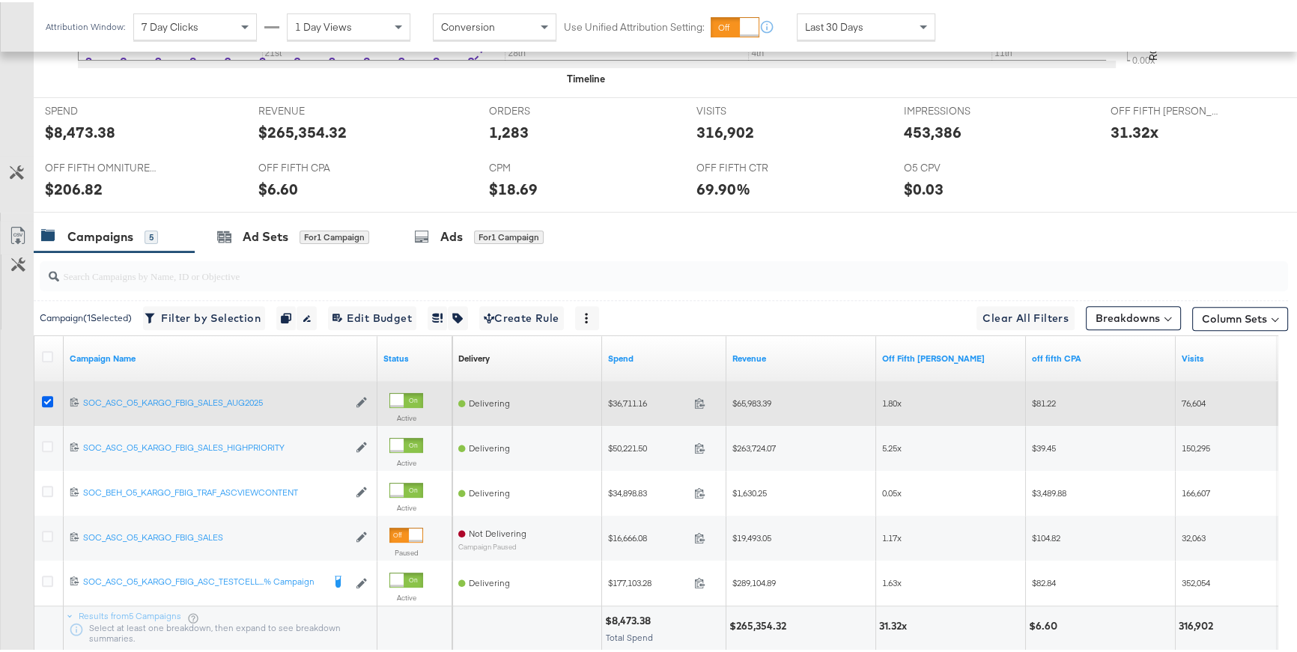
click at [46, 395] on icon at bounding box center [47, 399] width 11 height 11
click at [0, 0] on input "checkbox" at bounding box center [0, 0] width 0 height 0
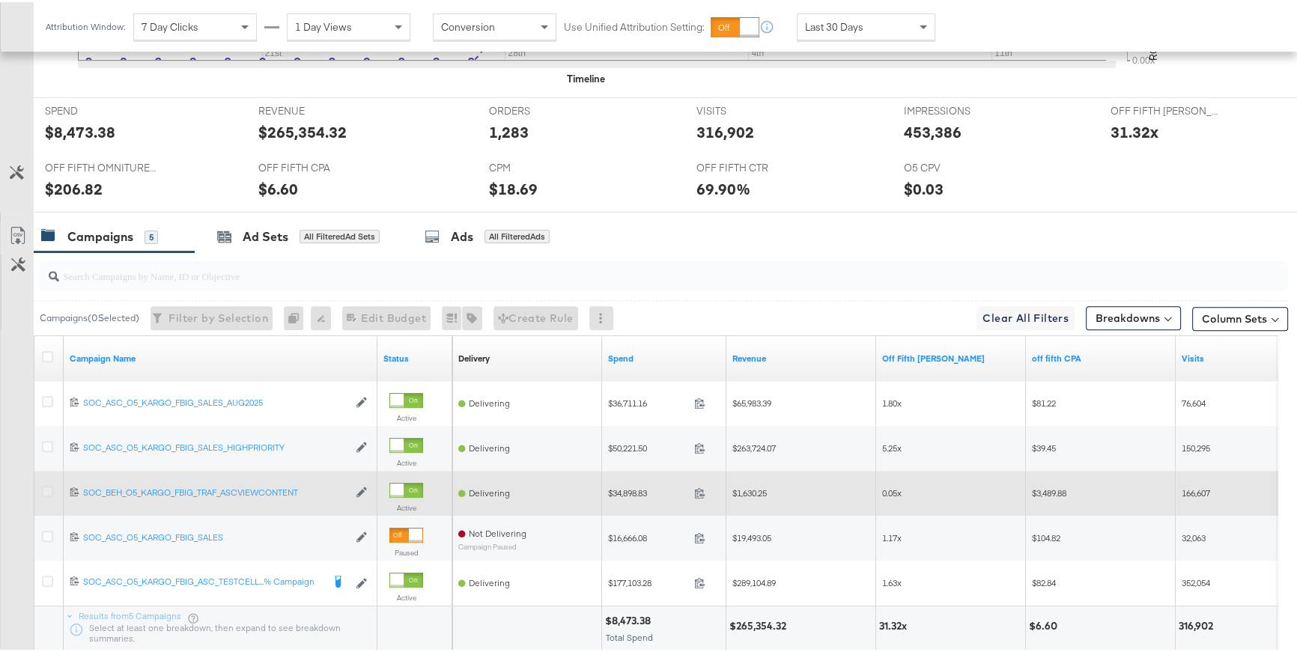
click at [44, 488] on icon at bounding box center [47, 489] width 11 height 11
click at [0, 0] on input "checkbox" at bounding box center [0, 0] width 0 height 0
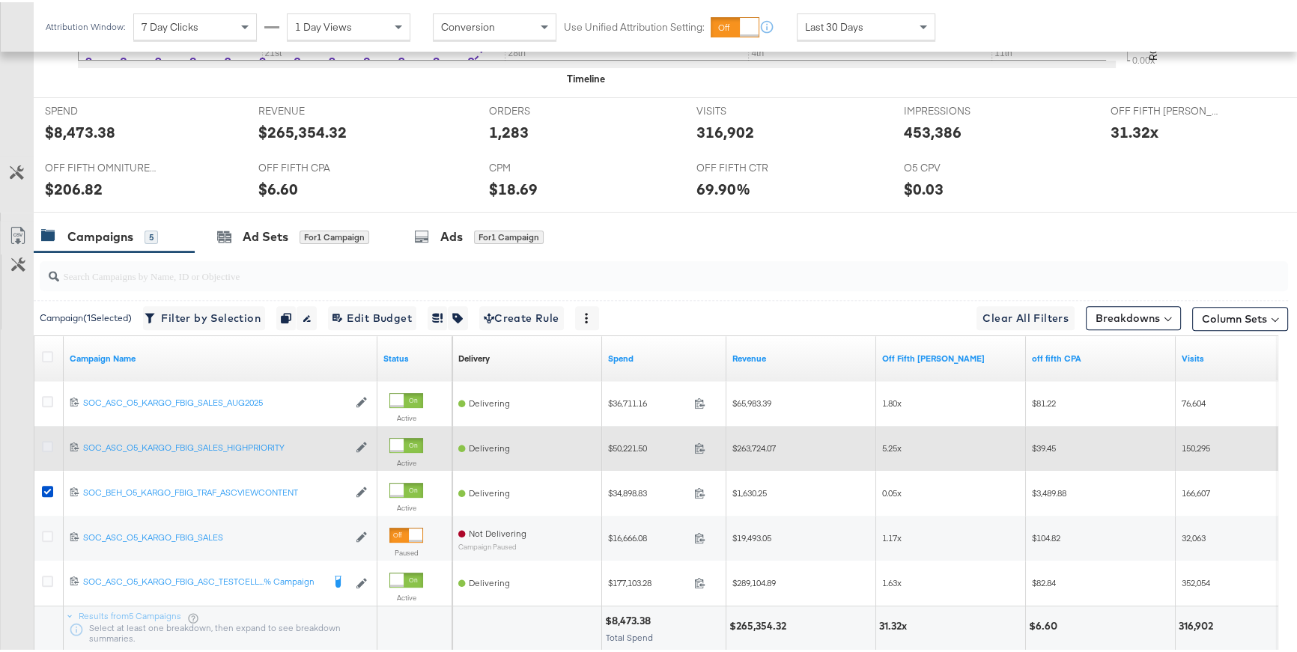
click at [46, 442] on icon at bounding box center [47, 444] width 11 height 11
click at [0, 0] on input "checkbox" at bounding box center [0, 0] width 0 height 0
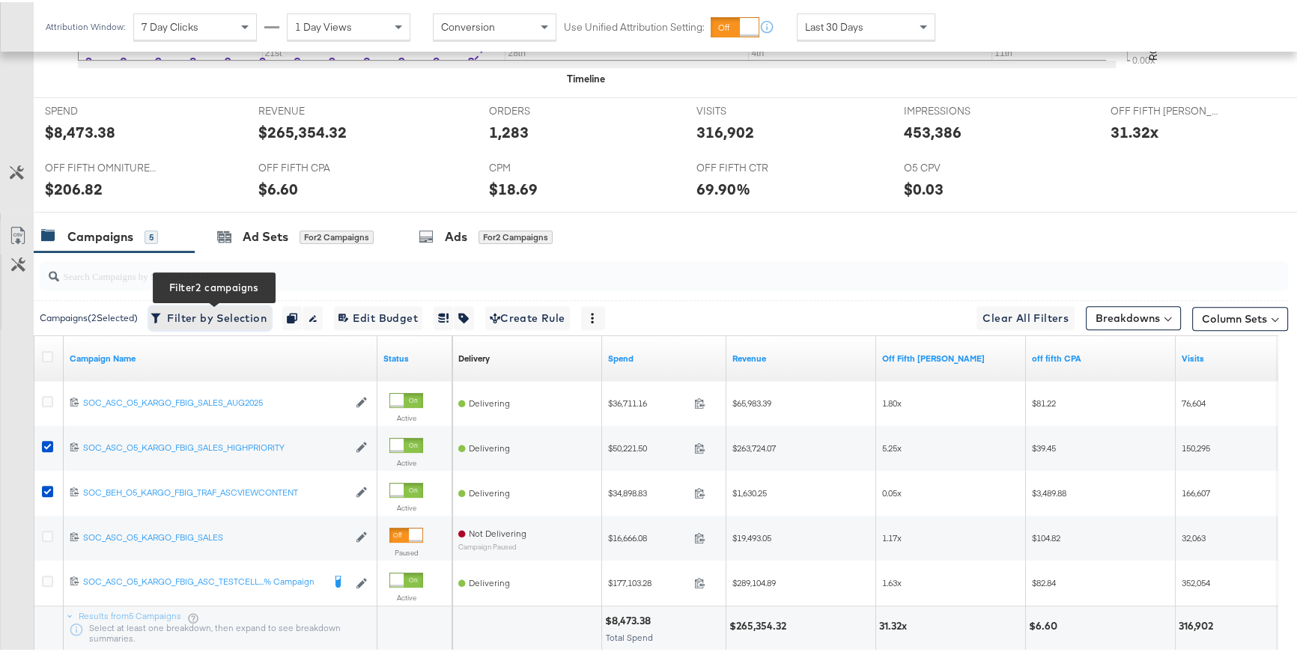
click at [204, 316] on span "Filter by Selection Filter 2 campaigns" at bounding box center [209, 316] width 113 height 19
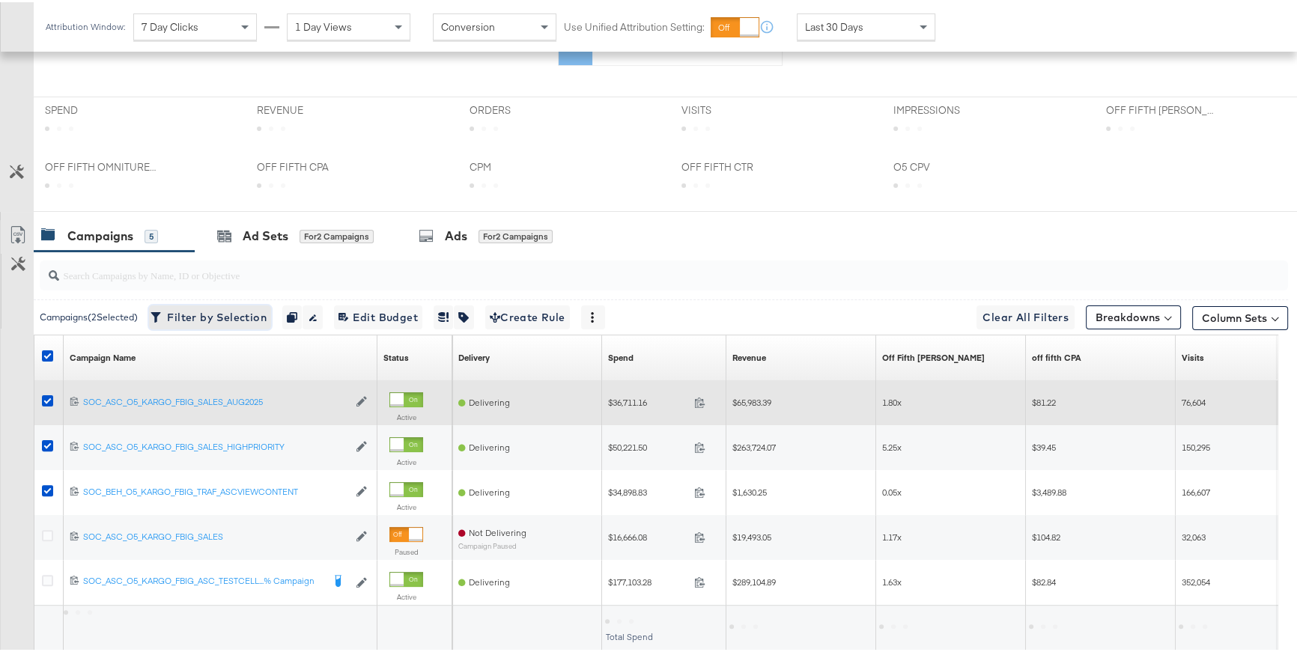
scroll to position [413, 0]
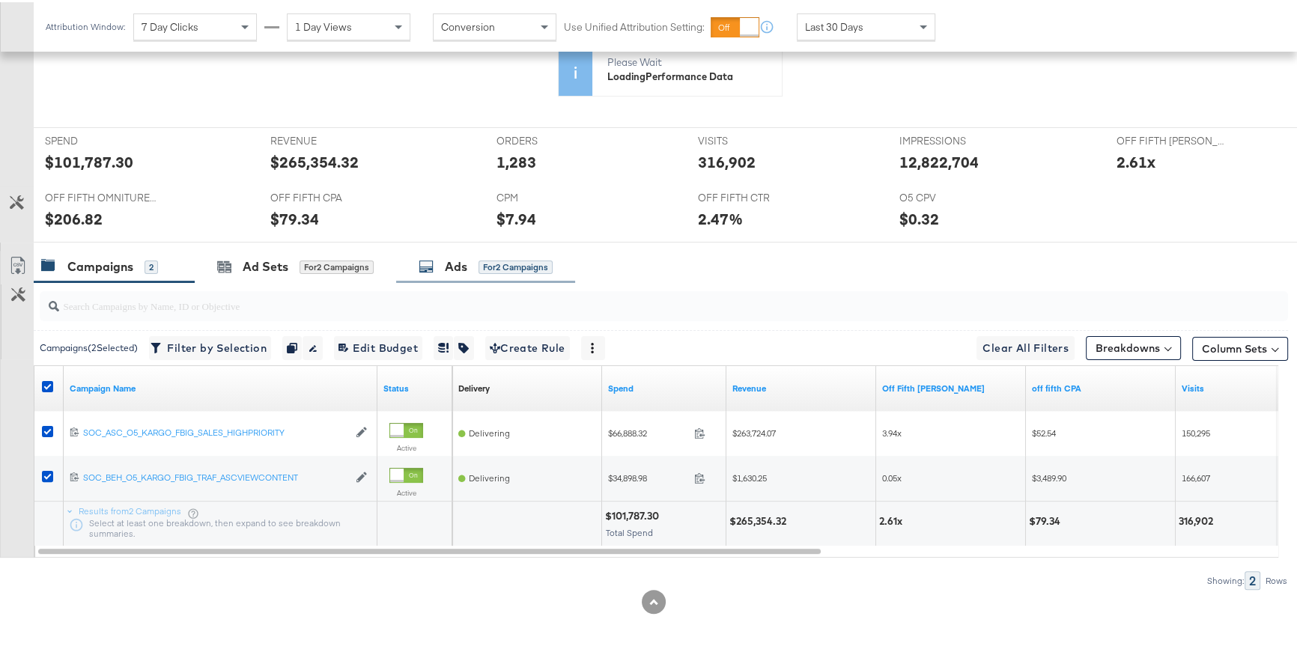
click at [510, 266] on div "for 2 Campaigns" at bounding box center [515, 264] width 74 height 13
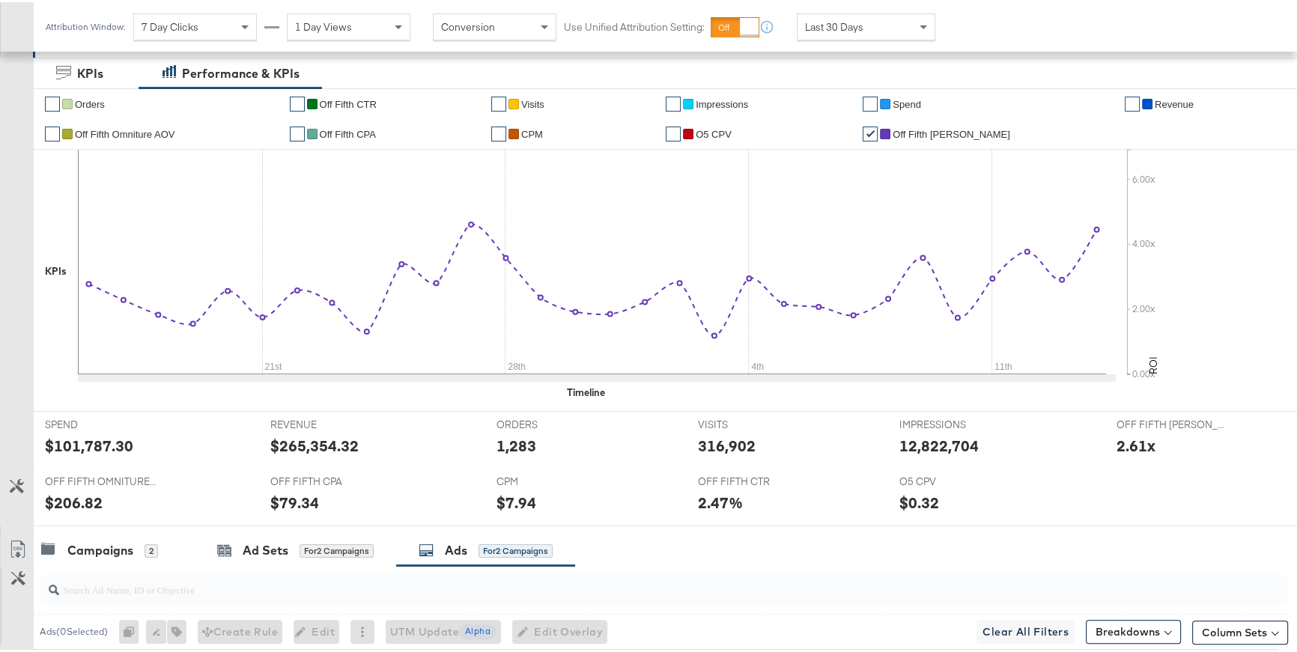
scroll to position [0, 0]
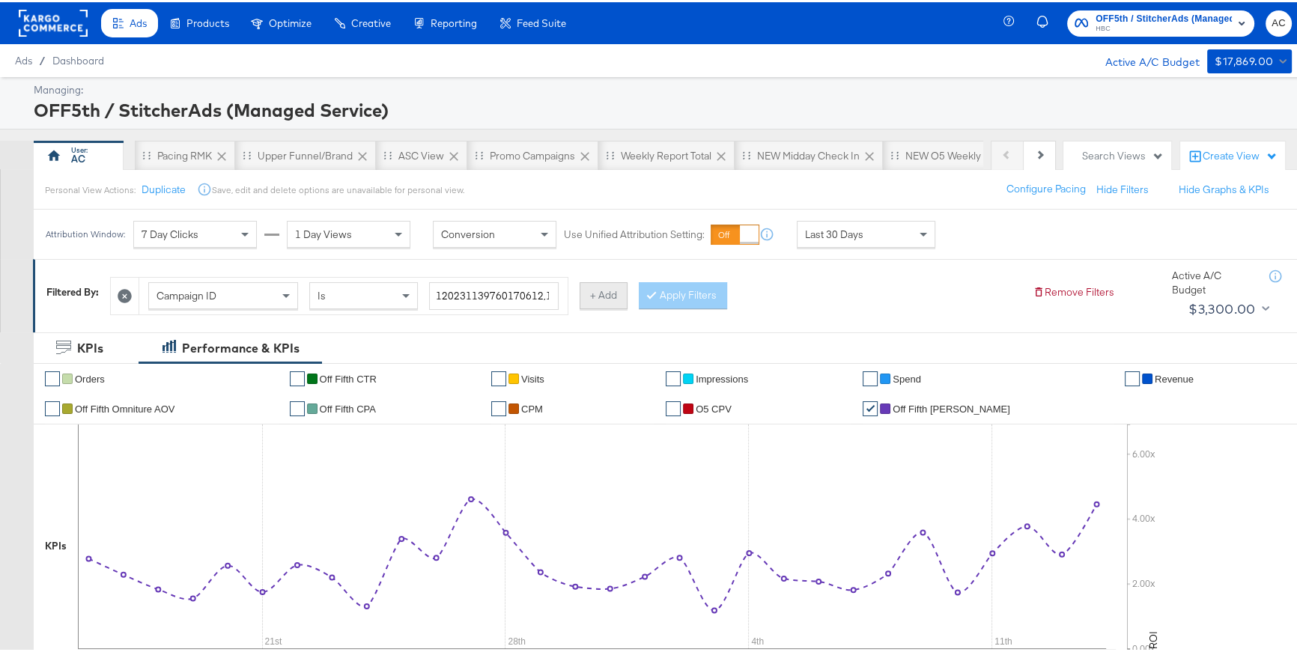
click at [591, 296] on button "+ Add" at bounding box center [603, 293] width 48 height 27
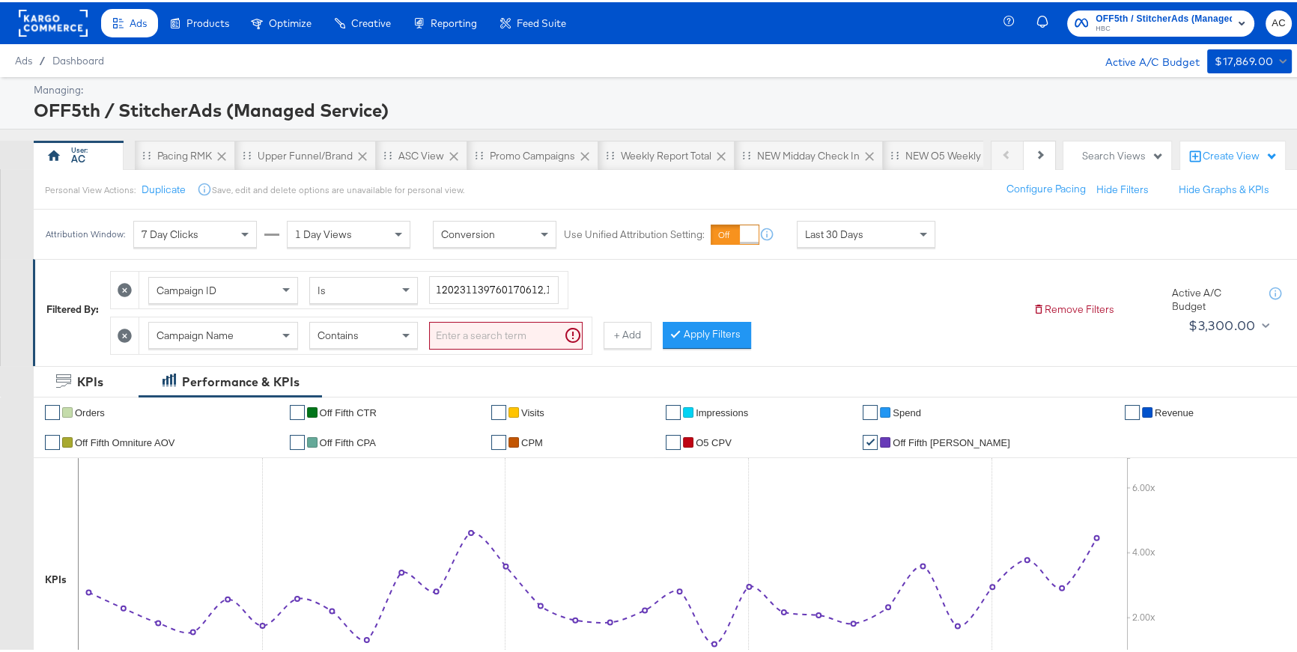
drag, startPoint x: 266, startPoint y: 327, endPoint x: 267, endPoint y: 336, distance: 9.0
click at [266, 327] on div "Campaign Name" at bounding box center [223, 332] width 148 height 25
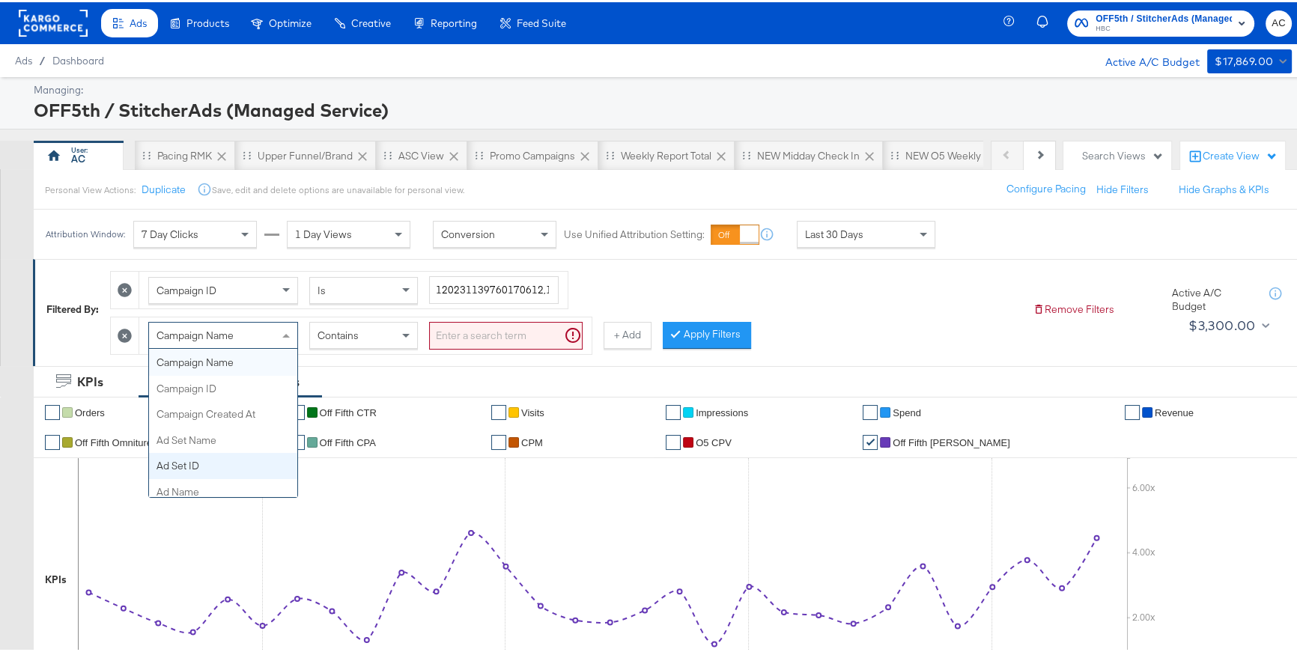
scroll to position [150, 0]
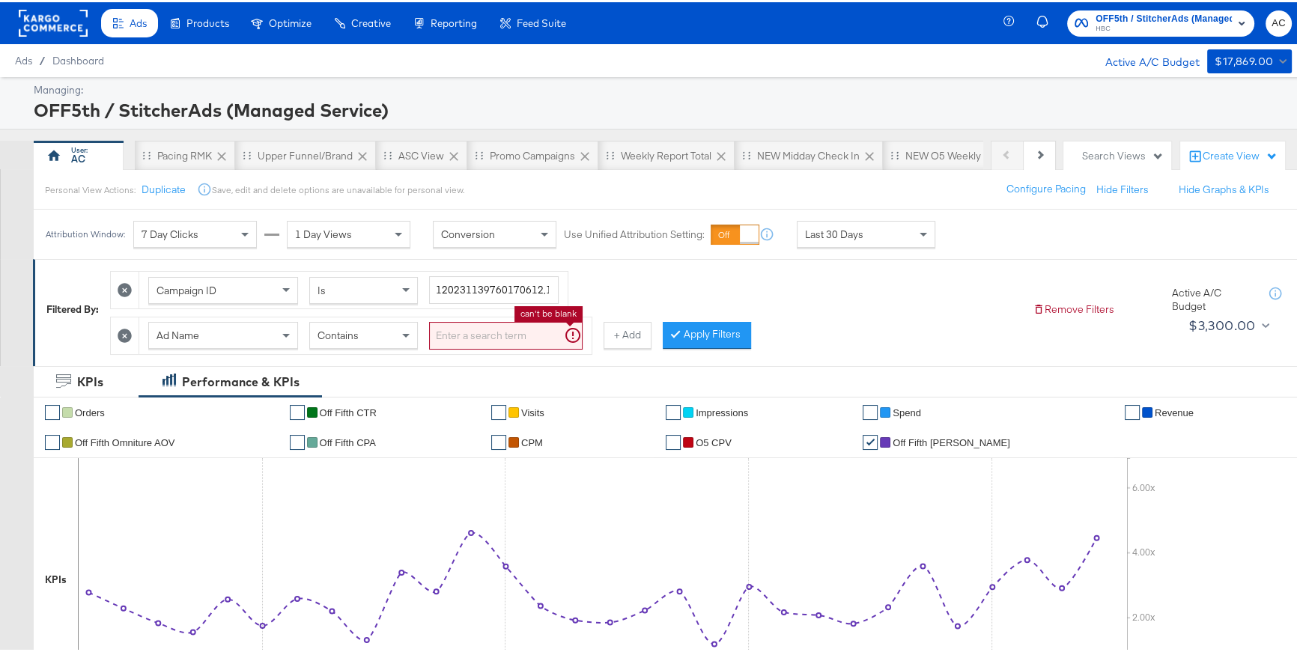
click at [479, 337] on input "search" at bounding box center [505, 334] width 153 height 28
type input "PRODUCTEXT"
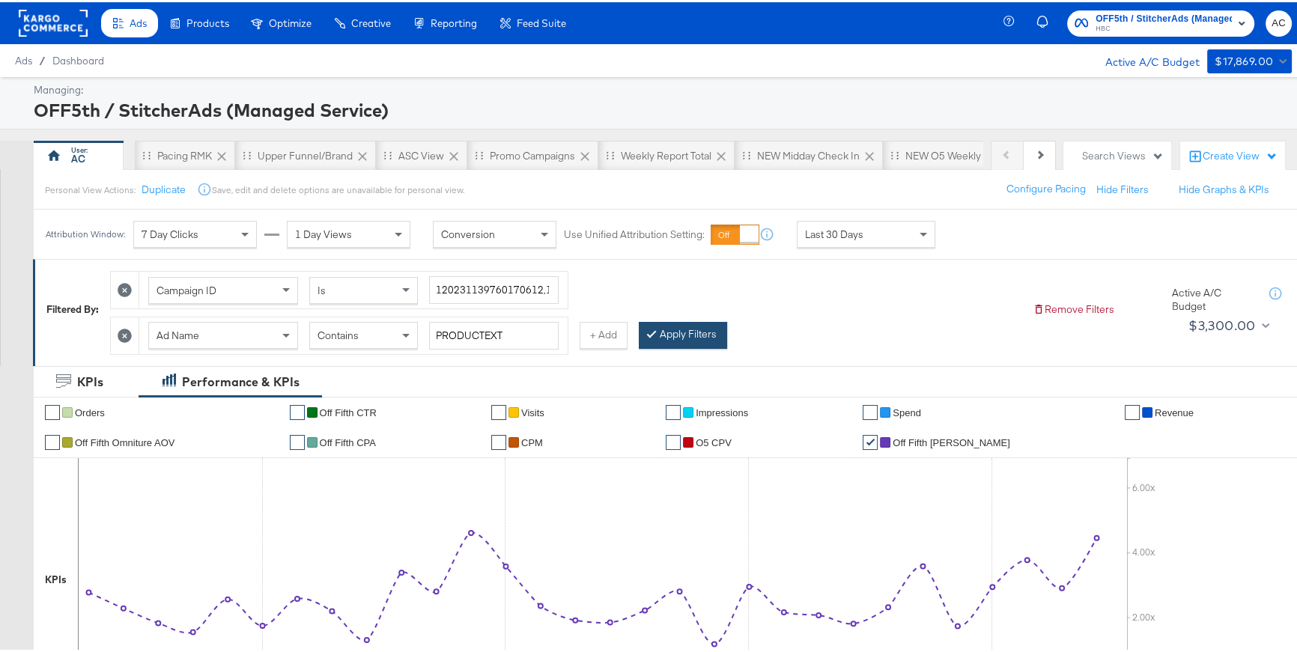
click at [679, 338] on button "Apply Filters" at bounding box center [683, 333] width 88 height 27
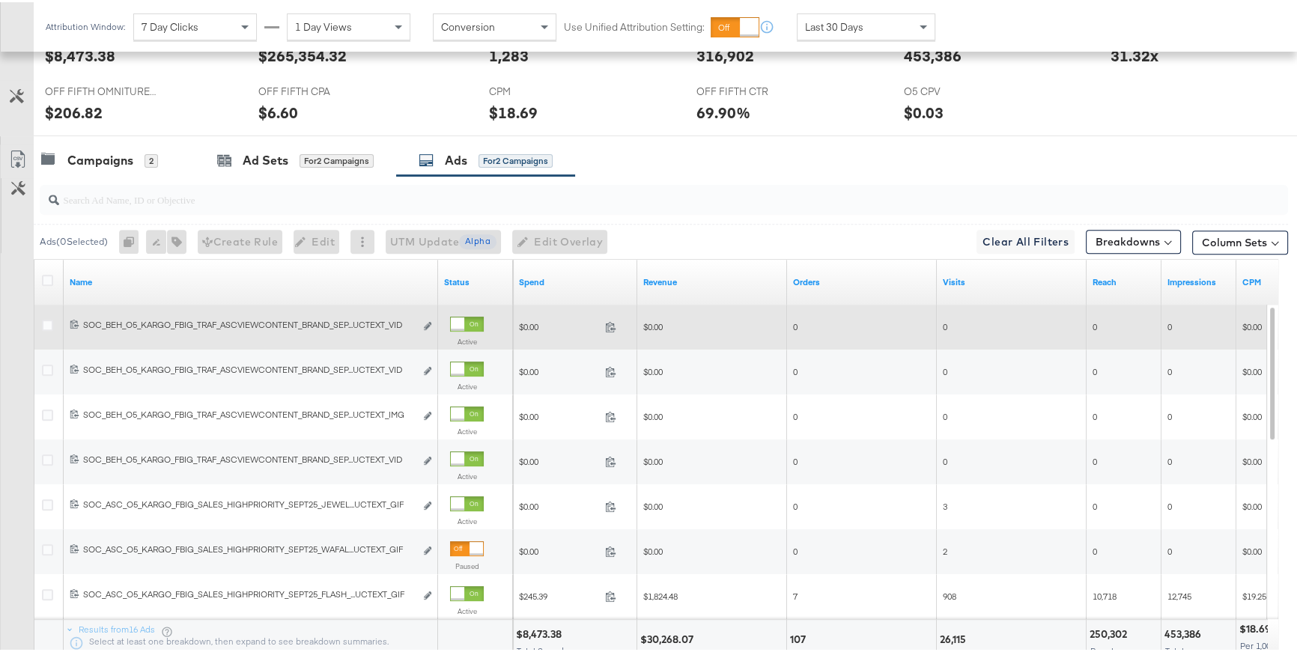
scroll to position [726, 0]
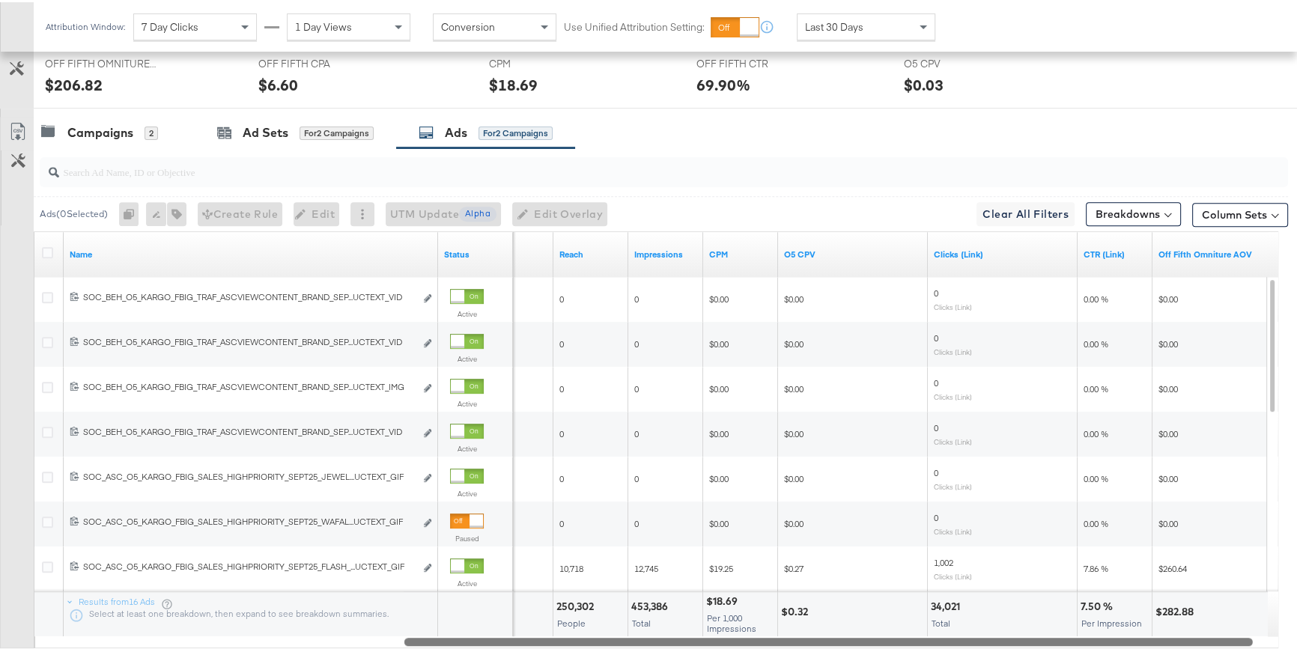
drag, startPoint x: 851, startPoint y: 638, endPoint x: 1223, endPoint y: 648, distance: 372.2
click at [1223, 648] on div "Ads ( 0 Selected) 0 Rename 0 ads Tags for 0 campaigns Create Rule Edit 0 ads Ed…" at bounding box center [644, 412] width 1288 height 532
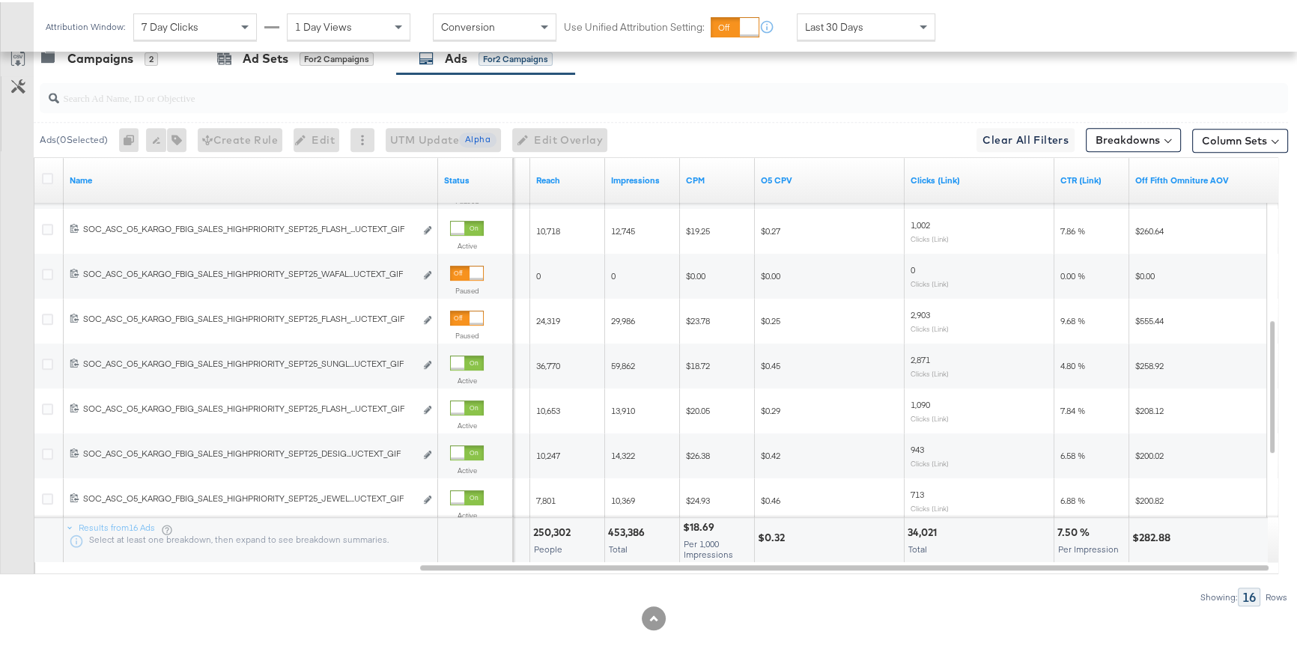
scroll to position [812, 0]
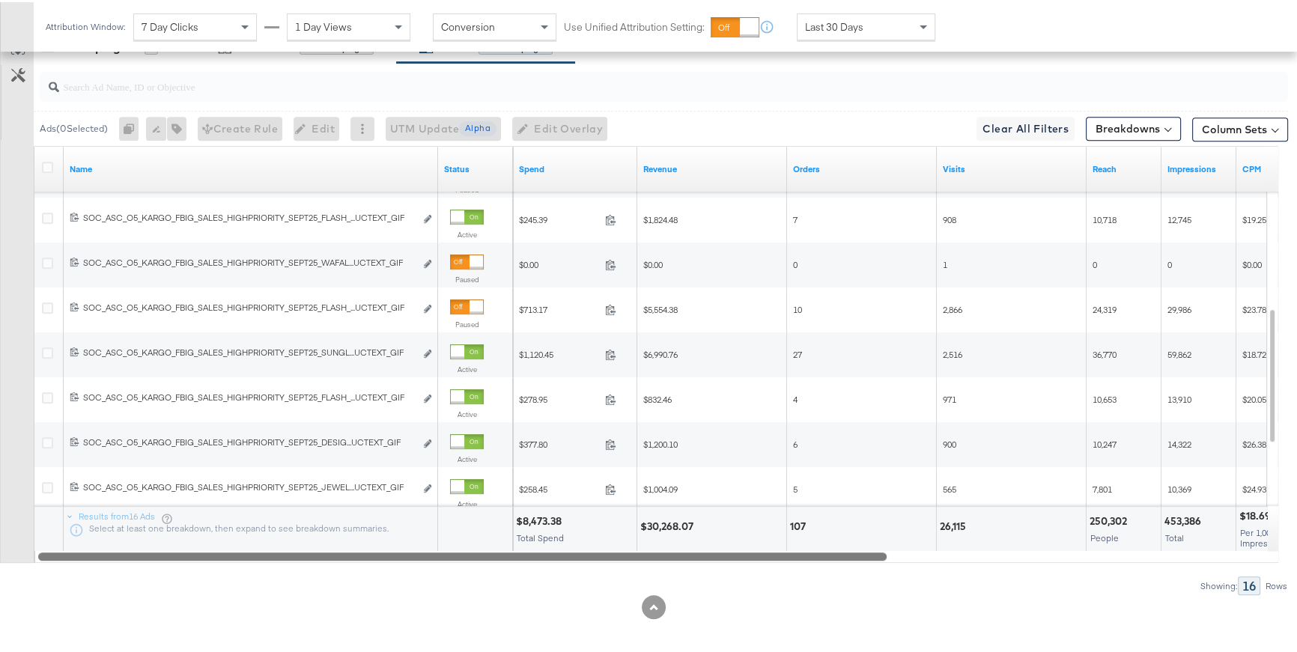
drag, startPoint x: 899, startPoint y: 553, endPoint x: 493, endPoint y: 524, distance: 406.8
click at [493, 524] on div "Name Status Spend Revenue Orders Visits Reach Impressions CPM 12023466656874061…" at bounding box center [656, 352] width 1244 height 417
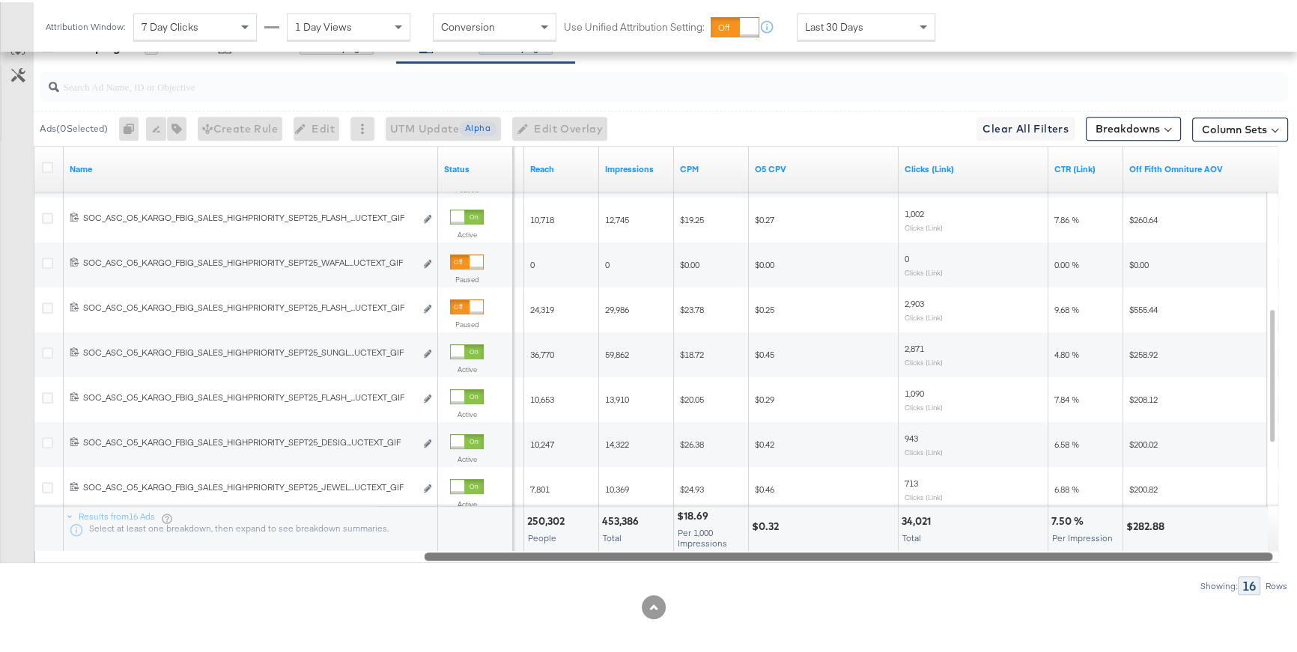
drag, startPoint x: 886, startPoint y: 554, endPoint x: 1273, endPoint y: 573, distance: 386.8
click at [1273, 573] on div "Ads ( 0 Selected) 0 Rename 0 ads Tags for 0 campaigns Create Rule Edit 0 ads Ed…" at bounding box center [644, 327] width 1288 height 532
